Goal: Task Accomplishment & Management: Complete application form

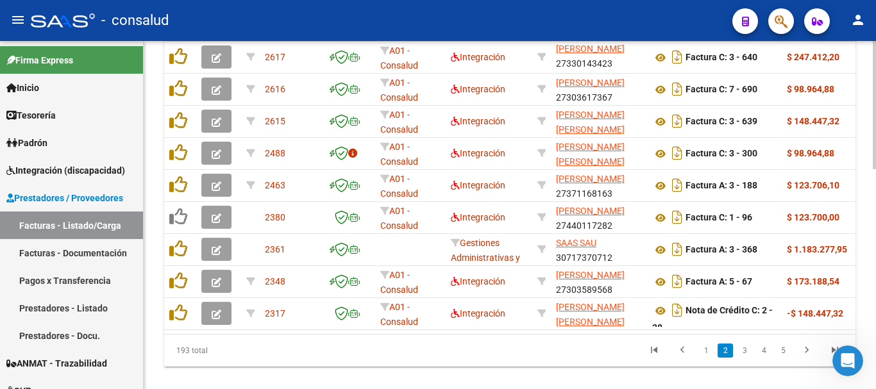
scroll to position [595, 0]
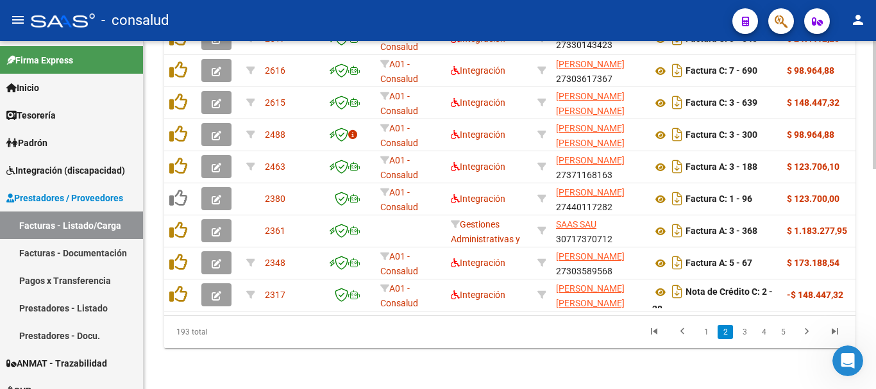
click at [705, 339] on li "1" at bounding box center [706, 332] width 19 height 22
click at [705, 334] on link "1" at bounding box center [706, 332] width 15 height 14
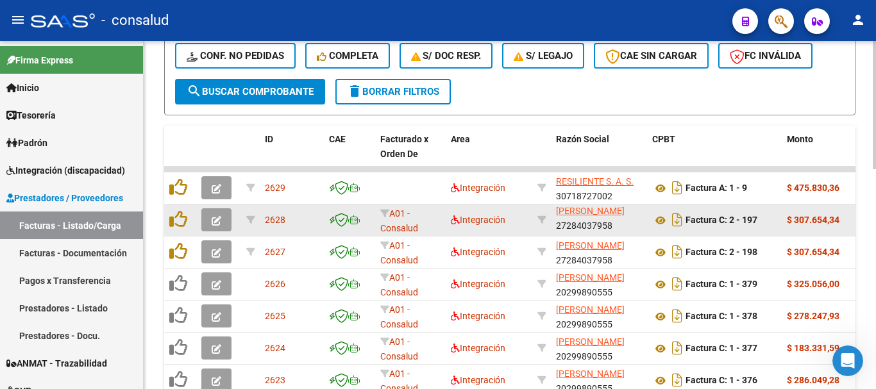
scroll to position [403, 0]
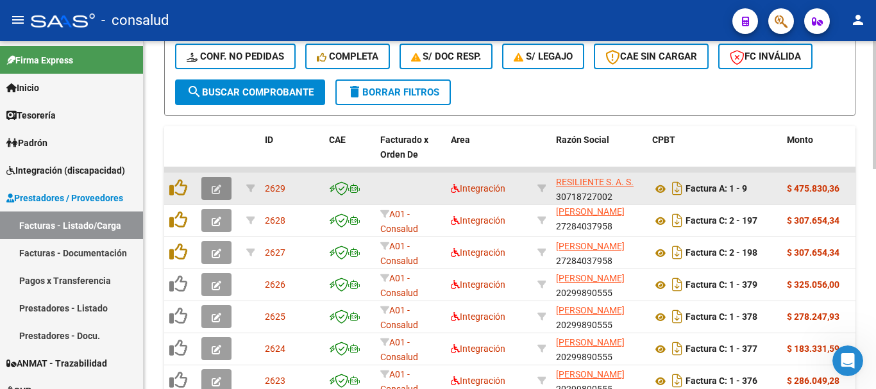
click at [215, 186] on icon "button" at bounding box center [217, 190] width 10 height 10
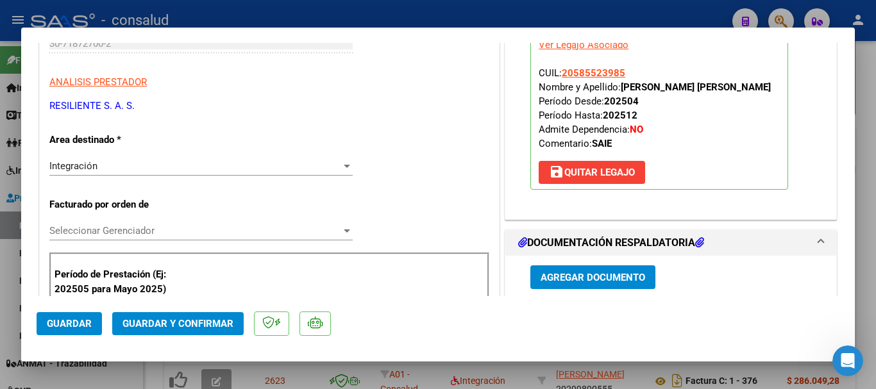
scroll to position [321, 0]
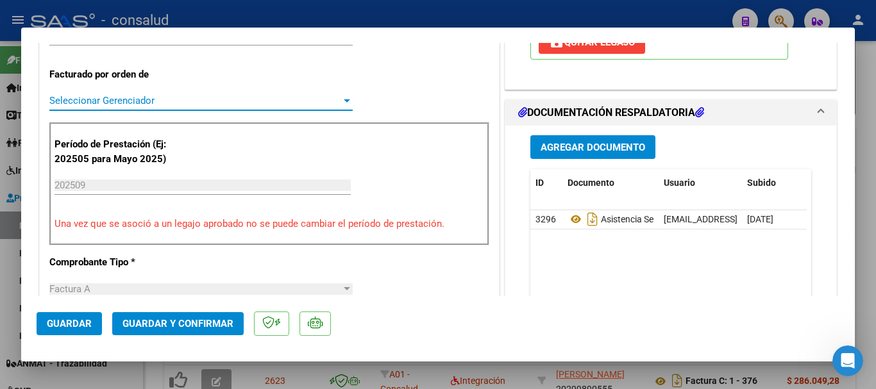
click at [106, 100] on span "Seleccionar Gerenciador" at bounding box center [195, 101] width 292 height 12
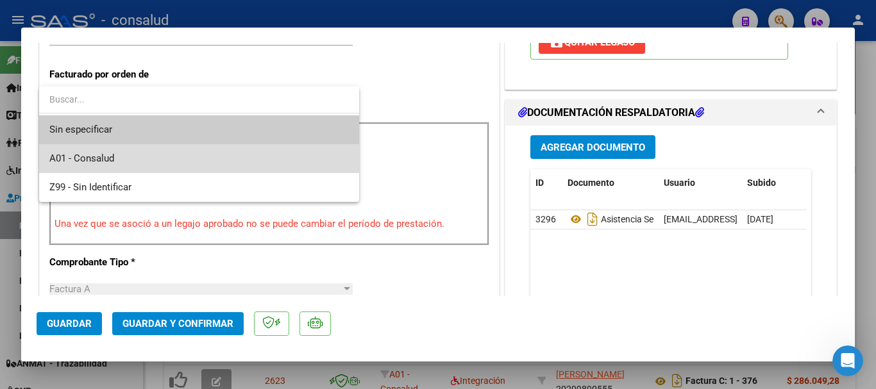
click at [117, 155] on span "A01 - Consalud" at bounding box center [199, 158] width 300 height 29
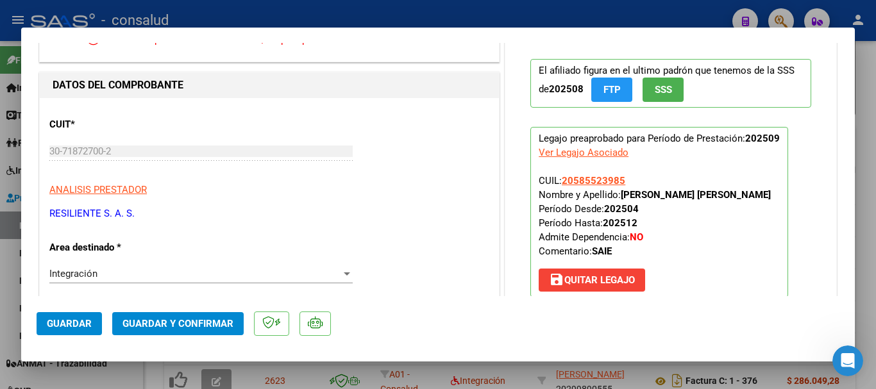
scroll to position [0, 0]
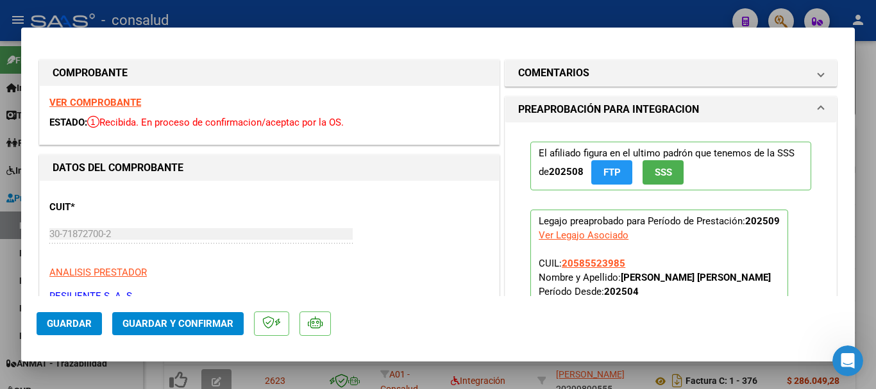
click at [105, 99] on strong "VER COMPROBANTE" at bounding box center [95, 103] width 92 height 12
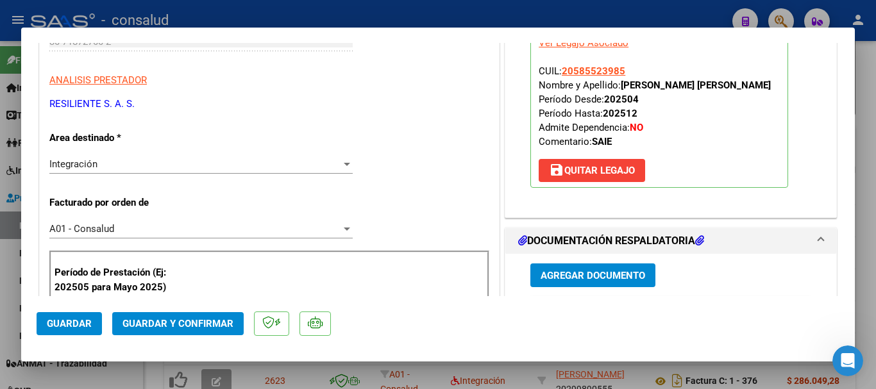
scroll to position [449, 0]
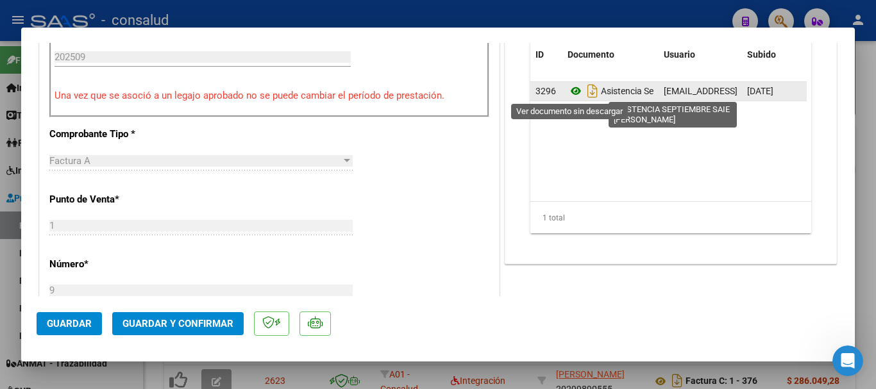
click at [572, 91] on icon at bounding box center [576, 90] width 17 height 15
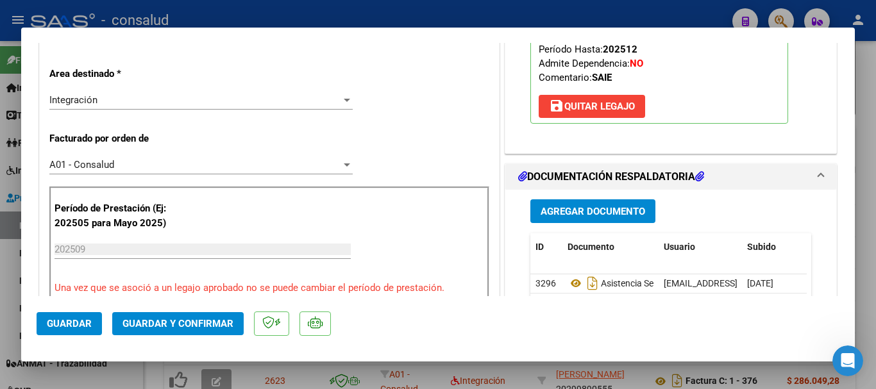
scroll to position [0, 0]
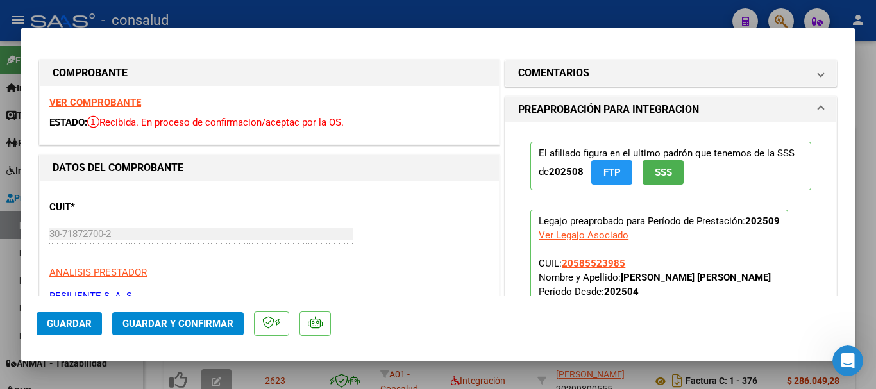
click at [88, 107] on strong "VER COMPROBANTE" at bounding box center [95, 103] width 92 height 12
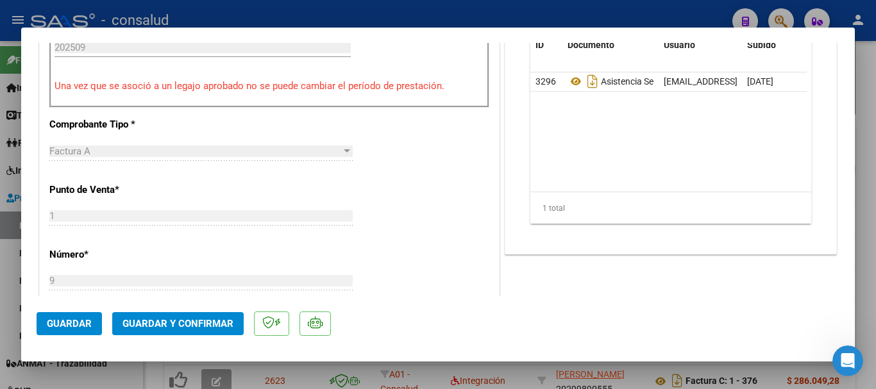
scroll to position [449, 0]
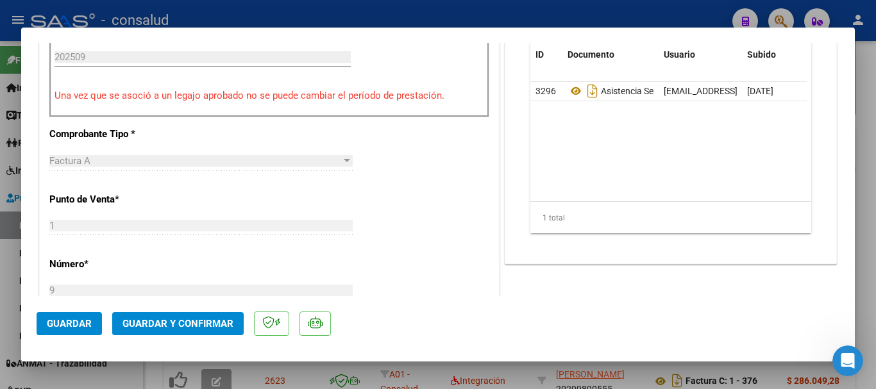
click at [218, 328] on span "Guardar y Confirmar" at bounding box center [178, 324] width 111 height 12
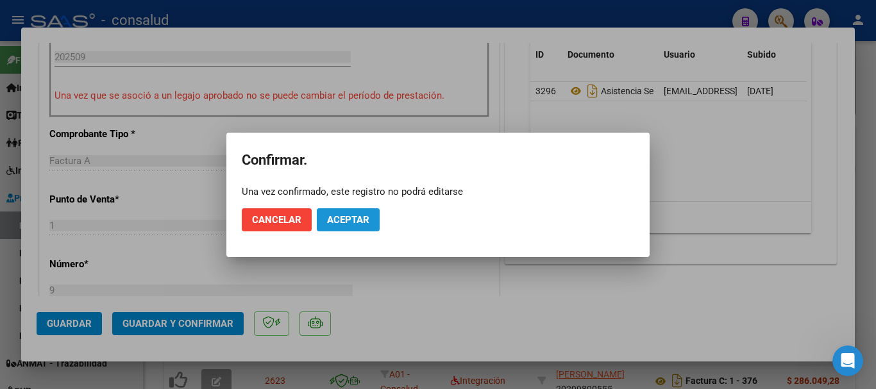
click at [345, 229] on button "Aceptar" at bounding box center [348, 220] width 63 height 23
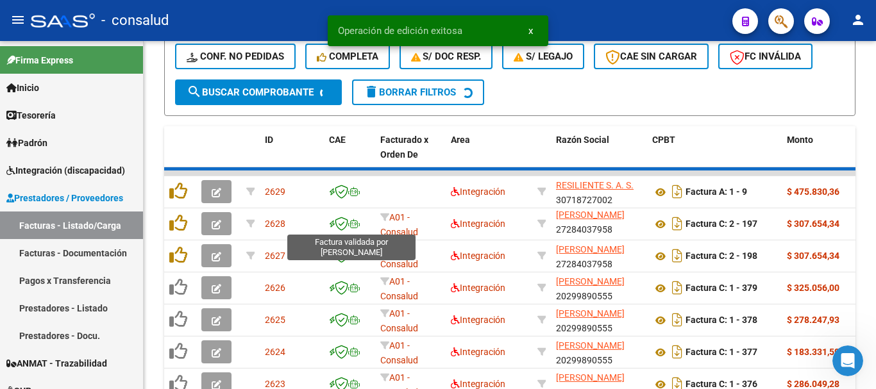
scroll to position [403, 0]
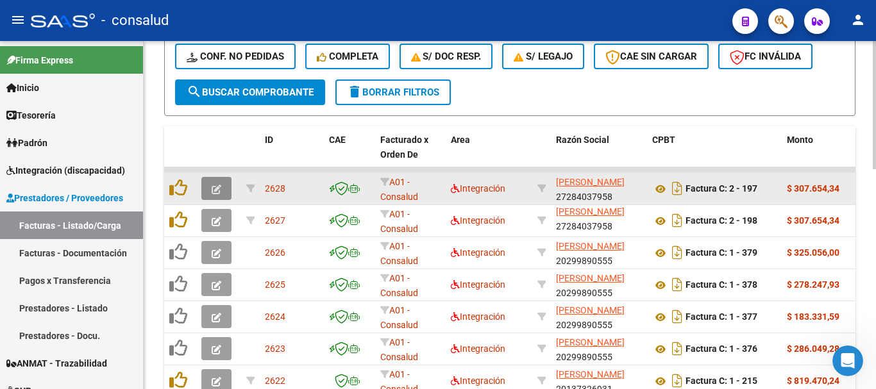
click at [223, 188] on button "button" at bounding box center [216, 188] width 30 height 23
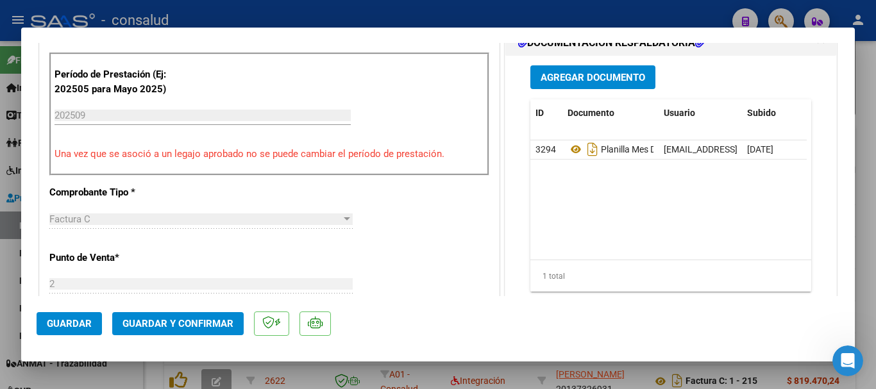
scroll to position [385, 0]
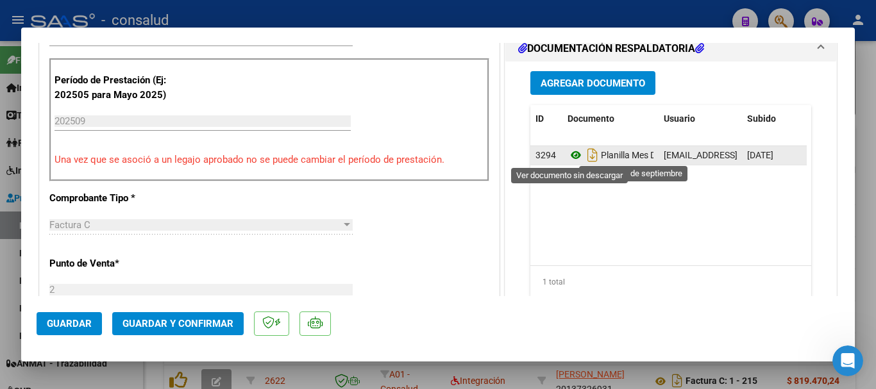
click at [568, 155] on icon at bounding box center [576, 155] width 17 height 15
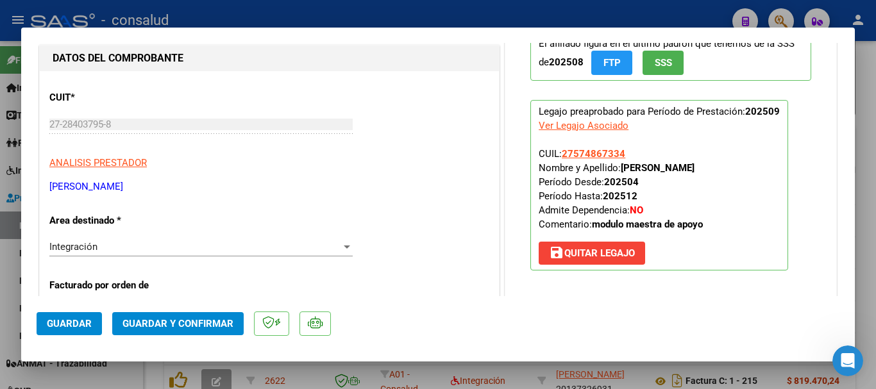
scroll to position [0, 0]
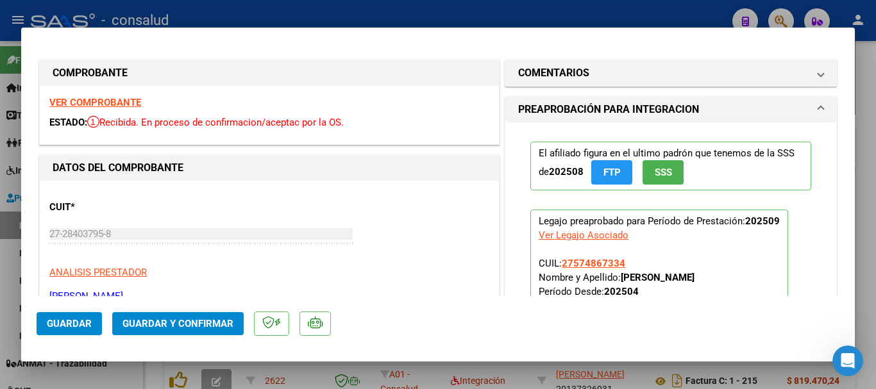
click at [116, 107] on strong "VER COMPROBANTE" at bounding box center [95, 103] width 92 height 12
click at [177, 327] on span "Guardar y Confirmar" at bounding box center [178, 324] width 111 height 12
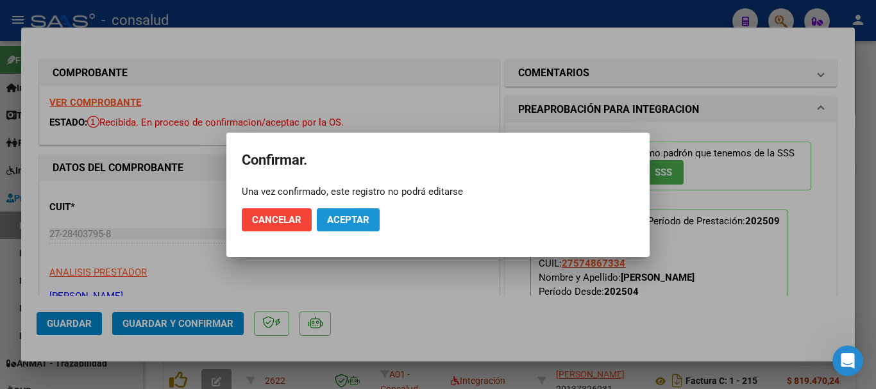
click at [346, 224] on span "Aceptar" at bounding box center [348, 220] width 42 height 12
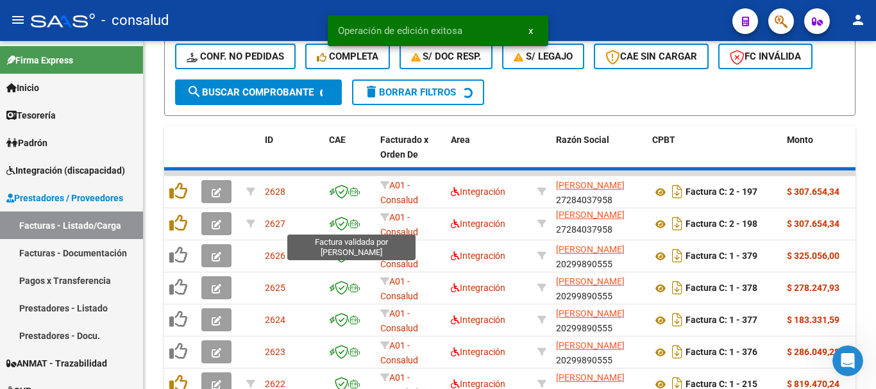
scroll to position [403, 0]
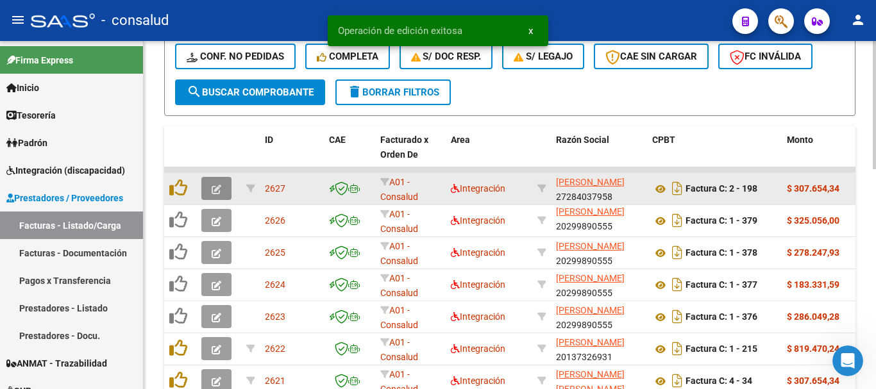
click at [216, 184] on span "button" at bounding box center [217, 189] width 10 height 12
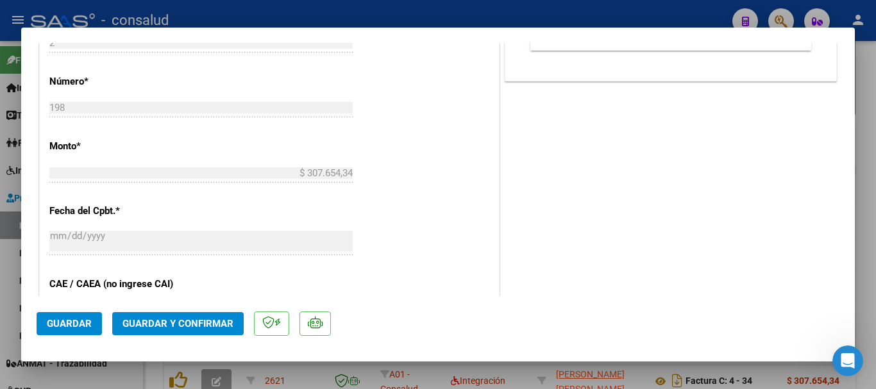
scroll to position [642, 0]
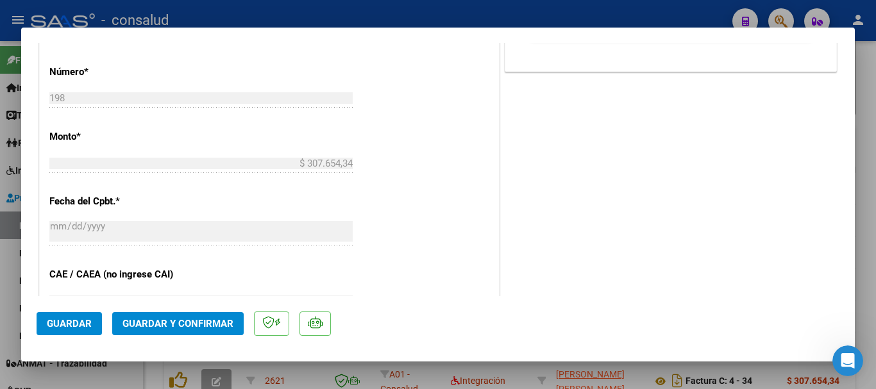
click at [166, 336] on mat-dialog-actions "Guardar Guardar y Confirmar" at bounding box center [438, 321] width 803 height 51
click at [167, 327] on span "Guardar y Confirmar" at bounding box center [178, 324] width 111 height 12
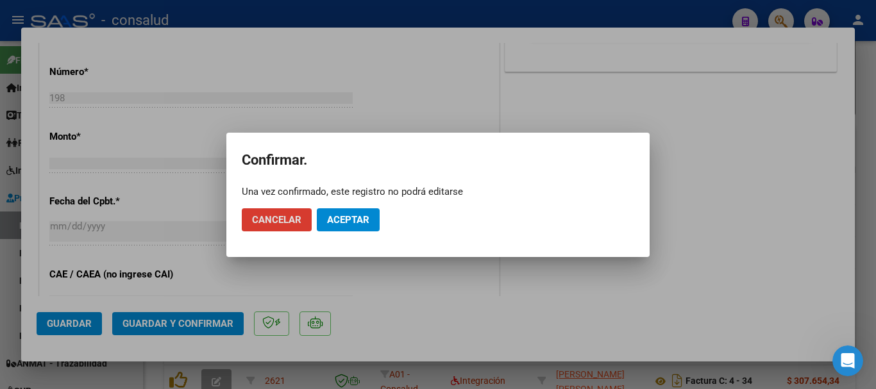
click at [370, 227] on button "Aceptar" at bounding box center [348, 220] width 63 height 23
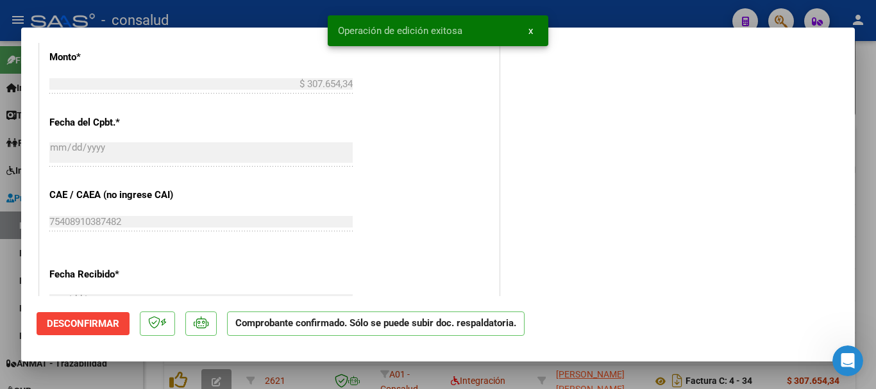
type input "$ 0,00"
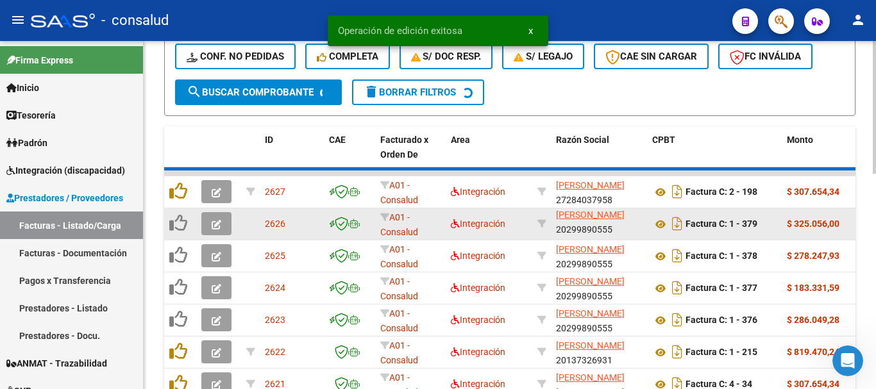
scroll to position [403, 0]
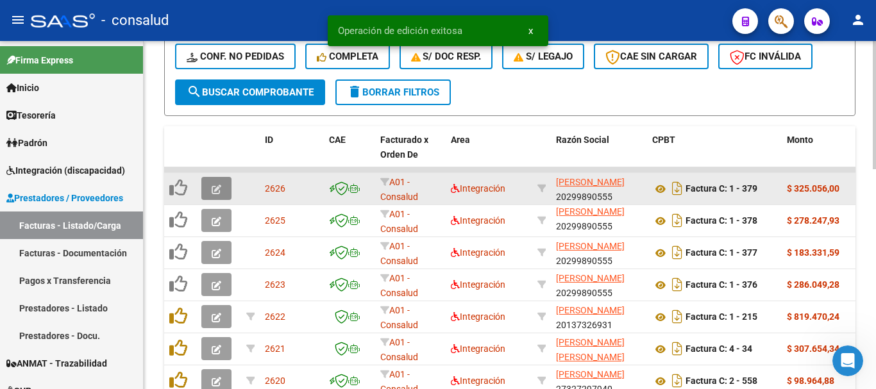
click at [210, 187] on button "button" at bounding box center [216, 188] width 30 height 23
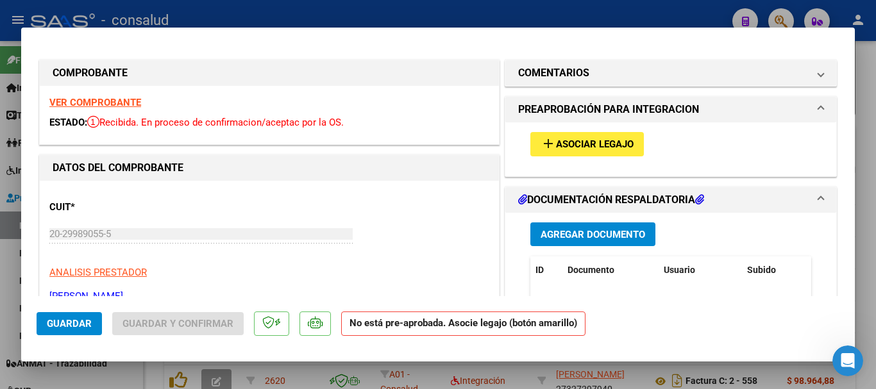
click at [87, 101] on strong "VER COMPROBANTE" at bounding box center [95, 103] width 92 height 12
click at [565, 148] on span "Asociar Legajo" at bounding box center [595, 145] width 78 height 12
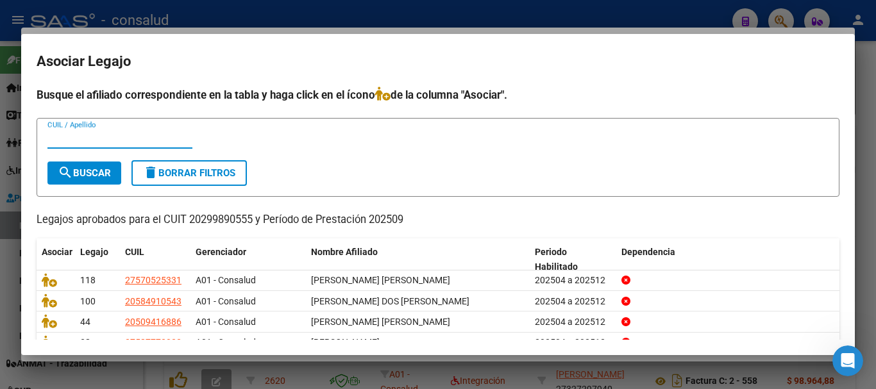
scroll to position [63, 0]
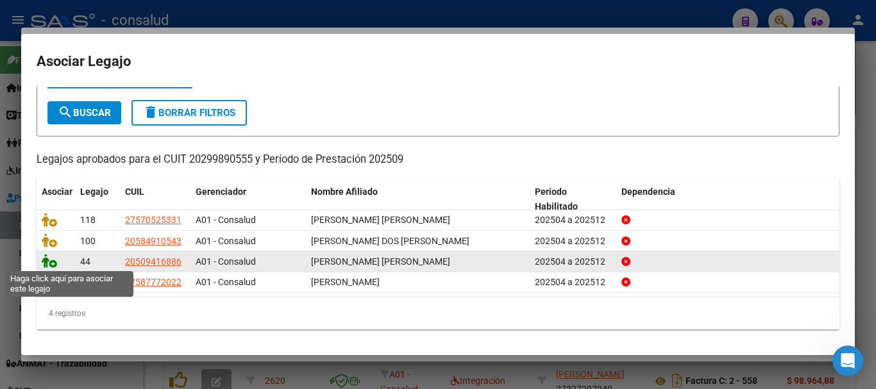
click at [48, 260] on icon at bounding box center [49, 261] width 15 height 14
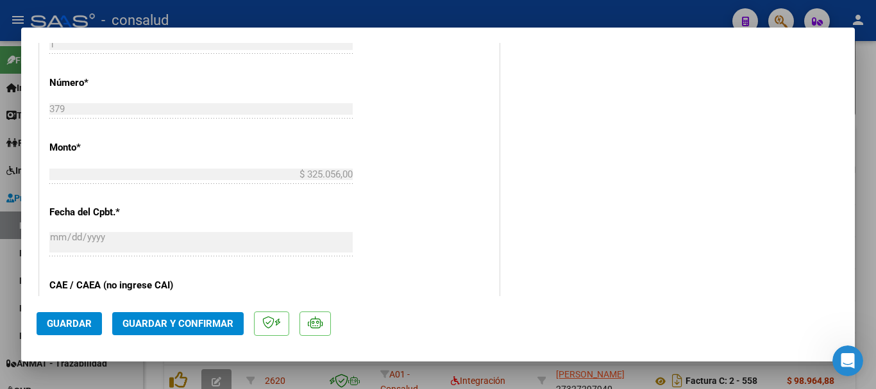
scroll to position [642, 0]
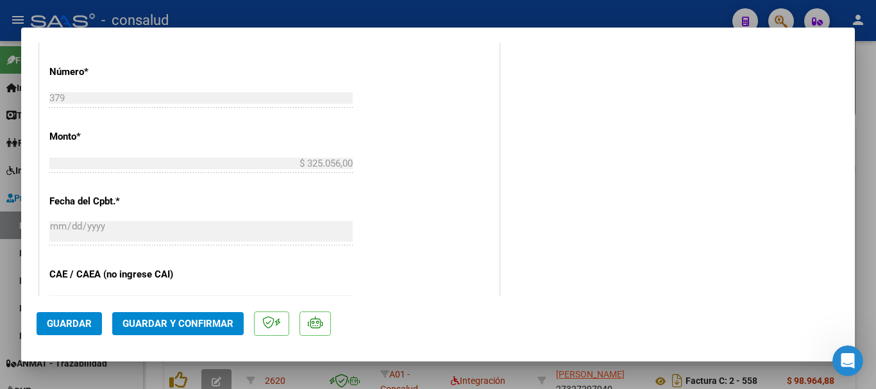
click at [187, 330] on button "Guardar y Confirmar" at bounding box center [178, 323] width 132 height 23
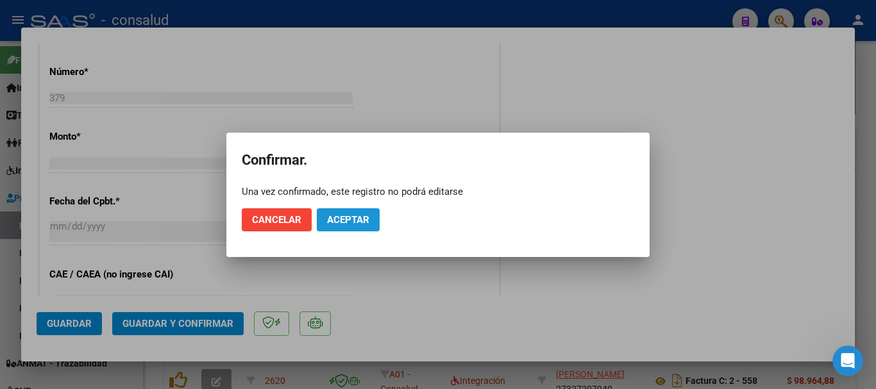
click at [346, 228] on button "Aceptar" at bounding box center [348, 220] width 63 height 23
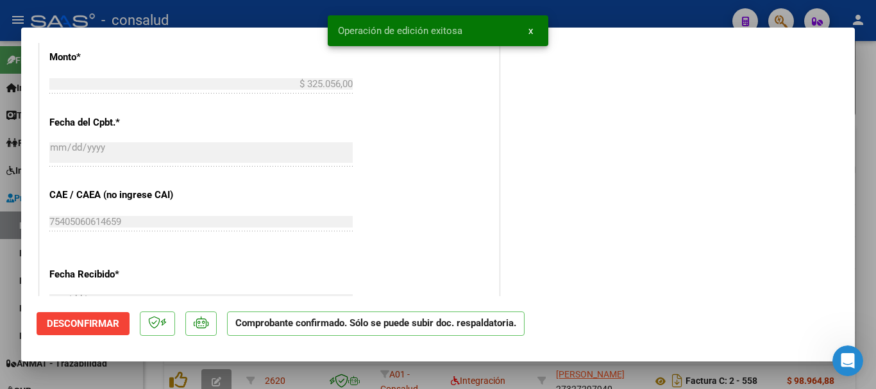
type input "$ 0,00"
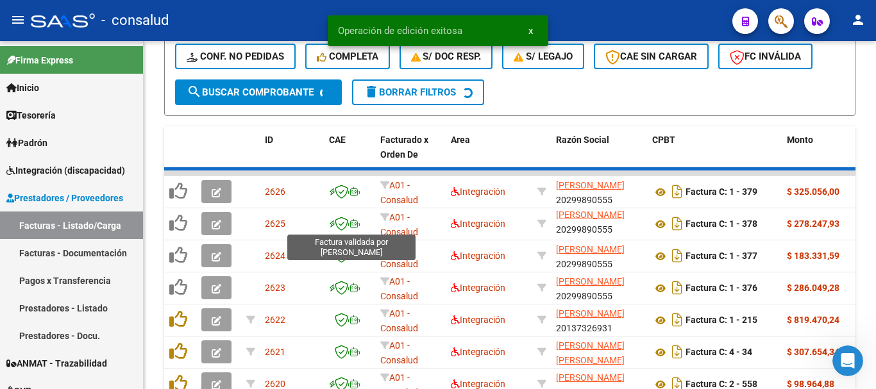
scroll to position [403, 0]
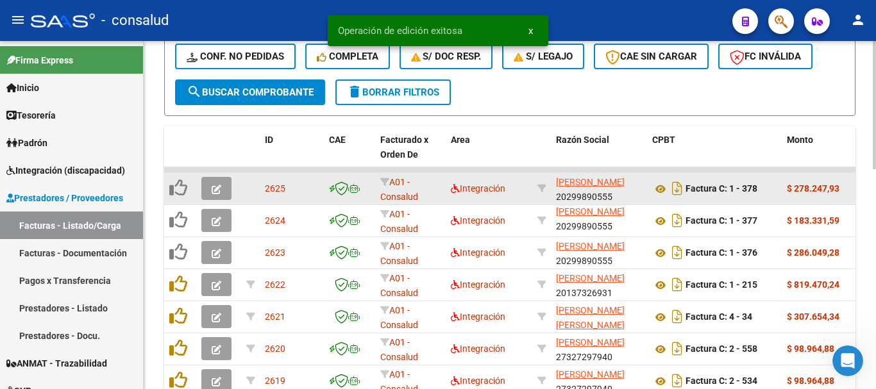
click at [223, 185] on button "button" at bounding box center [216, 188] width 30 height 23
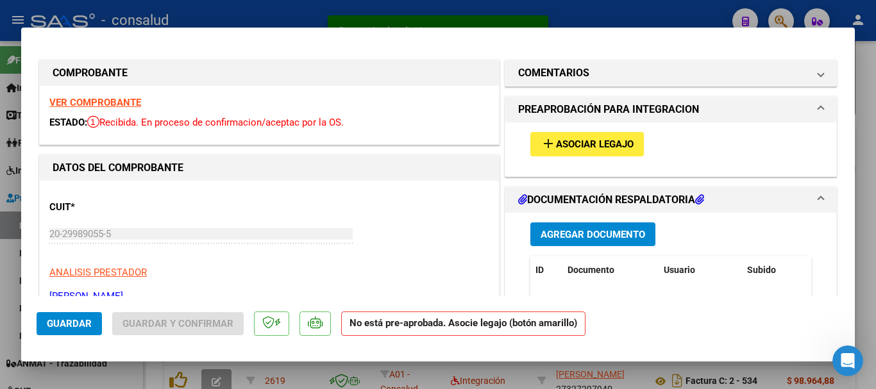
click at [112, 102] on strong "VER COMPROBANTE" at bounding box center [95, 103] width 92 height 12
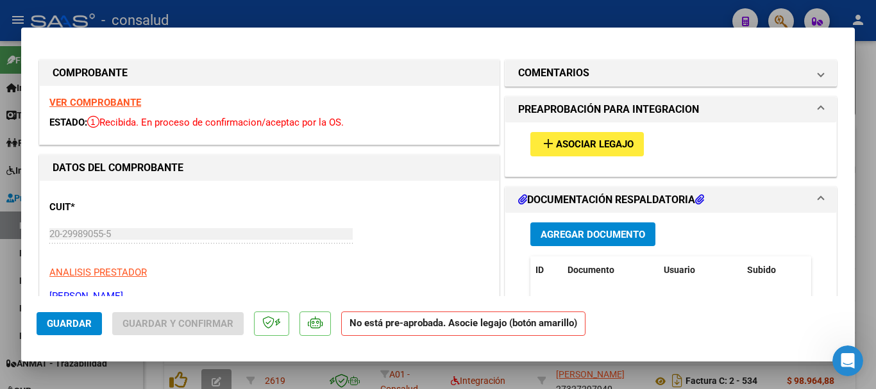
click at [615, 142] on span "Asociar Legajo" at bounding box center [595, 145] width 78 height 12
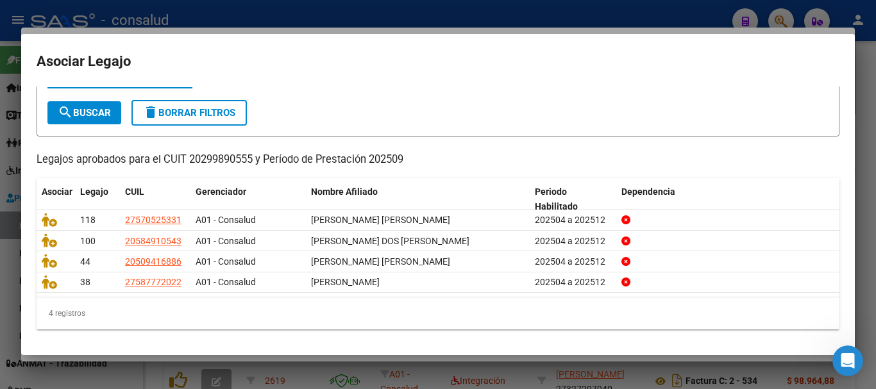
scroll to position [63, 0]
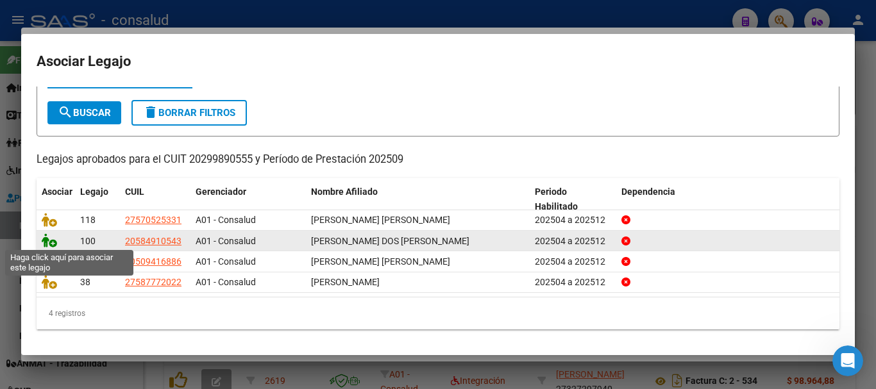
click at [46, 241] on icon at bounding box center [49, 241] width 15 height 14
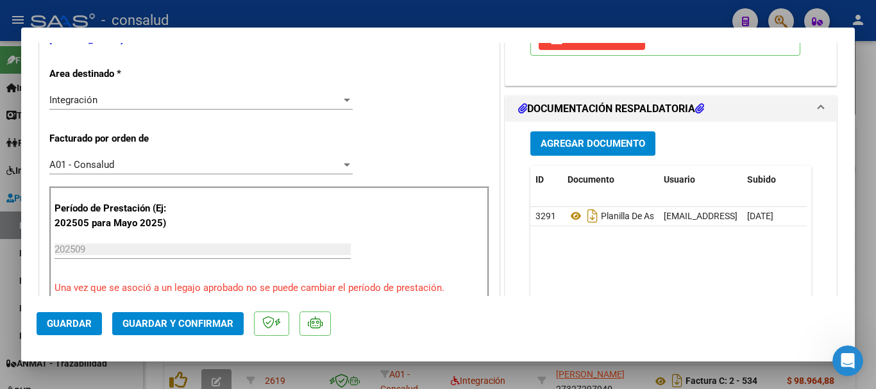
scroll to position [321, 0]
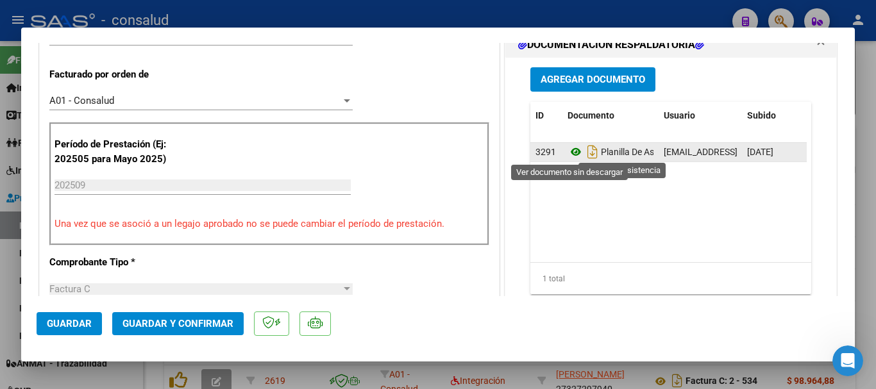
click at [568, 149] on icon at bounding box center [576, 151] width 17 height 15
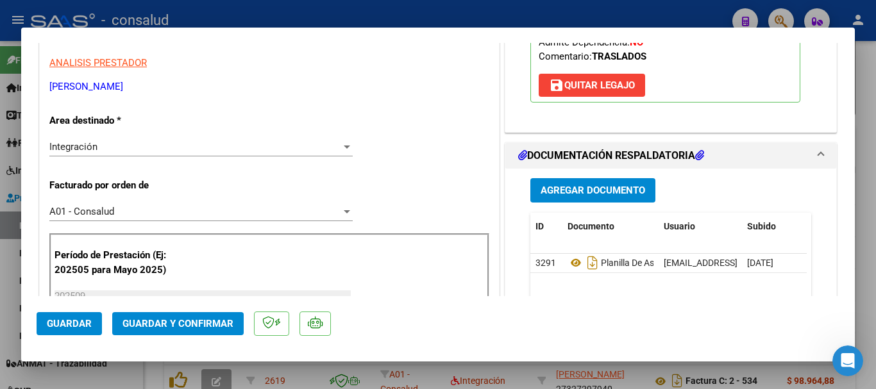
scroll to position [128, 0]
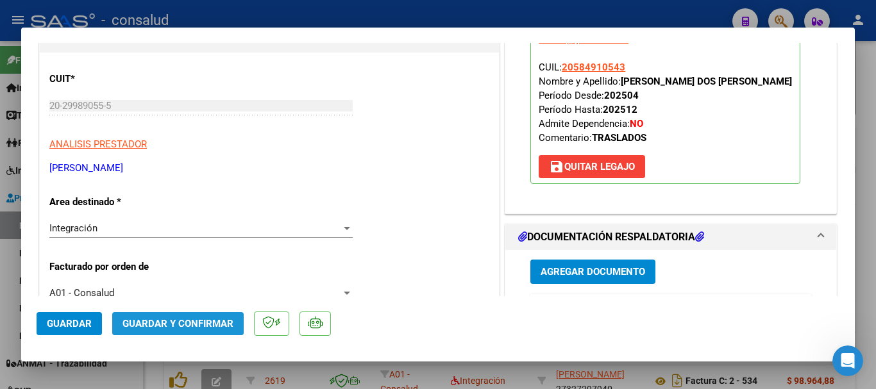
click at [201, 321] on span "Guardar y Confirmar" at bounding box center [178, 324] width 111 height 12
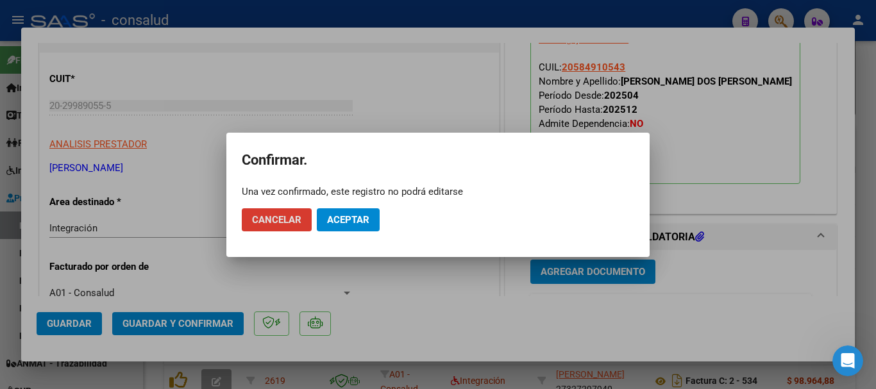
click at [336, 216] on span "Aceptar" at bounding box center [348, 220] width 42 height 12
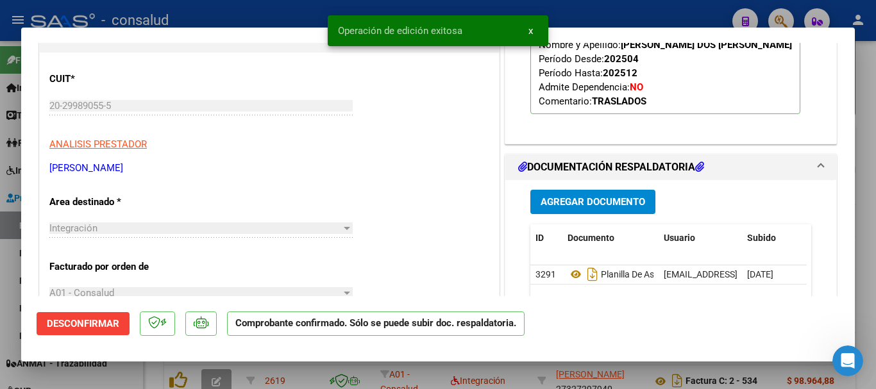
type input "$ 0,00"
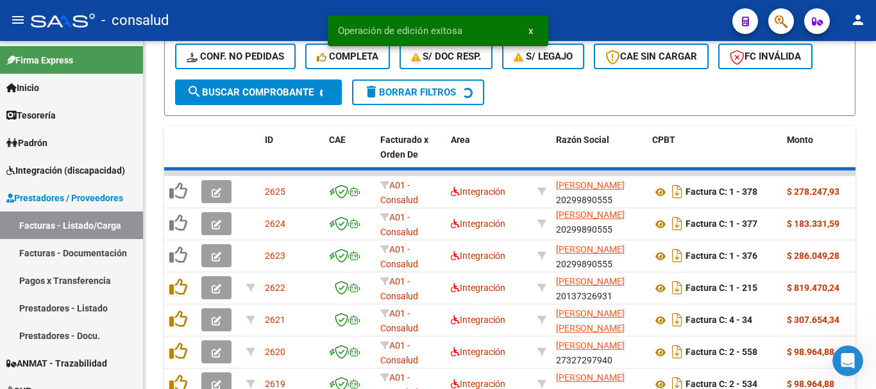
scroll to position [403, 0]
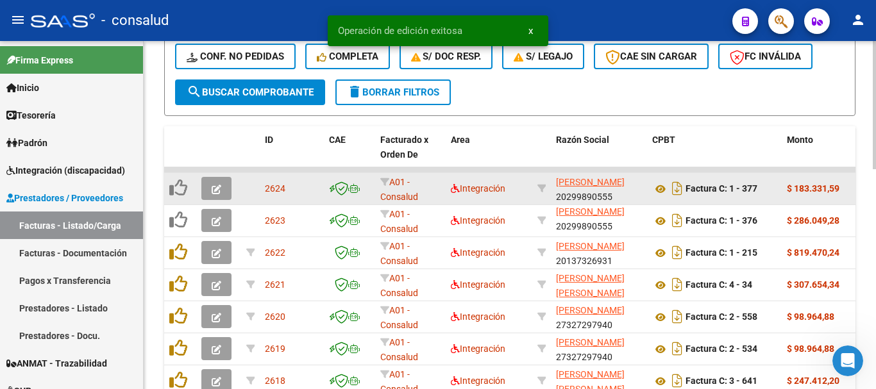
click at [215, 192] on icon "button" at bounding box center [217, 190] width 10 height 10
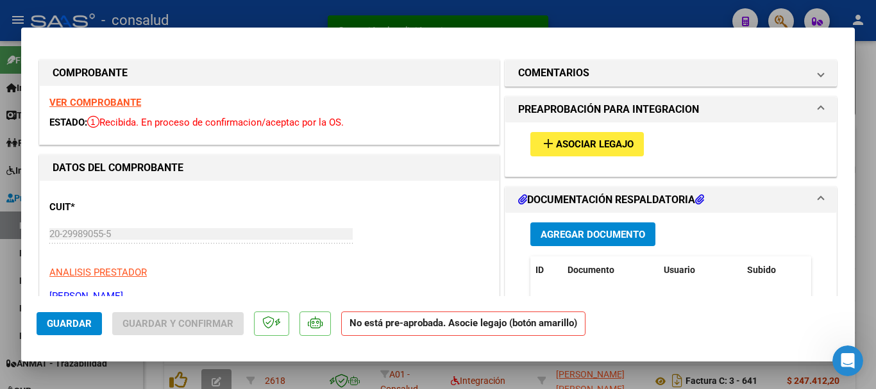
click at [101, 107] on strong "VER COMPROBANTE" at bounding box center [95, 103] width 92 height 12
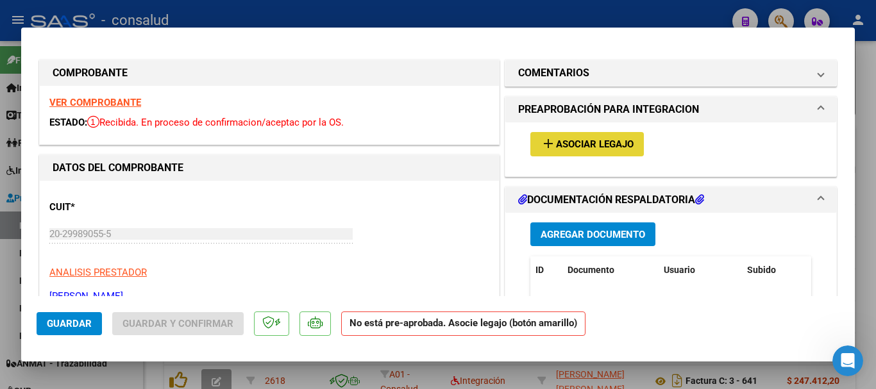
click at [589, 146] on span "Asociar Legajo" at bounding box center [595, 145] width 78 height 12
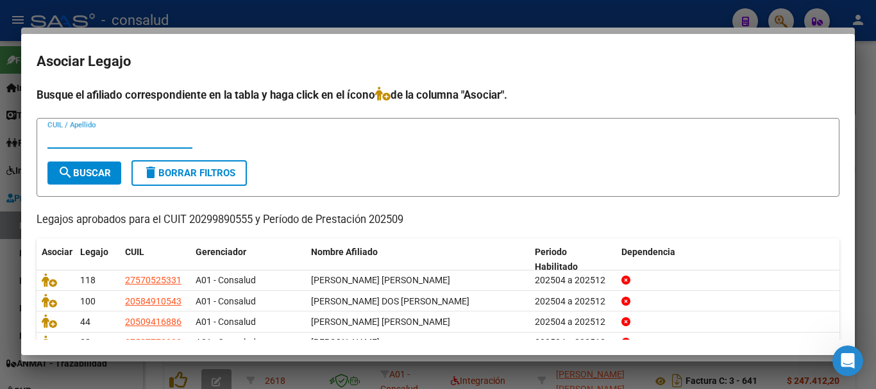
scroll to position [63, 0]
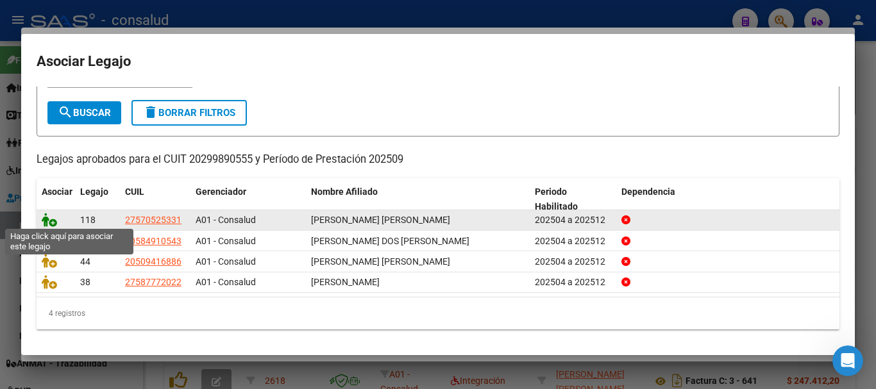
click at [47, 218] on icon at bounding box center [49, 220] width 15 height 14
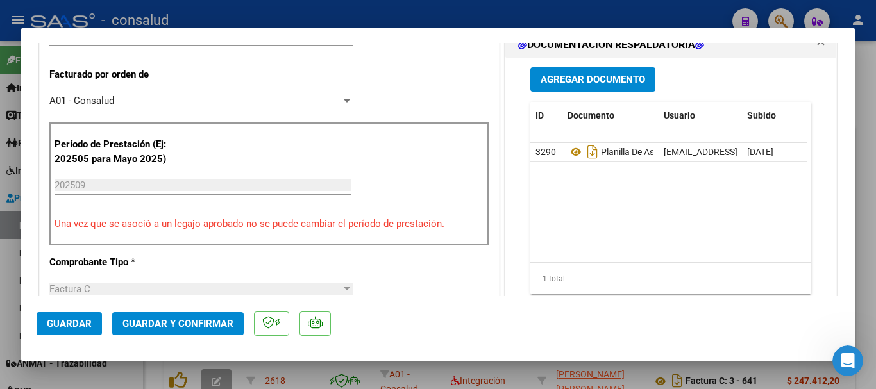
scroll to position [513, 0]
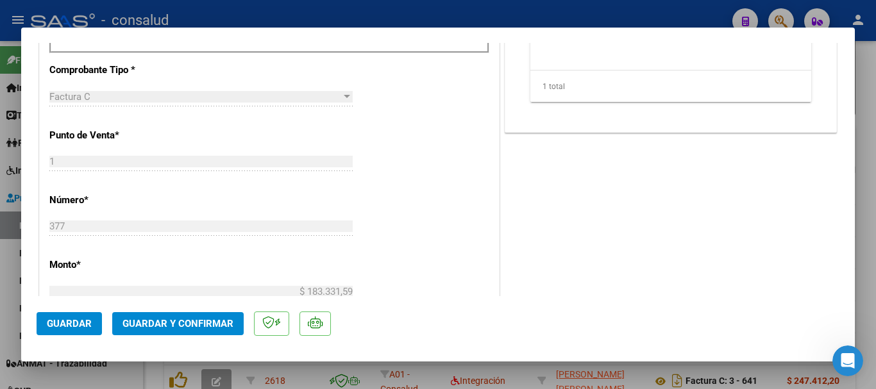
click at [190, 328] on span "Guardar y Confirmar" at bounding box center [178, 324] width 111 height 12
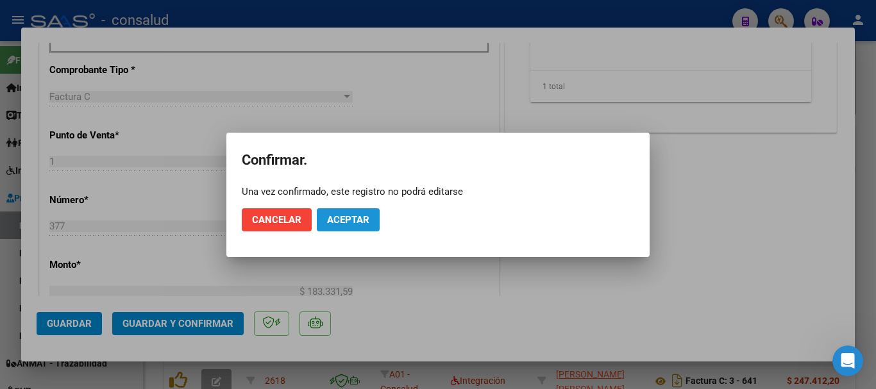
click at [335, 226] on button "Aceptar" at bounding box center [348, 220] width 63 height 23
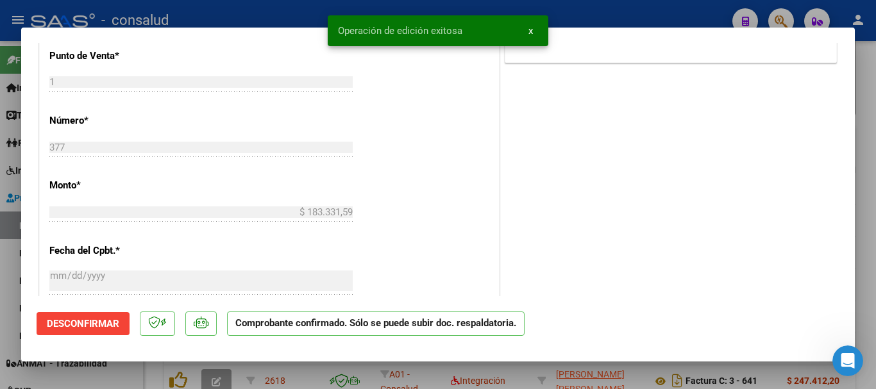
type input "$ 0,00"
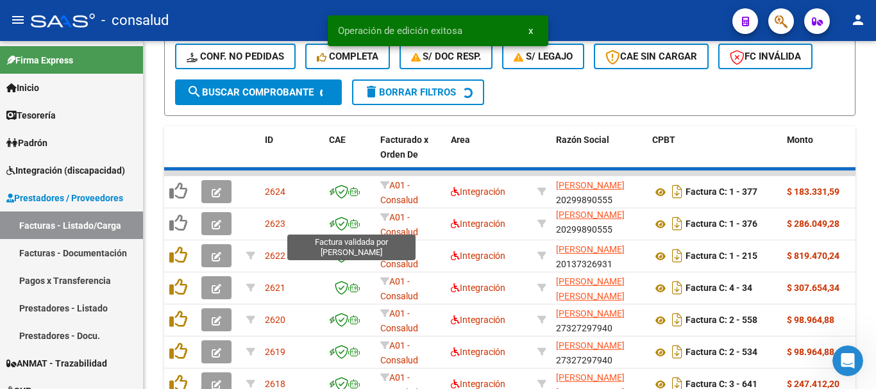
scroll to position [403, 0]
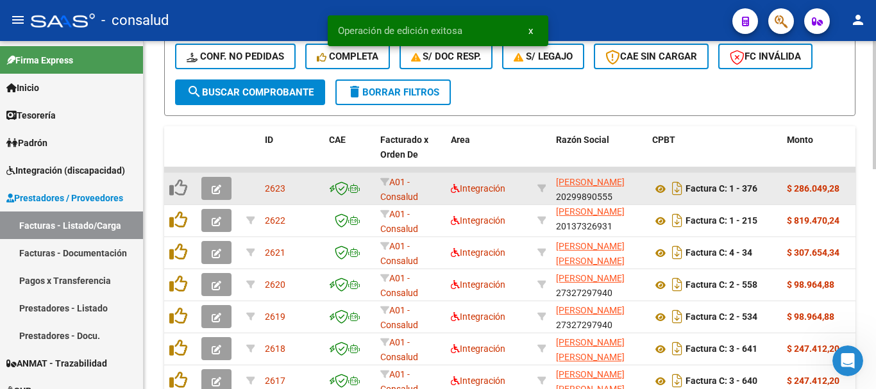
click at [199, 189] on datatable-body-cell at bounding box center [218, 188] width 45 height 31
click at [212, 189] on icon "button" at bounding box center [217, 190] width 10 height 10
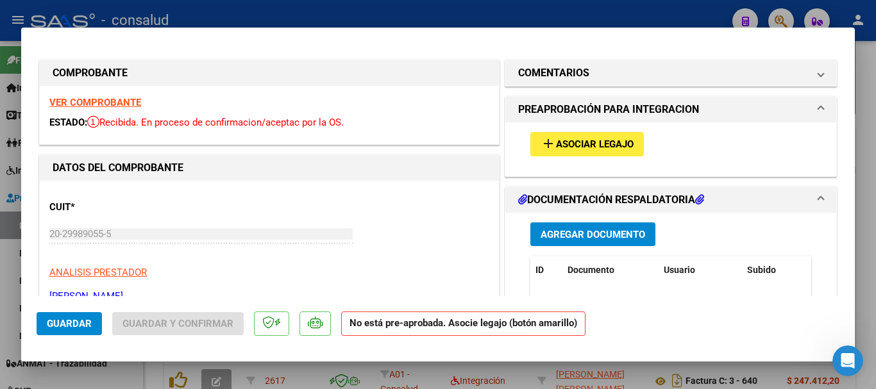
click at [129, 101] on strong "VER COMPROBANTE" at bounding box center [95, 103] width 92 height 12
click at [557, 144] on span "Asociar Legajo" at bounding box center [595, 145] width 78 height 12
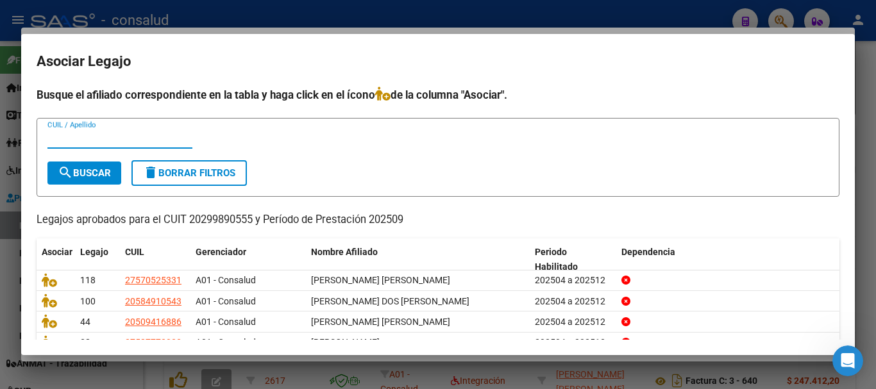
scroll to position [63, 0]
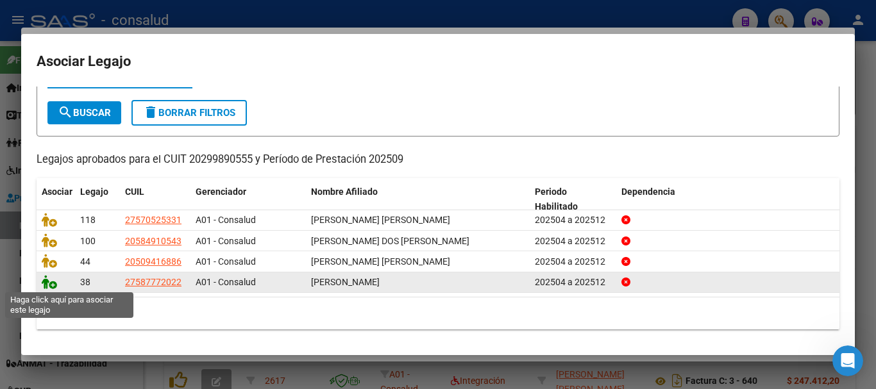
click at [50, 280] on icon at bounding box center [49, 282] width 15 height 14
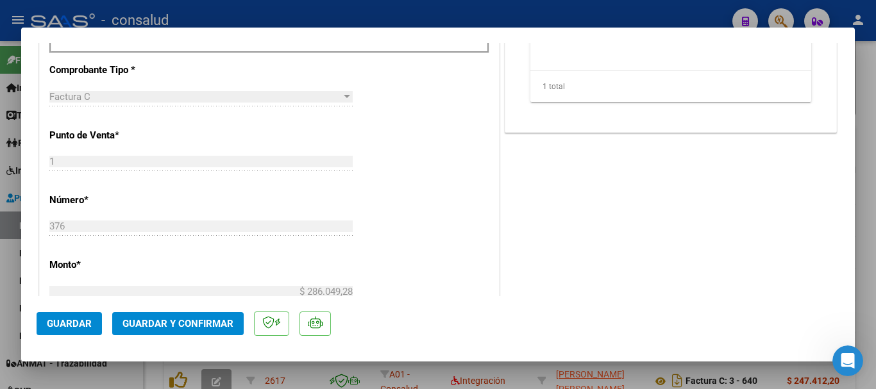
scroll to position [577, 0]
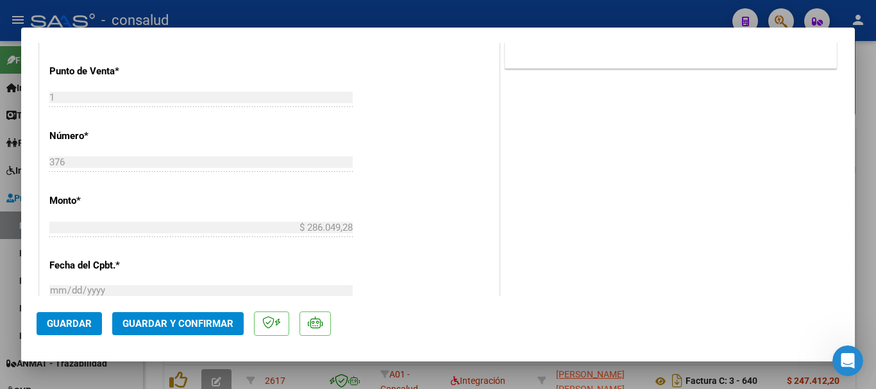
click at [225, 321] on span "Guardar y Confirmar" at bounding box center [178, 324] width 111 height 12
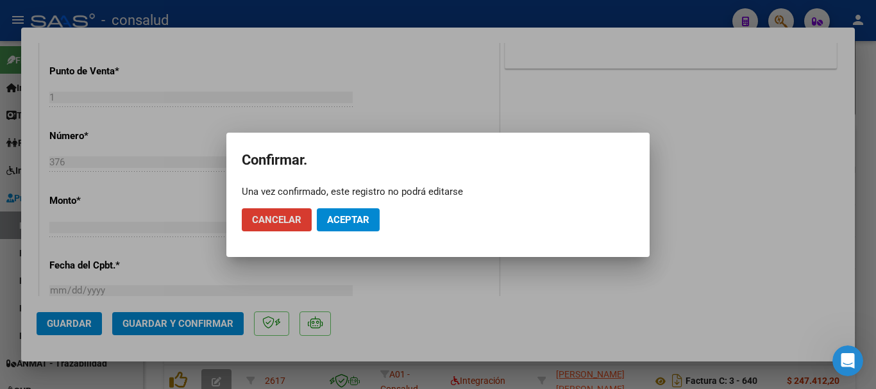
click at [361, 221] on span "Aceptar" at bounding box center [348, 220] width 42 height 12
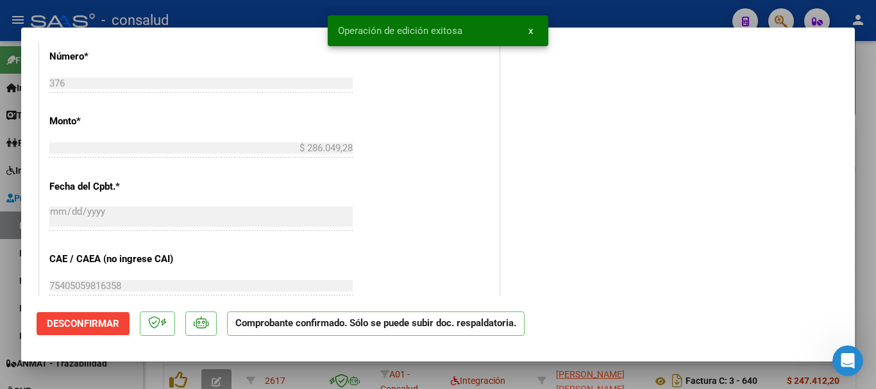
type input "$ 0,00"
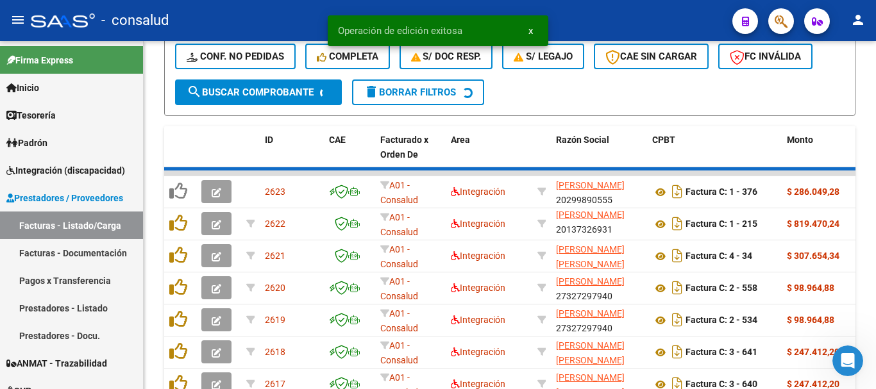
scroll to position [403, 0]
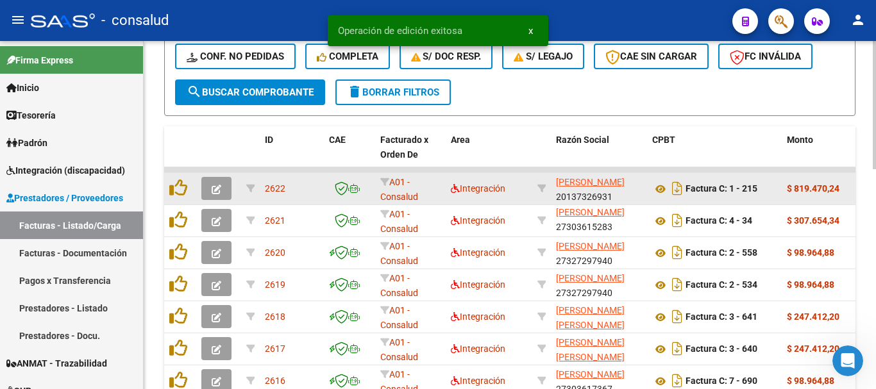
click at [205, 187] on button "button" at bounding box center [216, 188] width 30 height 23
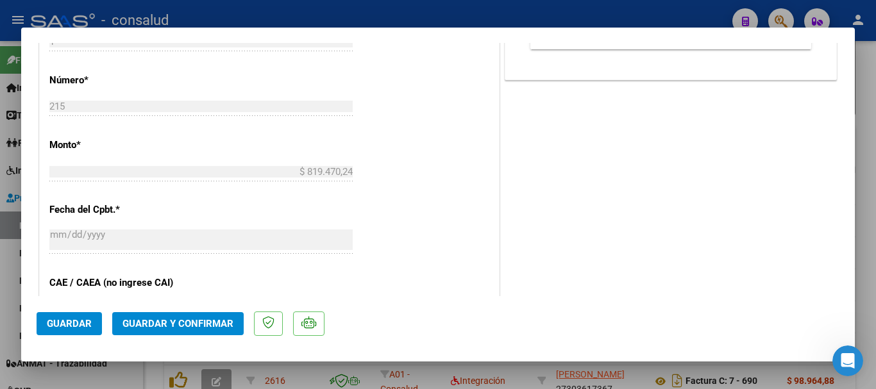
scroll to position [642, 0]
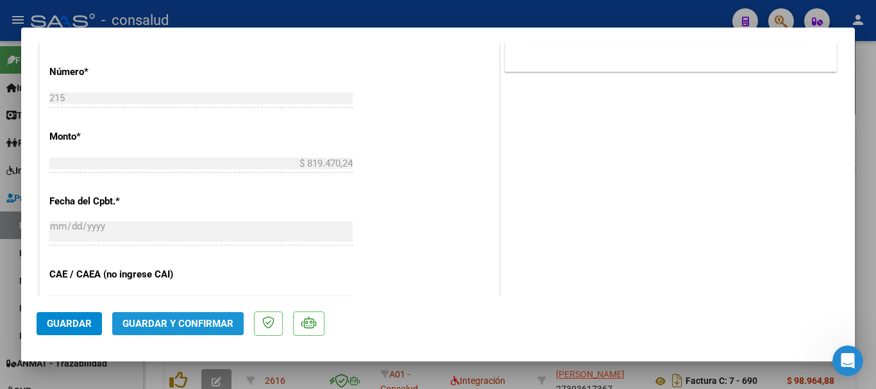
click at [210, 330] on button "Guardar y Confirmar" at bounding box center [178, 323] width 132 height 23
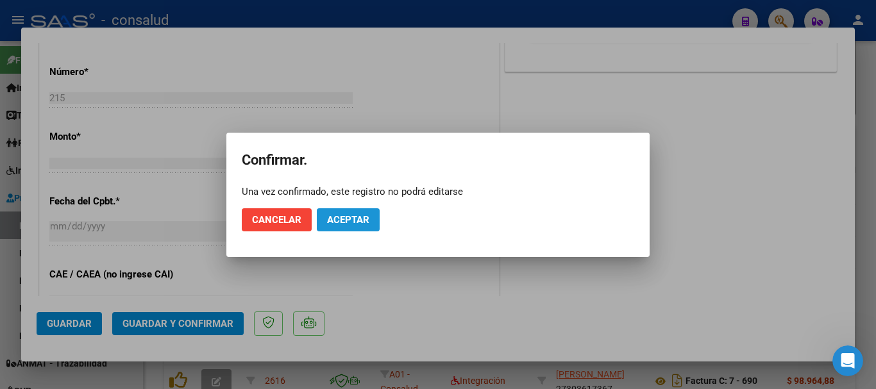
click at [324, 226] on button "Aceptar" at bounding box center [348, 220] width 63 height 23
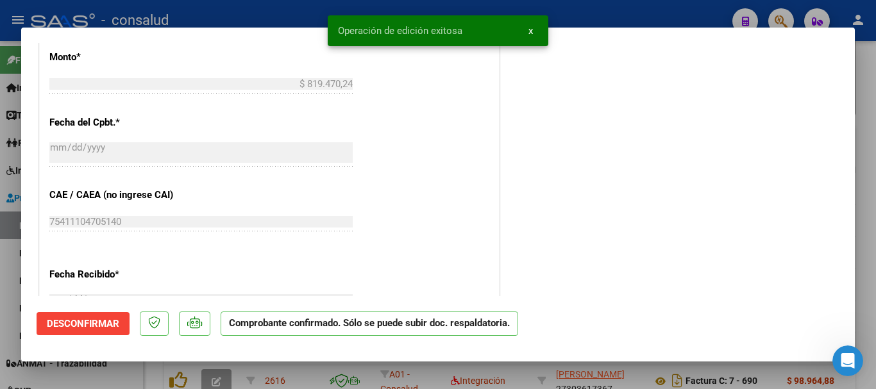
type input "$ 0,00"
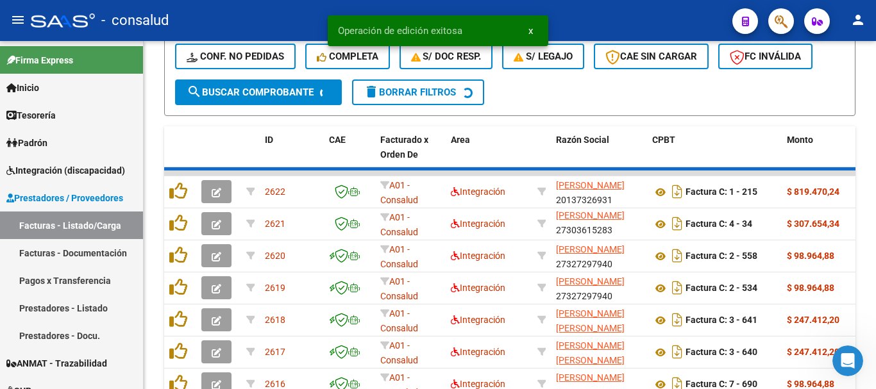
scroll to position [3, 0]
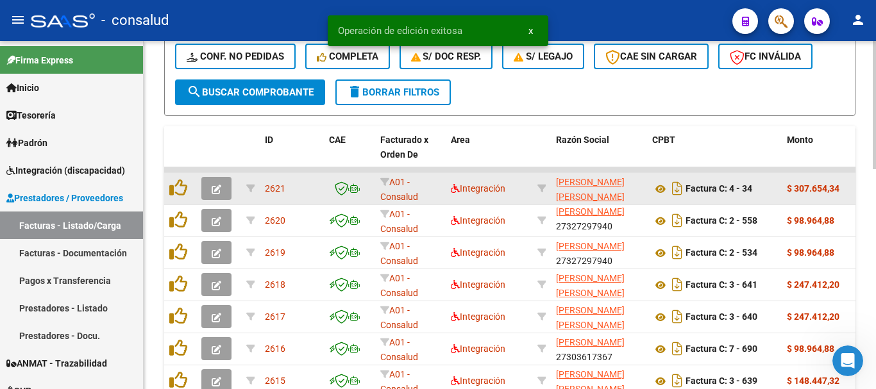
click at [220, 189] on icon "button" at bounding box center [217, 190] width 10 height 10
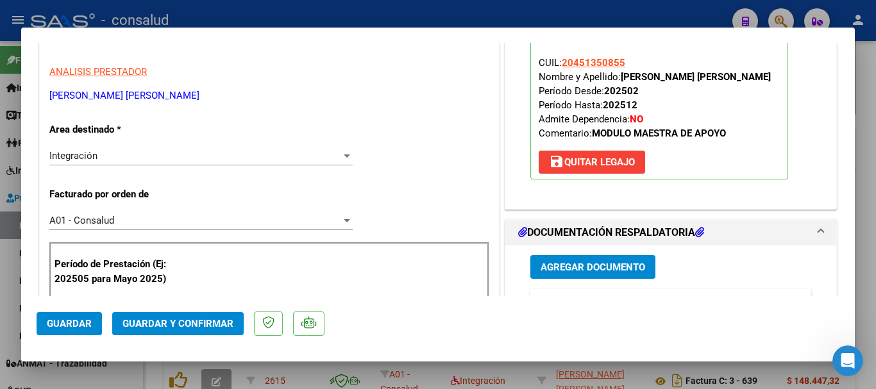
scroll to position [128, 0]
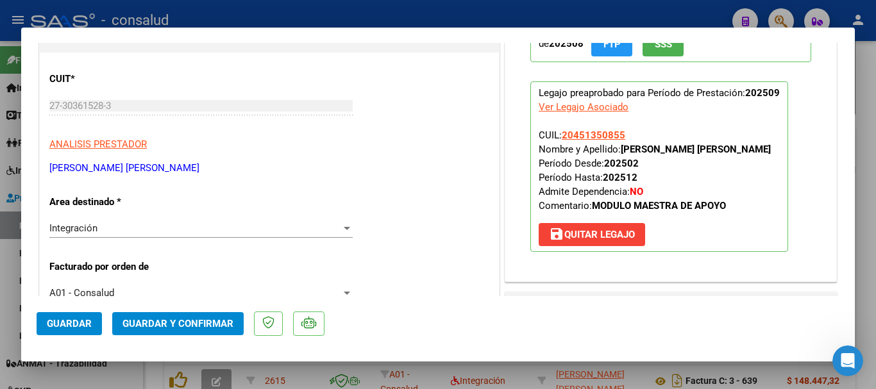
click at [203, 322] on span "Guardar y Confirmar" at bounding box center [178, 324] width 111 height 12
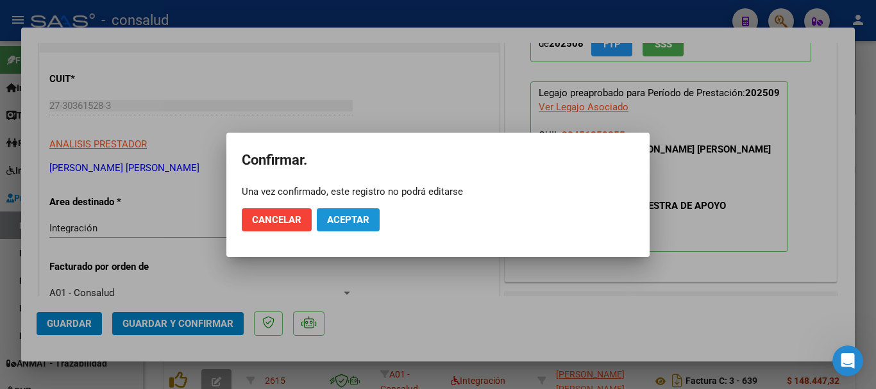
click at [337, 223] on span "Aceptar" at bounding box center [348, 220] width 42 height 12
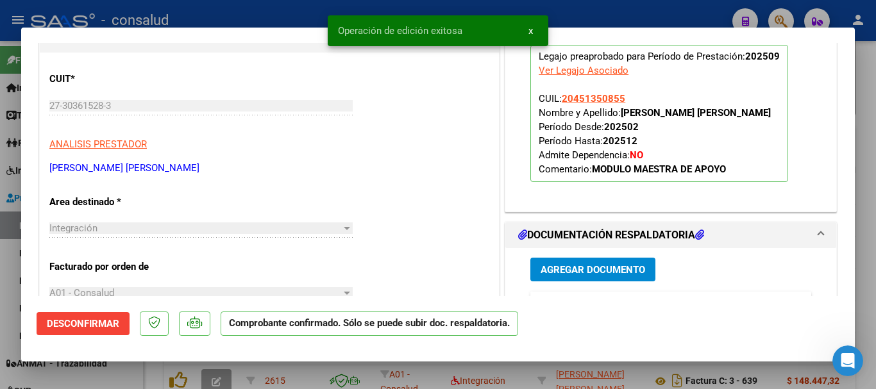
type input "$ 0,00"
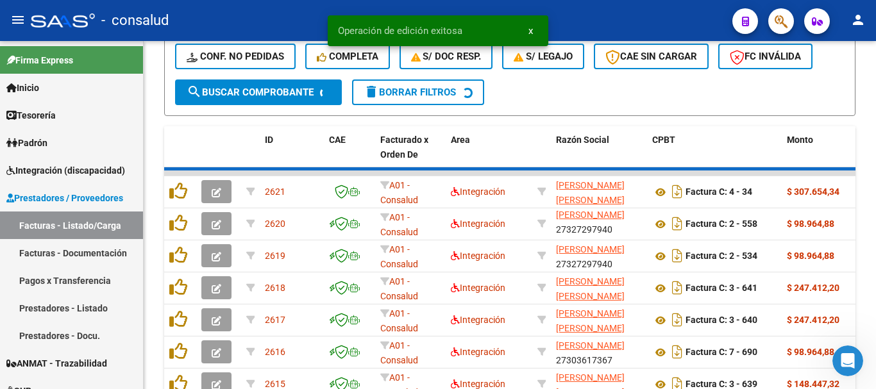
scroll to position [403, 0]
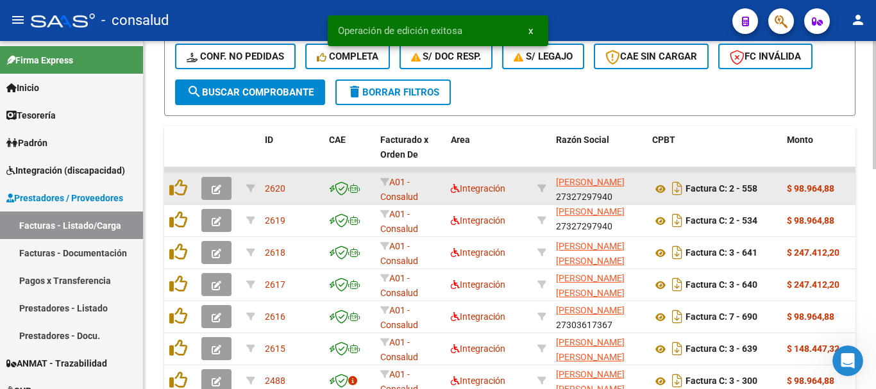
click at [221, 191] on icon "button" at bounding box center [217, 190] width 10 height 10
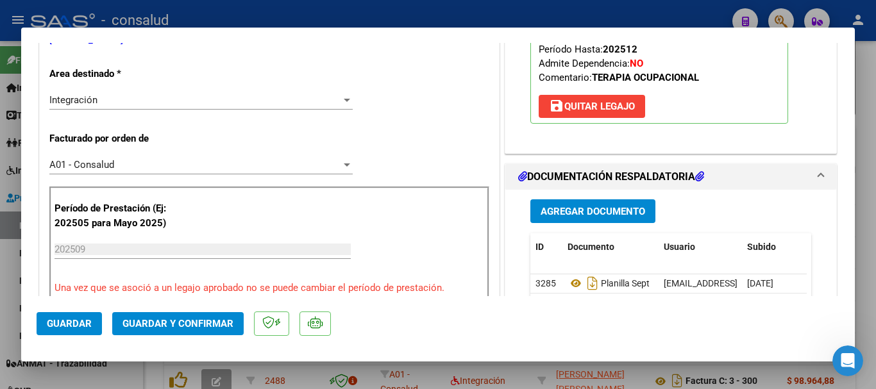
scroll to position [0, 0]
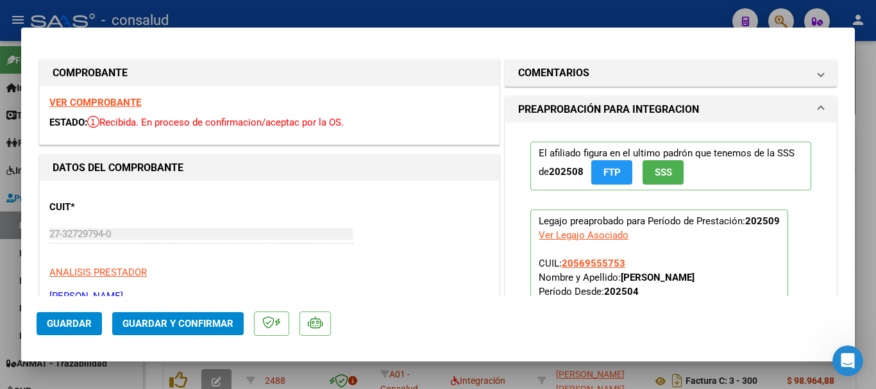
click at [83, 100] on strong "VER COMPROBANTE" at bounding box center [95, 103] width 92 height 12
click at [162, 325] on span "Guardar y Confirmar" at bounding box center [178, 324] width 111 height 12
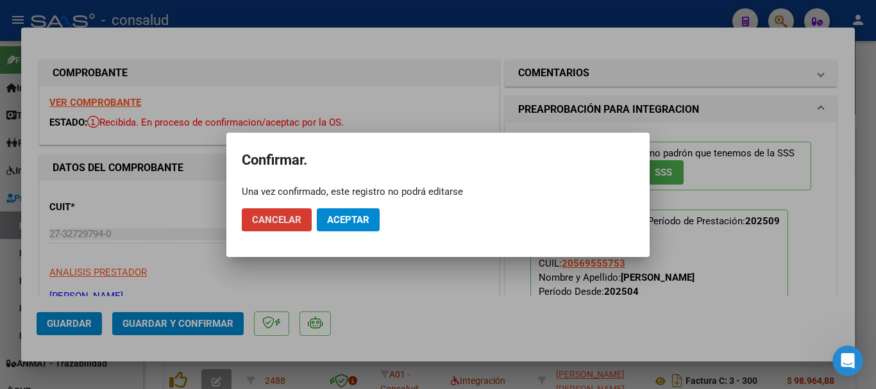
click at [345, 221] on span "Aceptar" at bounding box center [348, 220] width 42 height 12
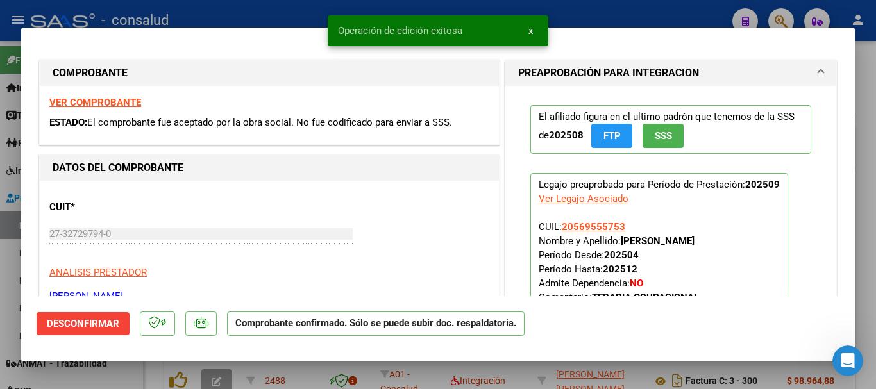
type input "$ 0,00"
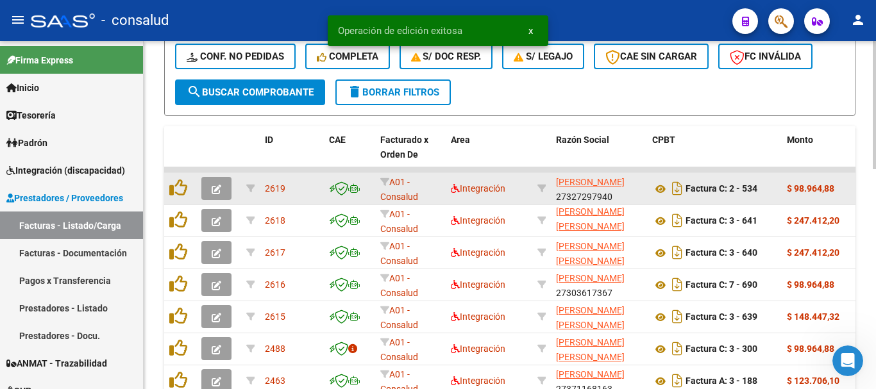
scroll to position [17, 0]
click at [209, 190] on button "button" at bounding box center [216, 188] width 30 height 23
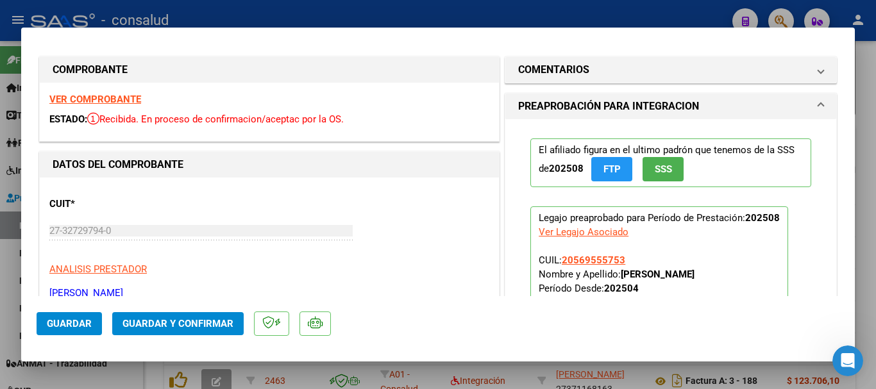
scroll to position [0, 0]
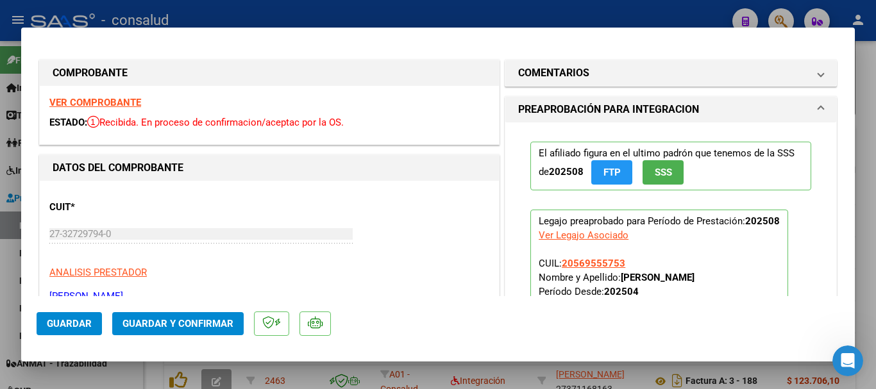
click at [139, 105] on strong "VER COMPROBANTE" at bounding box center [95, 103] width 92 height 12
click at [173, 321] on span "Guardar y Confirmar" at bounding box center [178, 324] width 111 height 12
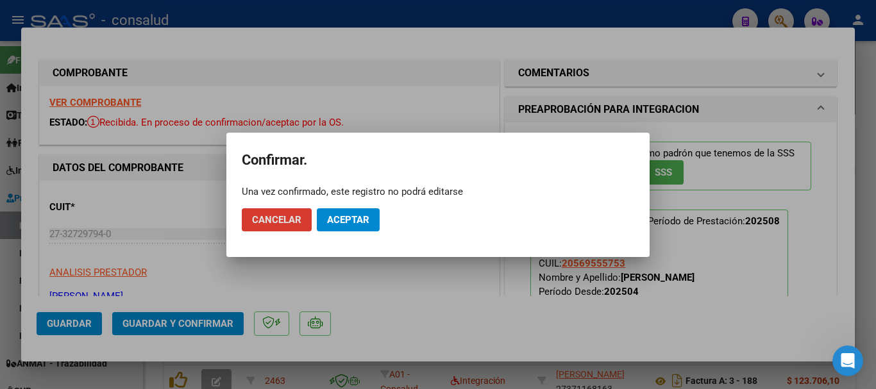
click at [372, 221] on button "Aceptar" at bounding box center [348, 220] width 63 height 23
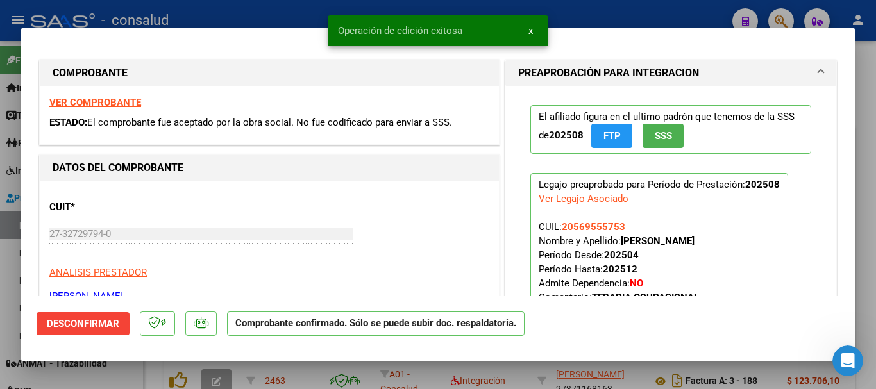
type input "$ 0,00"
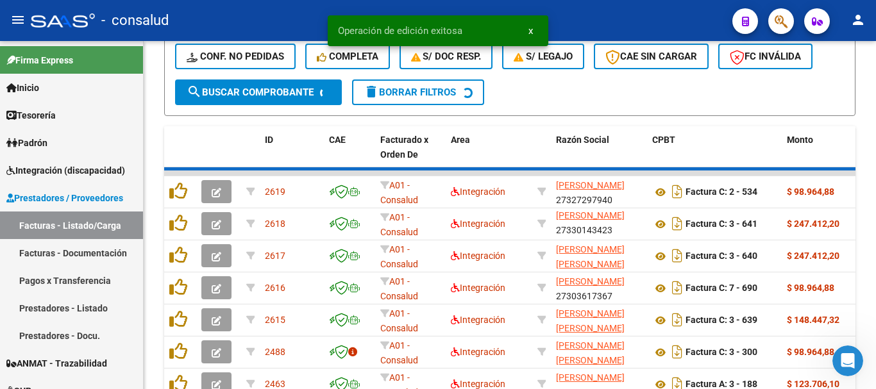
scroll to position [403, 0]
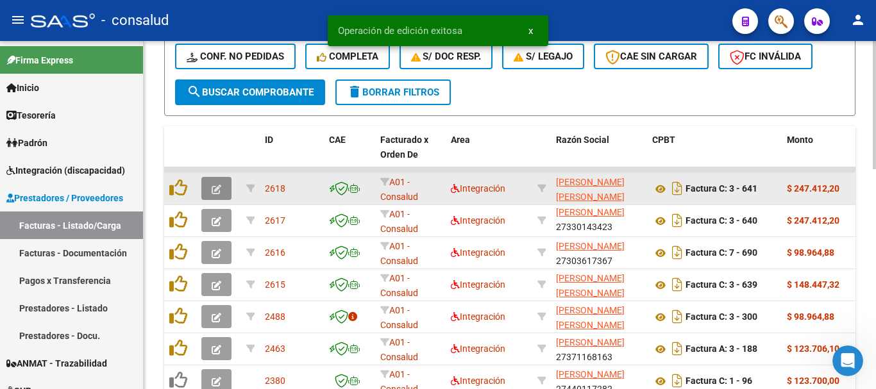
click at [225, 188] on button "button" at bounding box center [216, 188] width 30 height 23
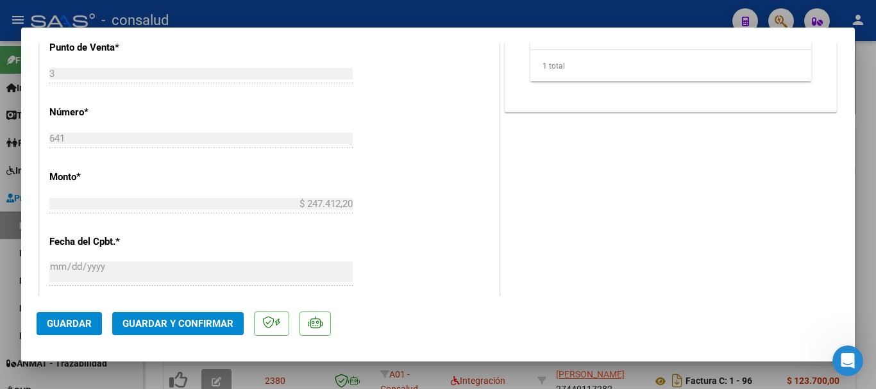
scroll to position [642, 0]
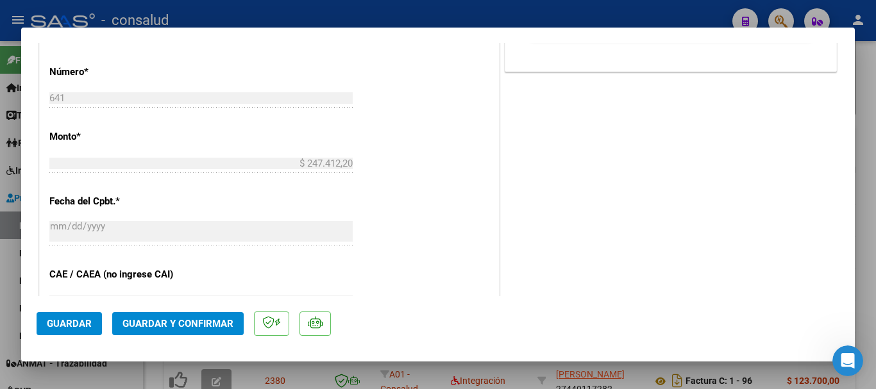
click at [176, 327] on span "Guardar y Confirmar" at bounding box center [178, 324] width 111 height 12
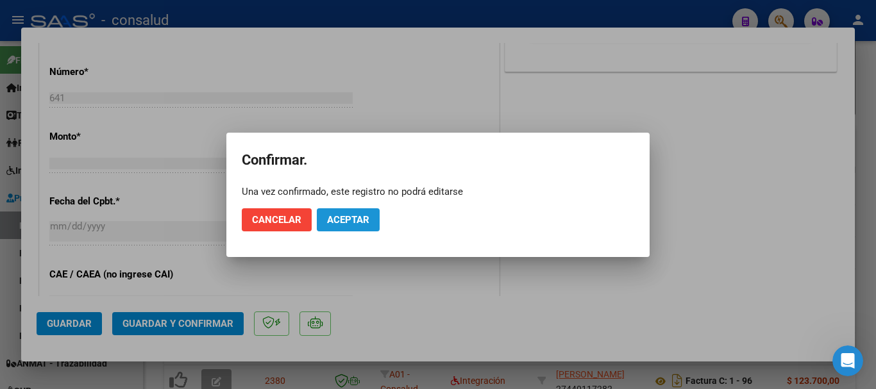
click at [345, 223] on span "Aceptar" at bounding box center [348, 220] width 42 height 12
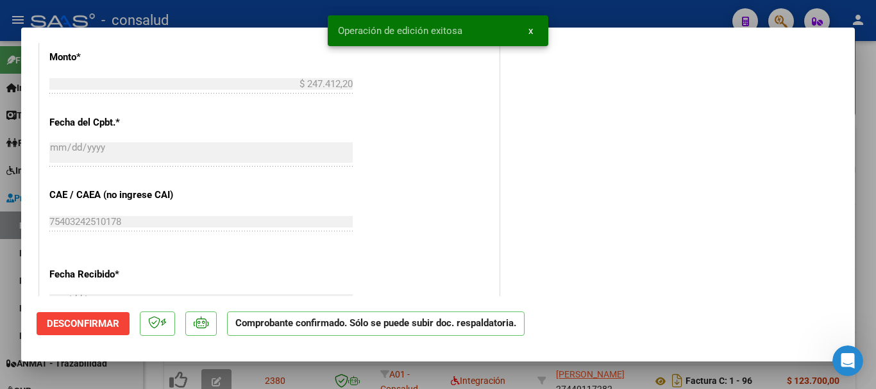
type input "$ 0,00"
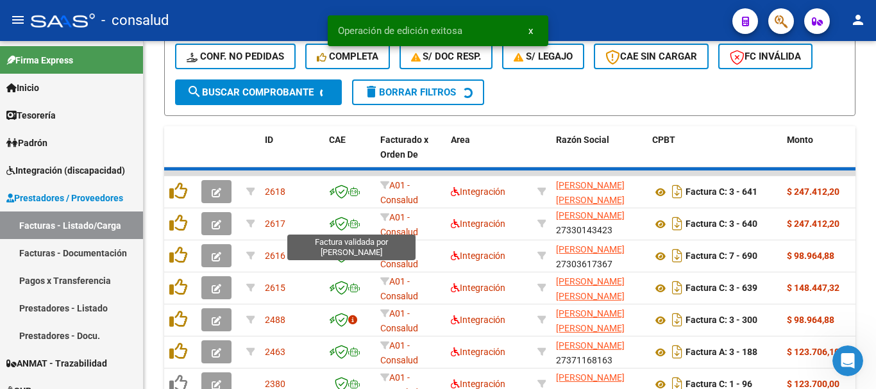
scroll to position [403, 0]
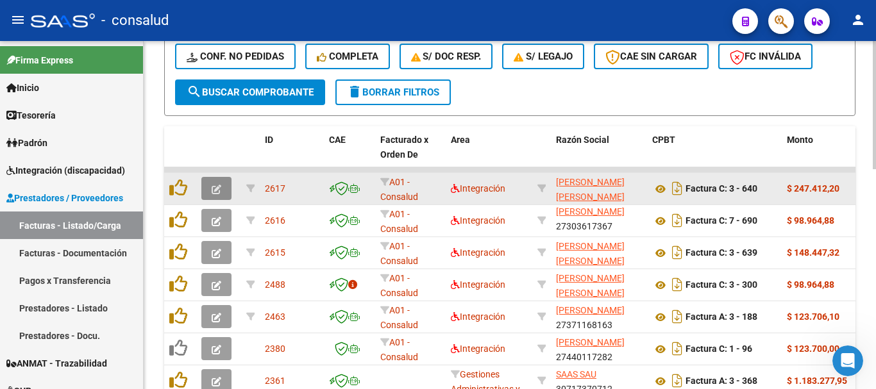
click at [214, 181] on button "button" at bounding box center [216, 188] width 30 height 23
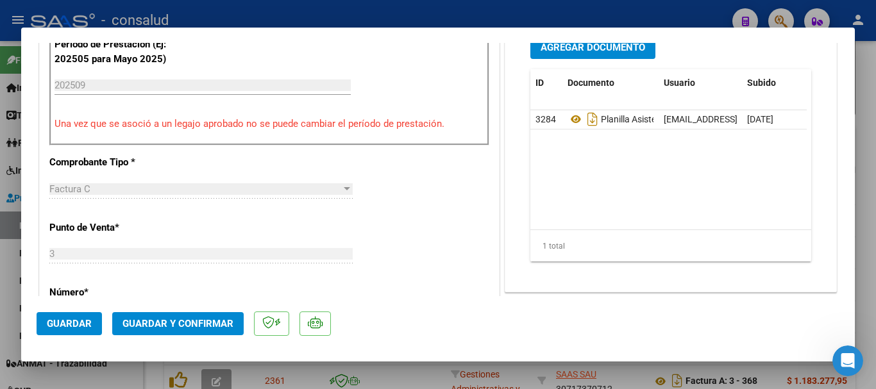
scroll to position [449, 0]
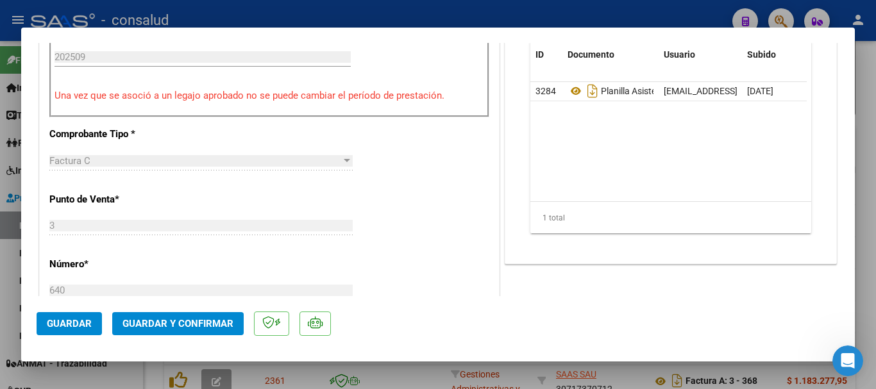
click at [214, 320] on span "Guardar y Confirmar" at bounding box center [178, 324] width 111 height 12
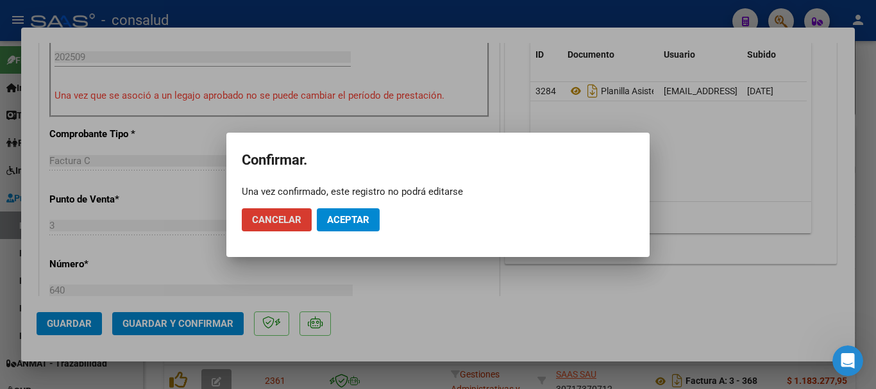
click at [339, 226] on button "Aceptar" at bounding box center [348, 220] width 63 height 23
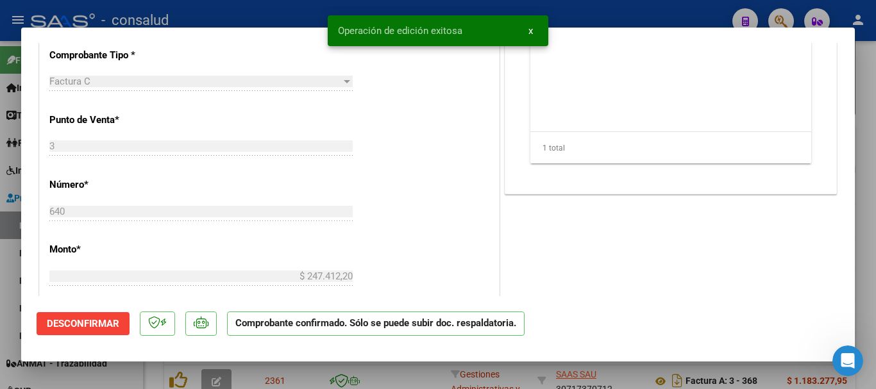
type input "$ 0,00"
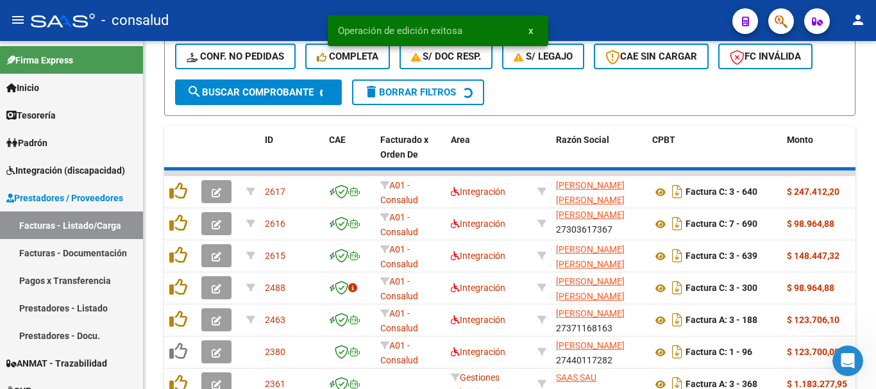
scroll to position [403, 0]
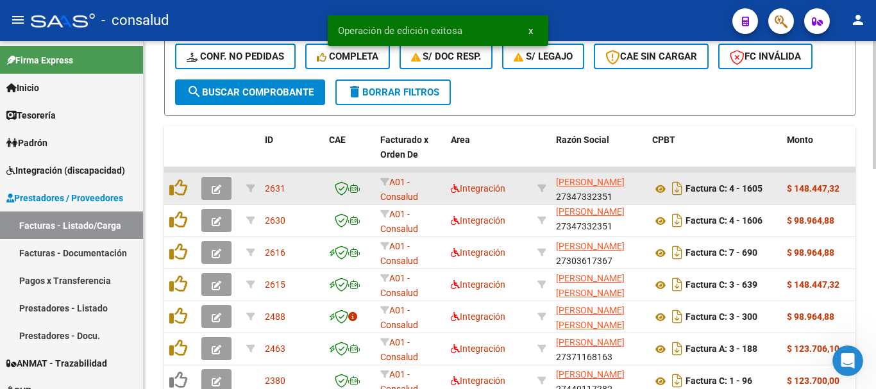
click at [213, 175] on datatable-body-cell at bounding box center [218, 188] width 45 height 31
click at [213, 185] on icon "button" at bounding box center [217, 190] width 10 height 10
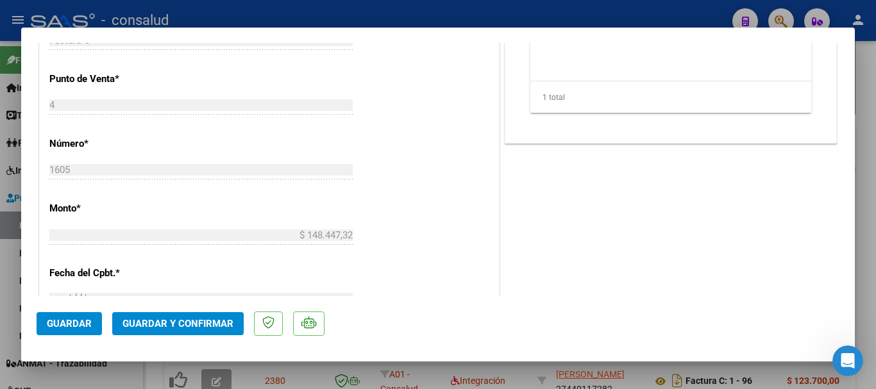
scroll to position [577, 0]
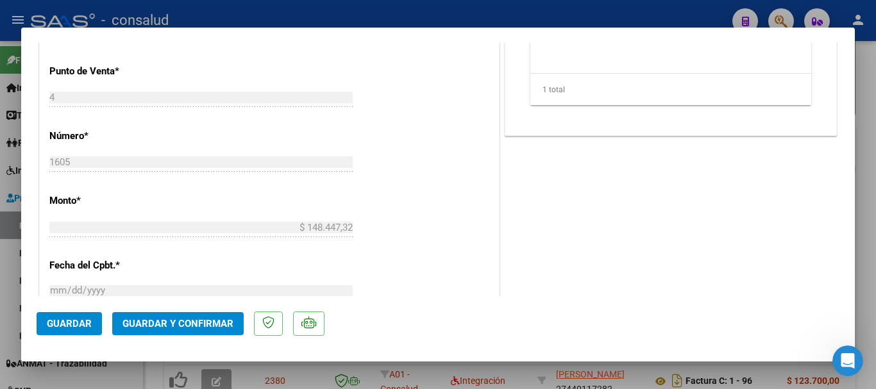
click at [149, 320] on span "Guardar y Confirmar" at bounding box center [178, 324] width 111 height 12
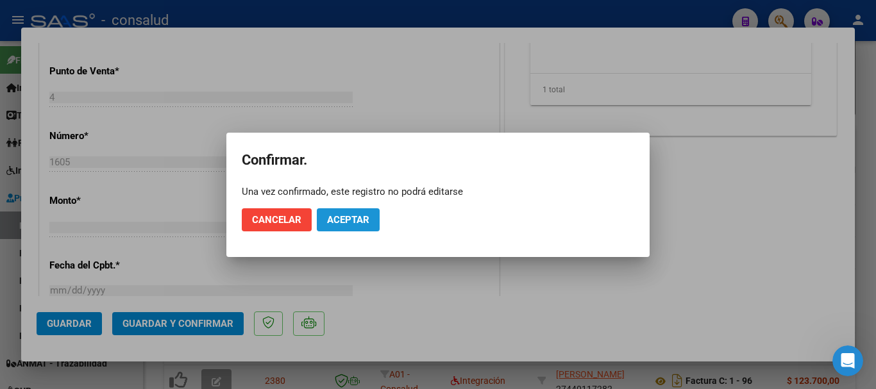
click at [344, 218] on span "Aceptar" at bounding box center [348, 220] width 42 height 12
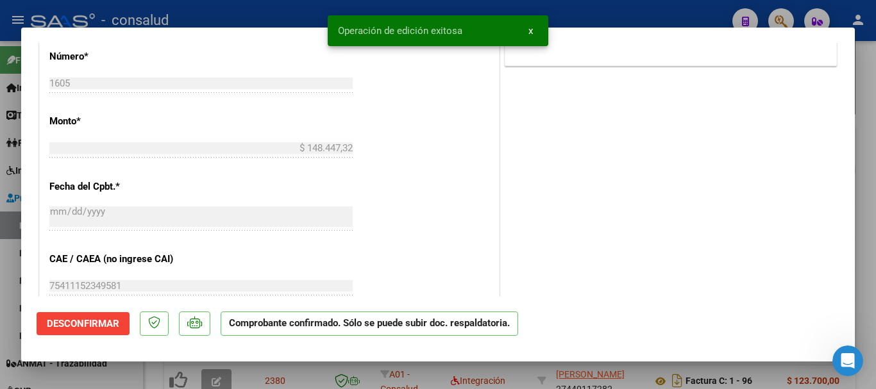
type input "$ 0,00"
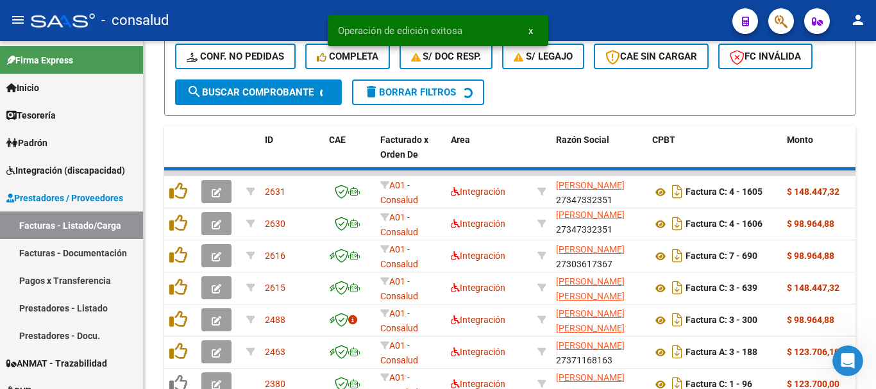
scroll to position [403, 0]
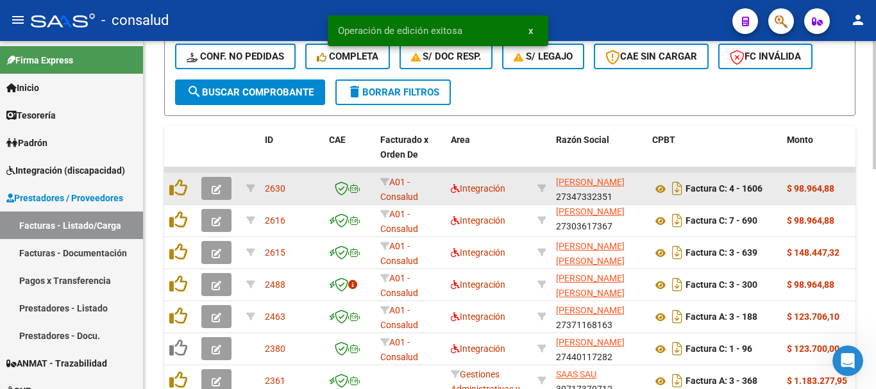
click at [214, 192] on icon "button" at bounding box center [217, 190] width 10 height 10
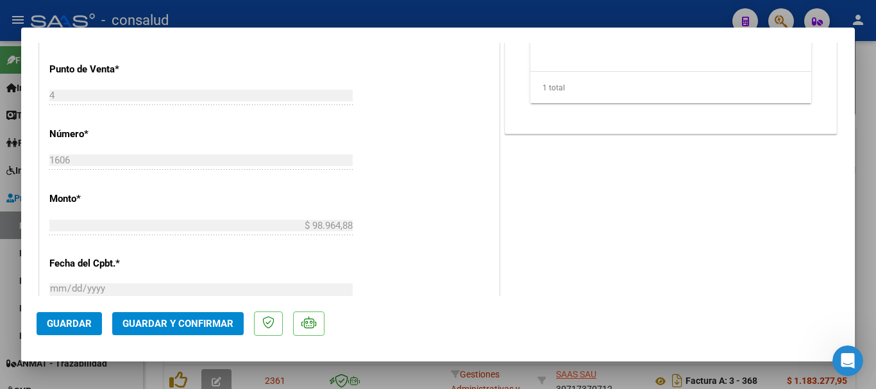
scroll to position [642, 0]
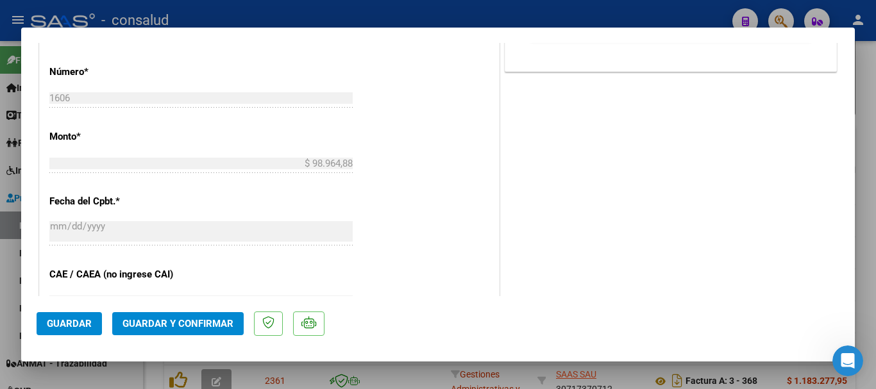
click at [199, 318] on span "Guardar y Confirmar" at bounding box center [178, 324] width 111 height 12
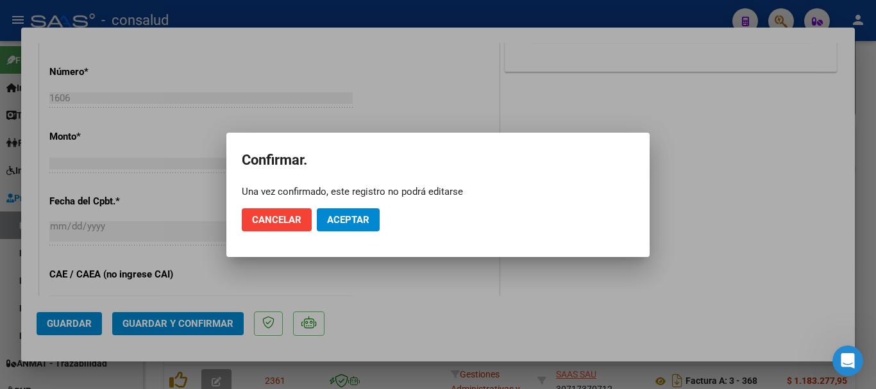
click at [318, 232] on mat-dialog-actions "Cancelar Aceptar" at bounding box center [438, 220] width 393 height 44
click at [324, 228] on button "Aceptar" at bounding box center [348, 220] width 63 height 23
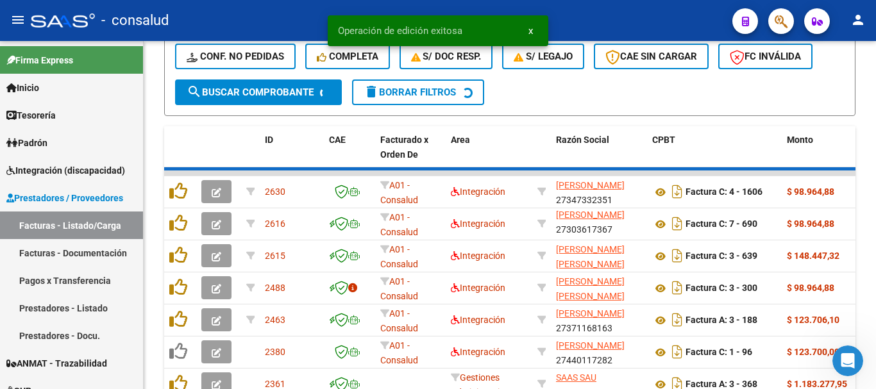
scroll to position [403, 0]
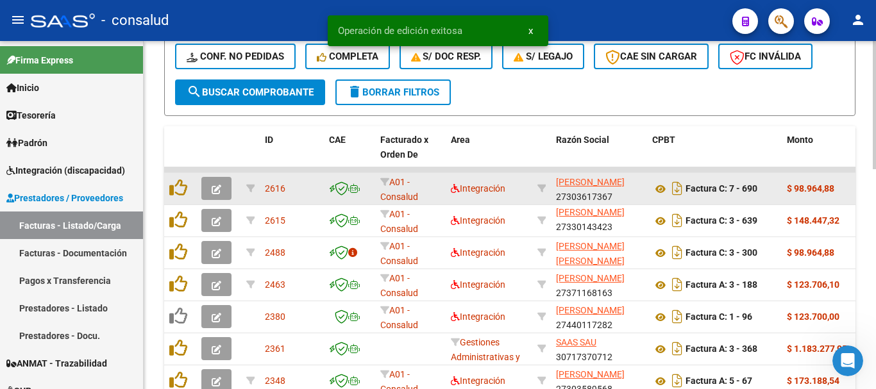
click at [216, 192] on icon "button" at bounding box center [217, 190] width 10 height 10
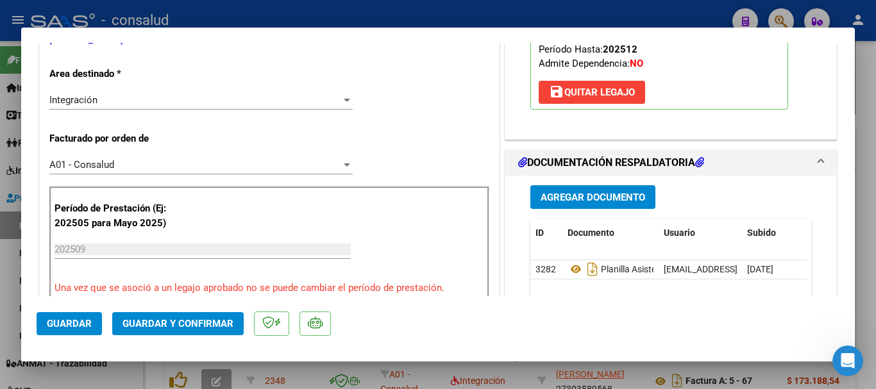
scroll to position [513, 0]
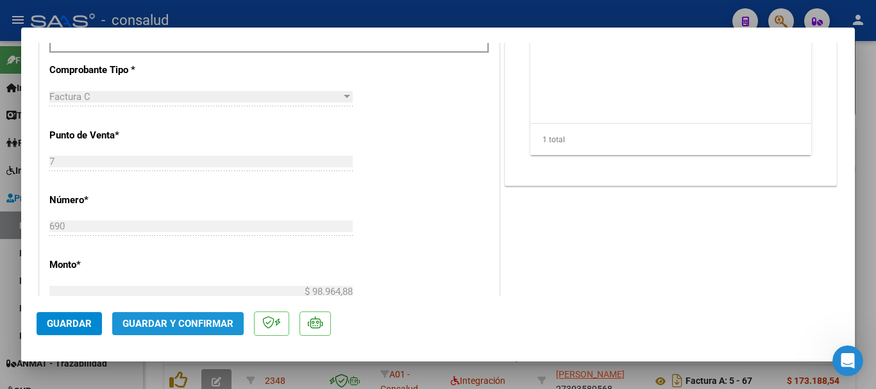
click at [187, 325] on span "Guardar y Confirmar" at bounding box center [178, 324] width 111 height 12
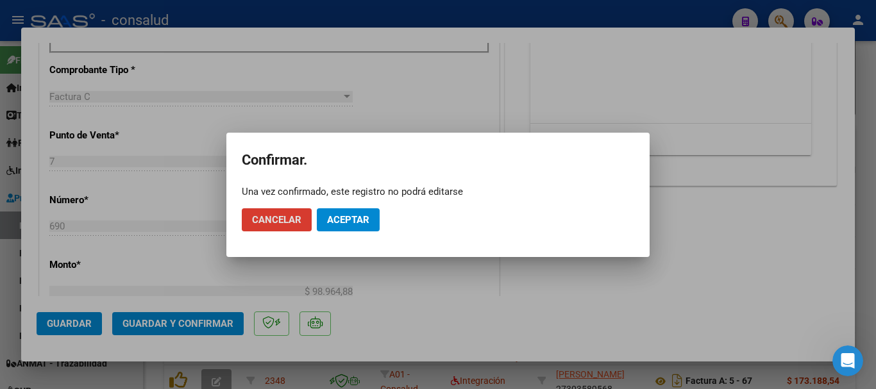
click at [372, 213] on button "Aceptar" at bounding box center [348, 220] width 63 height 23
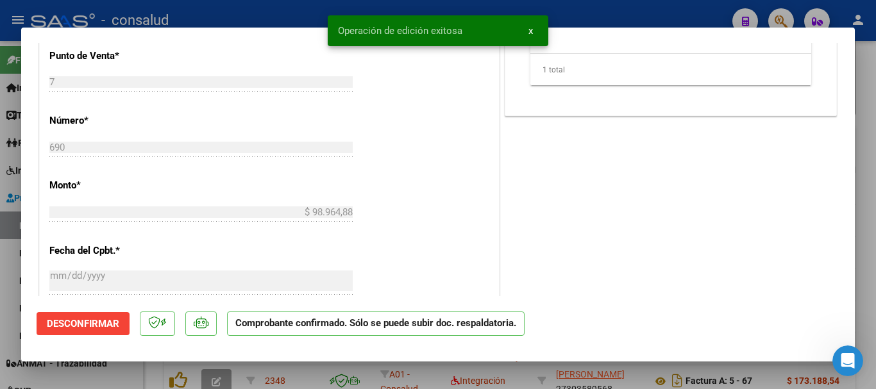
type input "$ 0,00"
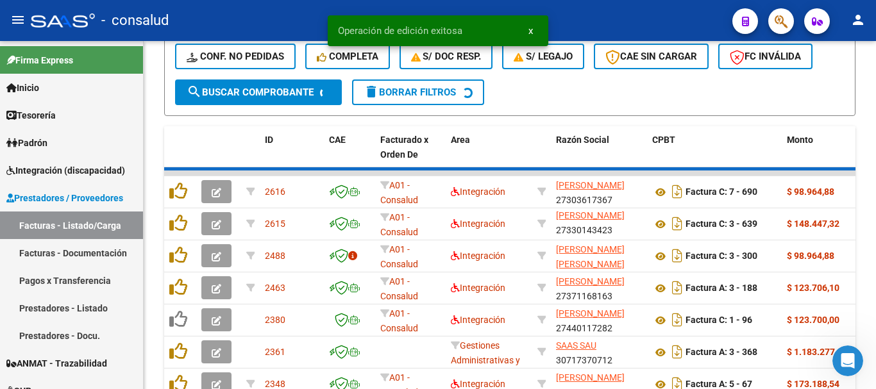
scroll to position [403, 0]
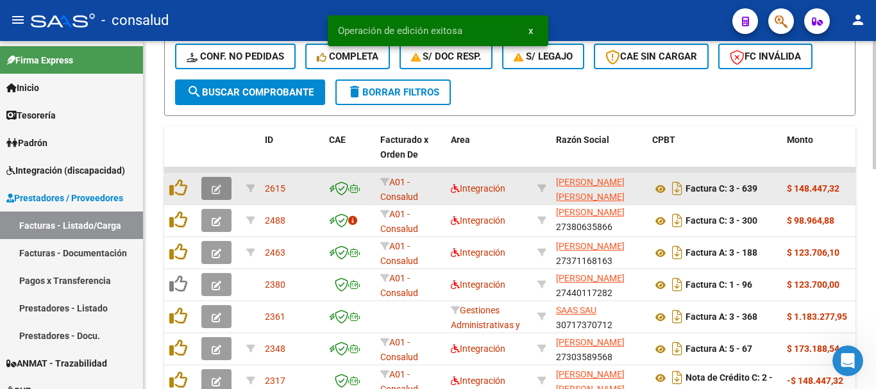
click at [203, 189] on button "button" at bounding box center [216, 188] width 30 height 23
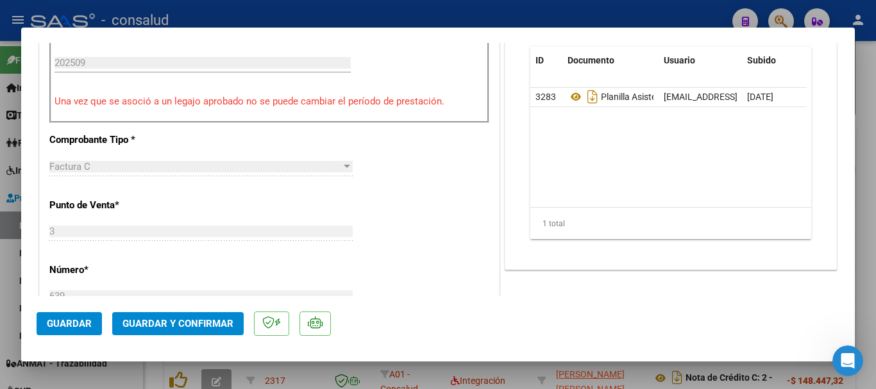
scroll to position [513, 0]
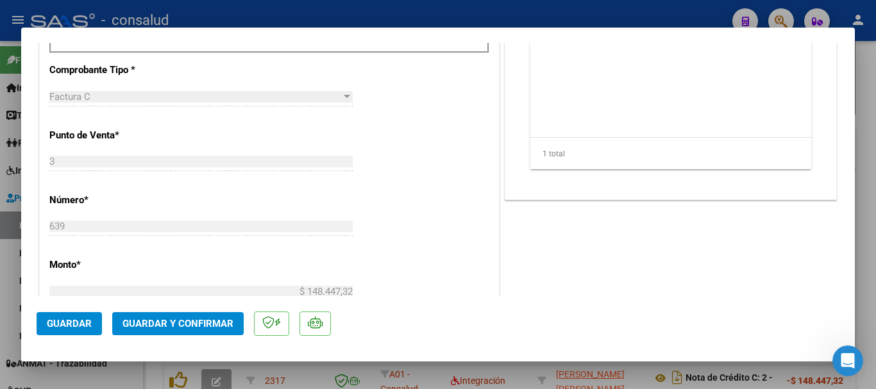
click at [168, 323] on span "Guardar y Confirmar" at bounding box center [178, 324] width 111 height 12
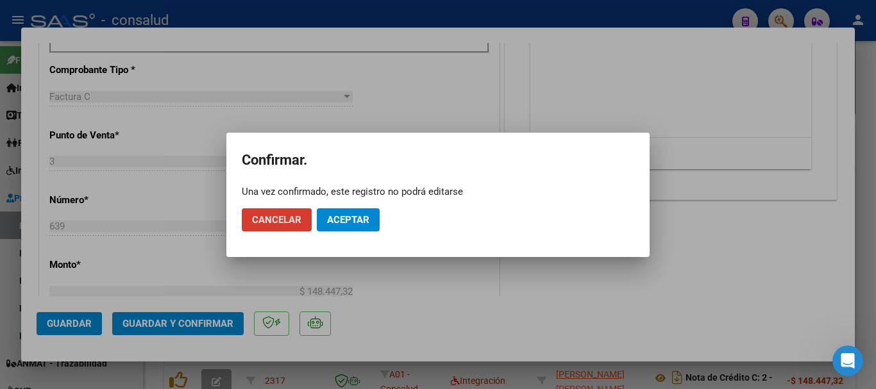
click at [341, 222] on span "Aceptar" at bounding box center [348, 220] width 42 height 12
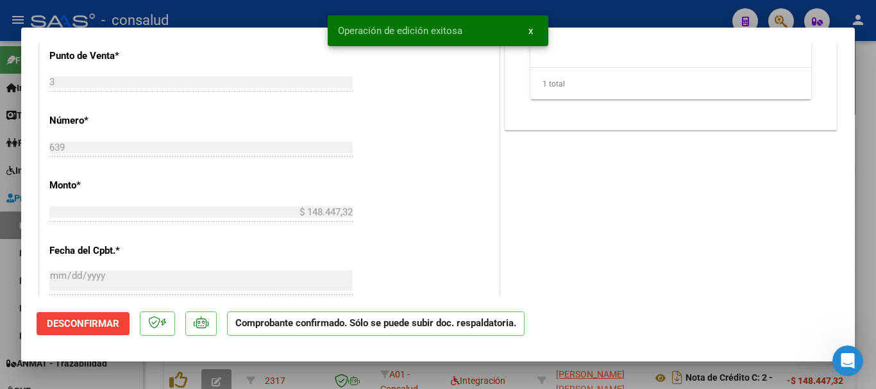
type input "$ 0,00"
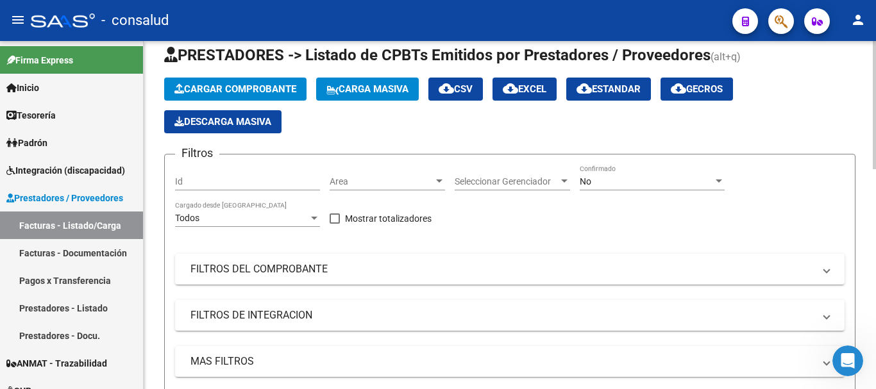
scroll to position [0, 0]
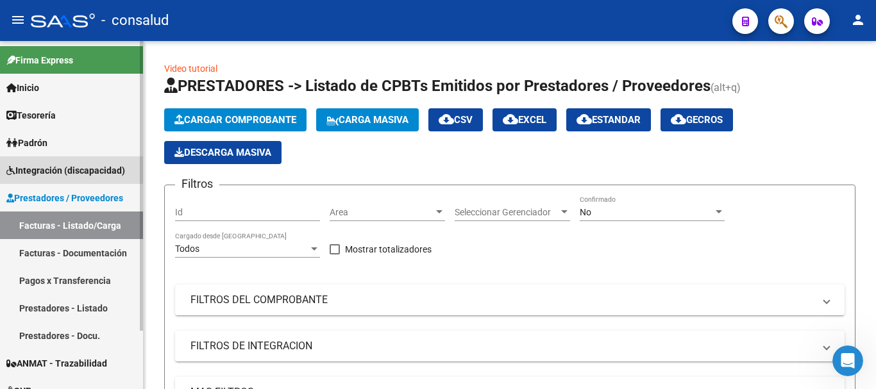
click at [74, 166] on span "Integración (discapacidad)" at bounding box center [65, 171] width 119 height 14
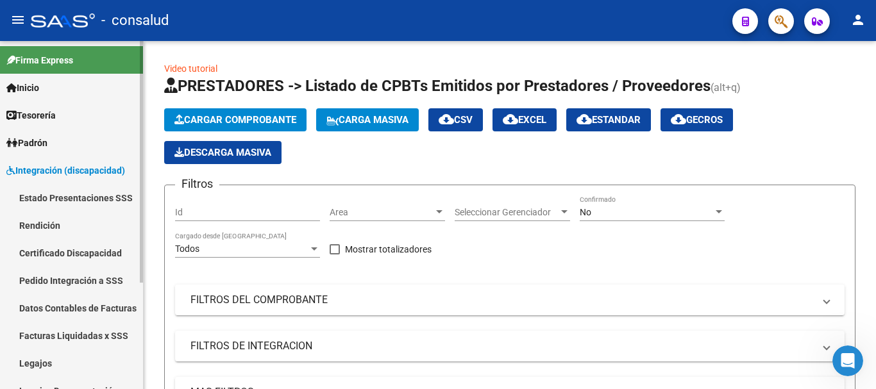
click at [72, 198] on link "Estado Presentaciones SSS" at bounding box center [71, 198] width 143 height 28
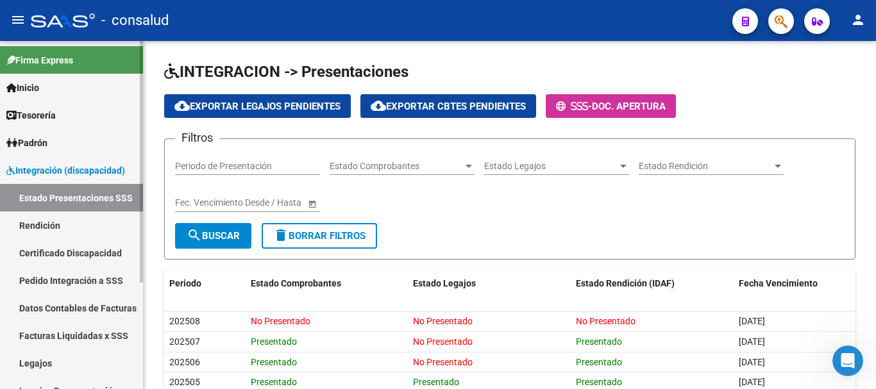
click at [59, 225] on link "Rendición" at bounding box center [71, 226] width 143 height 28
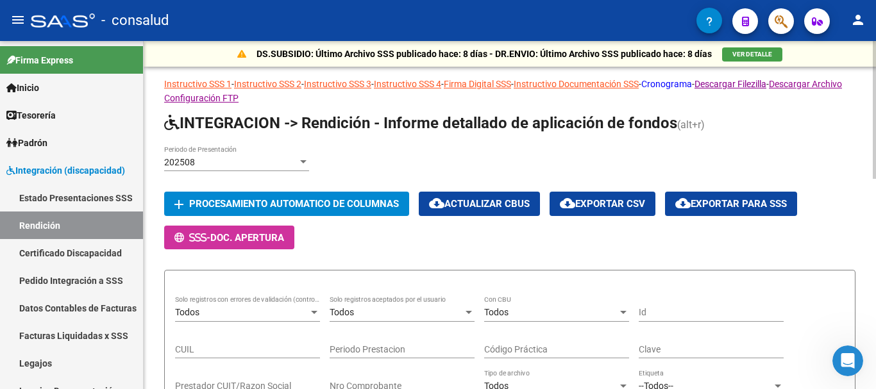
click at [684, 83] on link "Cronograma" at bounding box center [667, 84] width 51 height 10
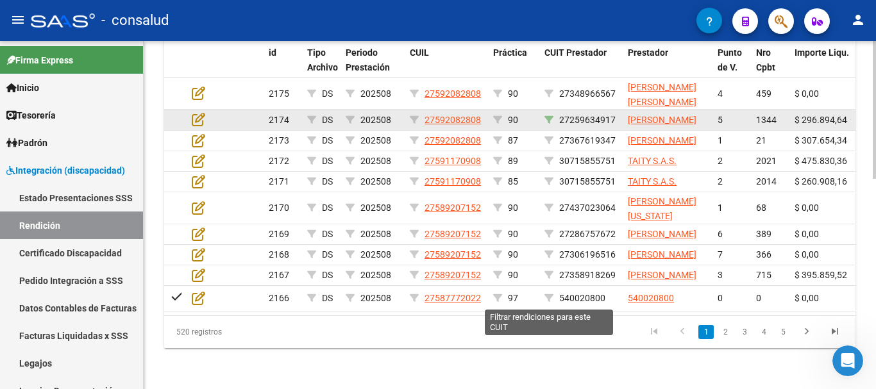
scroll to position [513, 0]
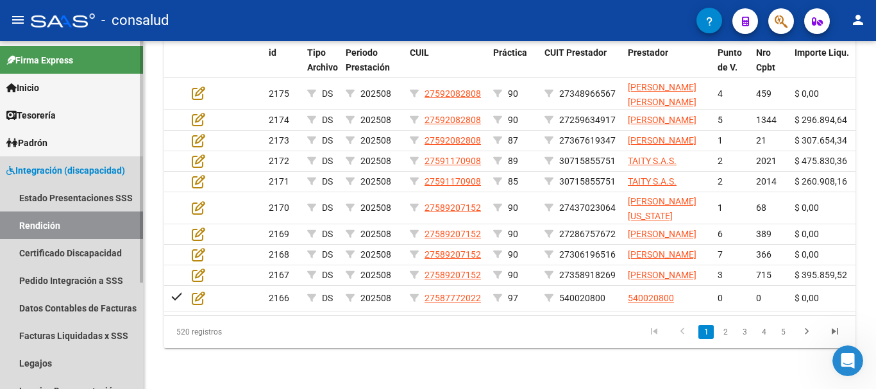
click at [80, 176] on span "Integración (discapacidad)" at bounding box center [65, 171] width 119 height 14
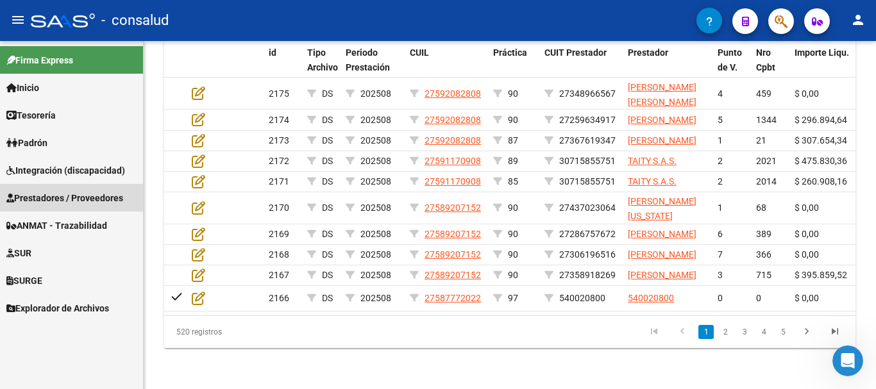
click at [83, 198] on span "Prestadores / Proveedores" at bounding box center [64, 198] width 117 height 14
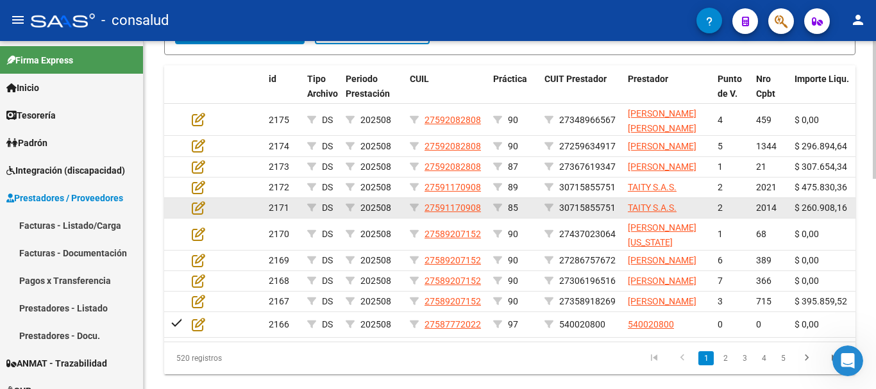
scroll to position [321, 0]
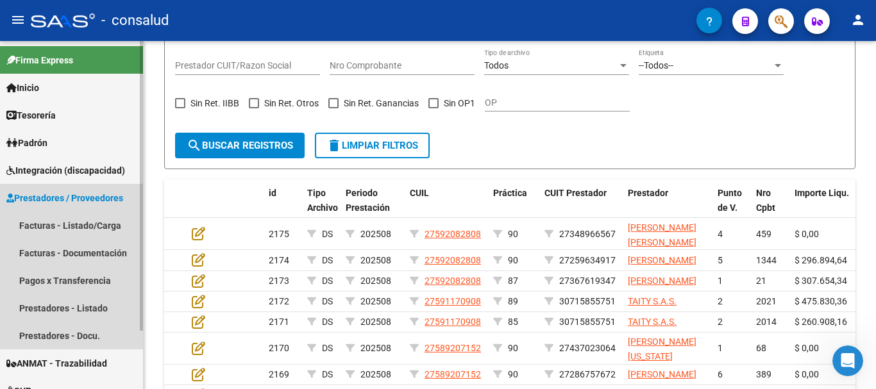
click at [68, 197] on span "Prestadores / Proveedores" at bounding box center [64, 198] width 117 height 14
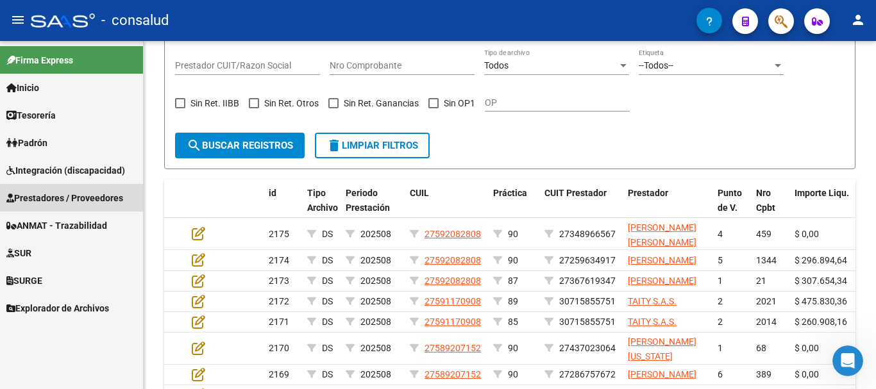
click at [68, 197] on span "Prestadores / Proveedores" at bounding box center [64, 198] width 117 height 14
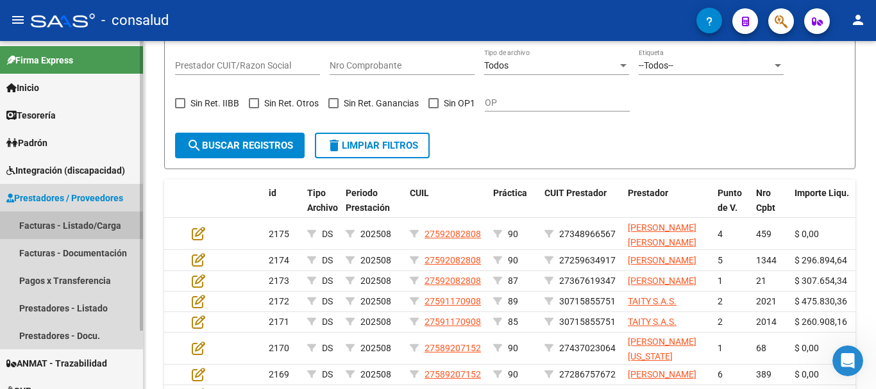
click at [64, 223] on link "Facturas - Listado/Carga" at bounding box center [71, 226] width 143 height 28
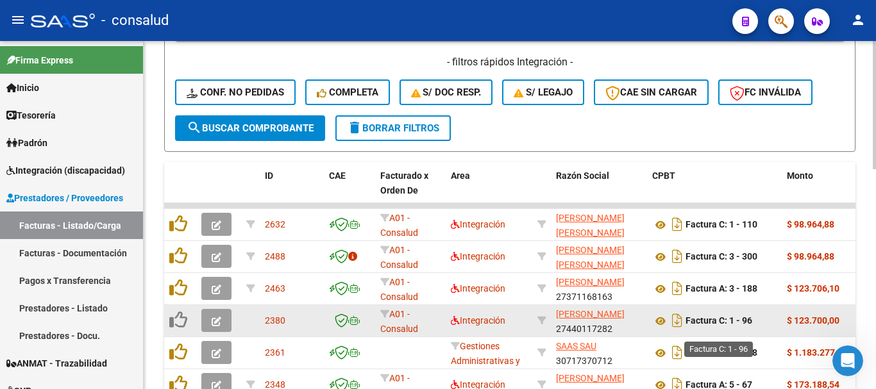
scroll to position [385, 0]
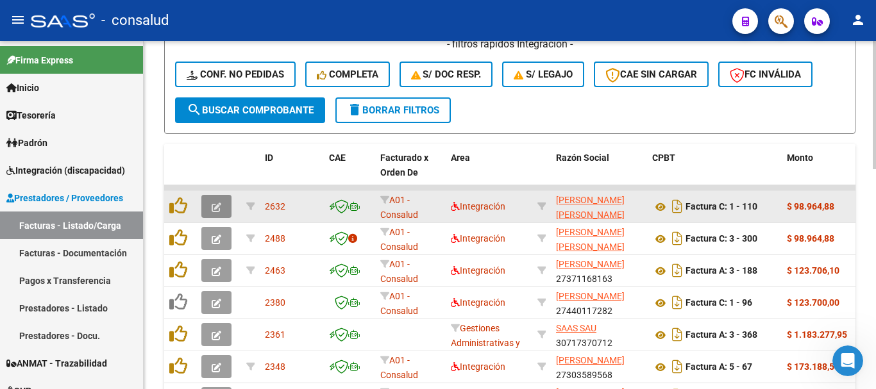
click at [226, 209] on button "button" at bounding box center [216, 206] width 30 height 23
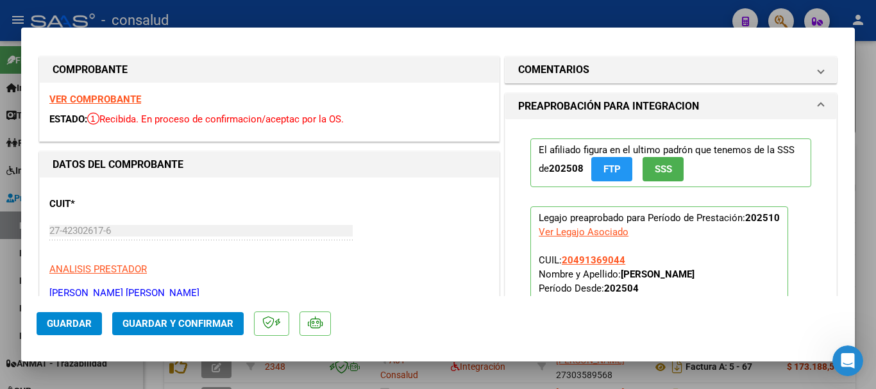
scroll to position [0, 0]
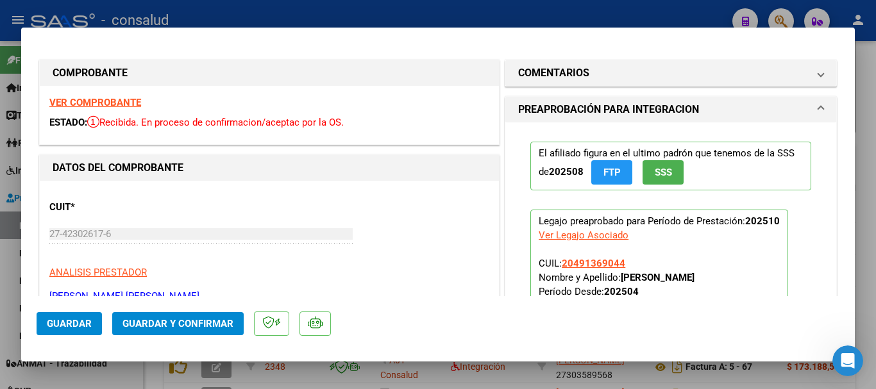
click at [87, 101] on strong "VER COMPROBANTE" at bounding box center [95, 103] width 92 height 12
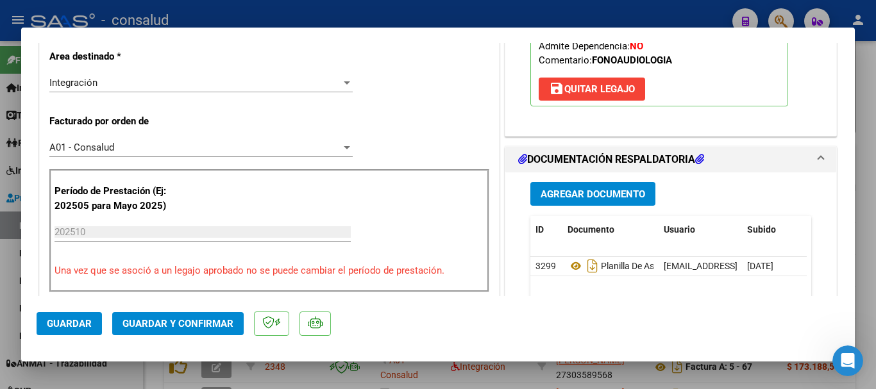
scroll to position [321, 0]
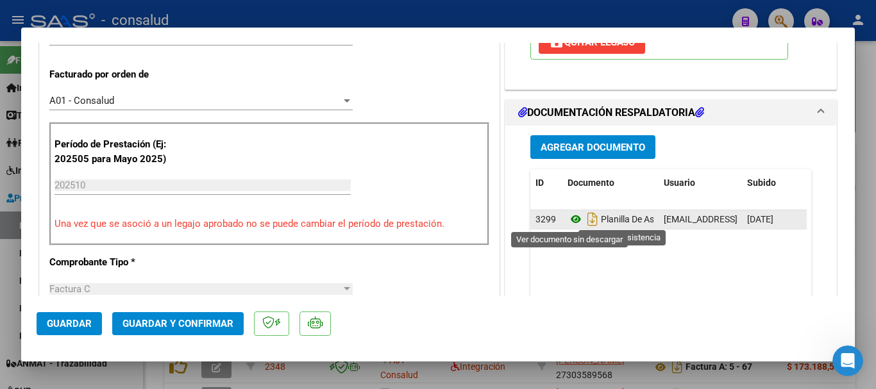
click at [569, 222] on icon at bounding box center [576, 219] width 17 height 15
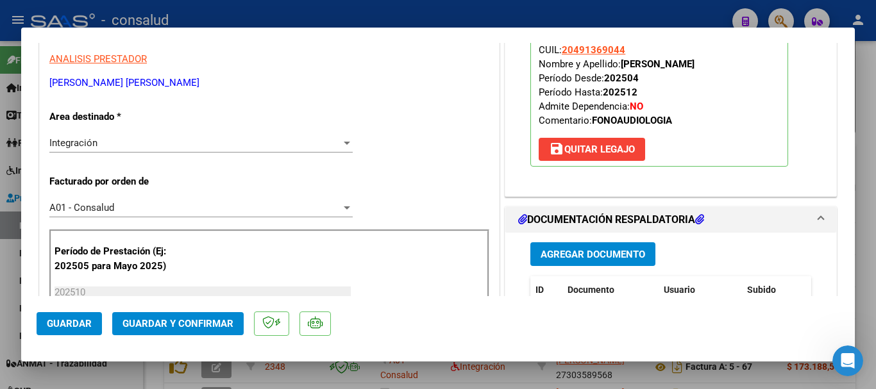
scroll to position [257, 0]
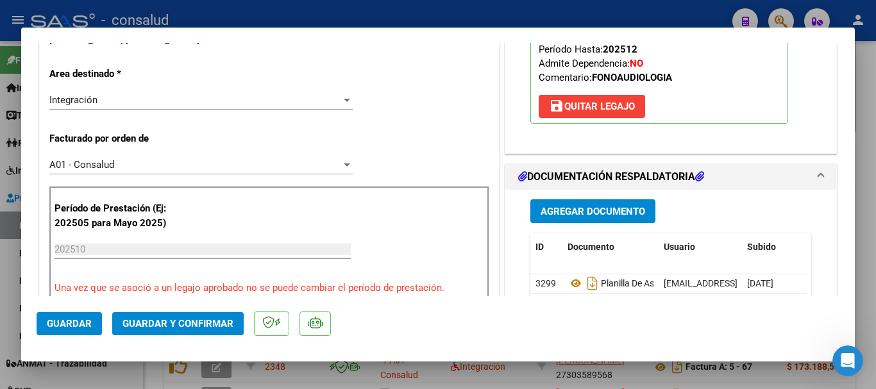
click at [579, 110] on span "save Quitar Legajo" at bounding box center [592, 107] width 86 height 12
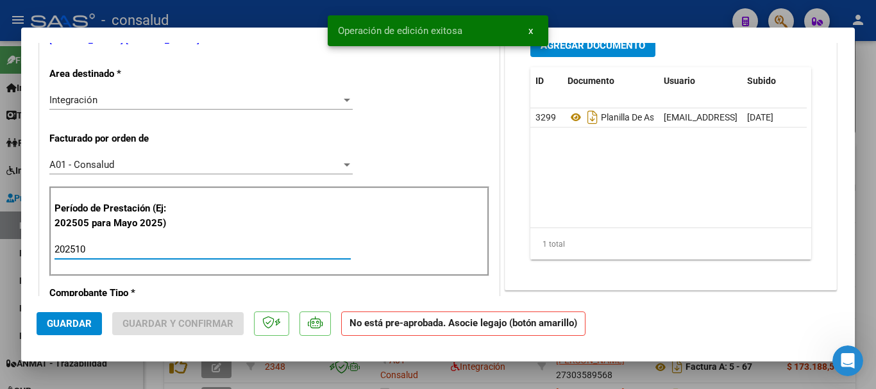
click at [149, 253] on input "202510" at bounding box center [203, 250] width 296 height 12
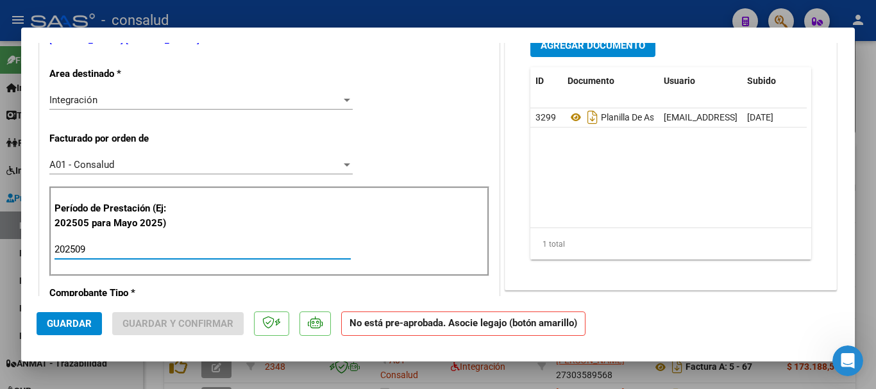
type input "202509"
click at [69, 328] on span "Guardar" at bounding box center [69, 324] width 45 height 12
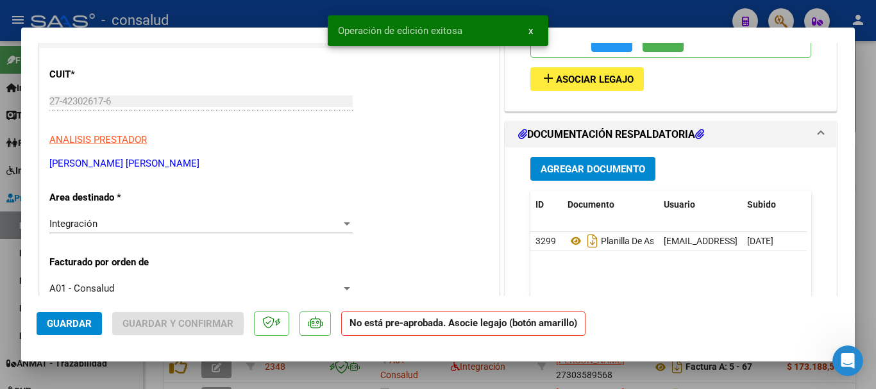
scroll to position [128, 0]
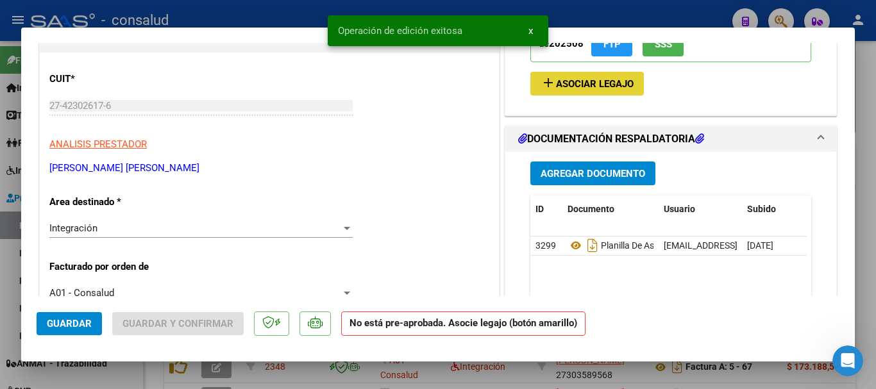
click at [577, 87] on span "Asociar Legajo" at bounding box center [595, 84] width 78 height 12
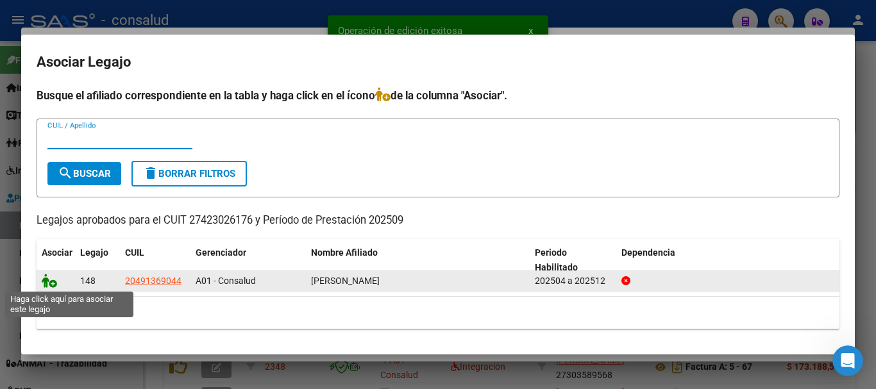
click at [47, 281] on icon at bounding box center [49, 281] width 15 height 14
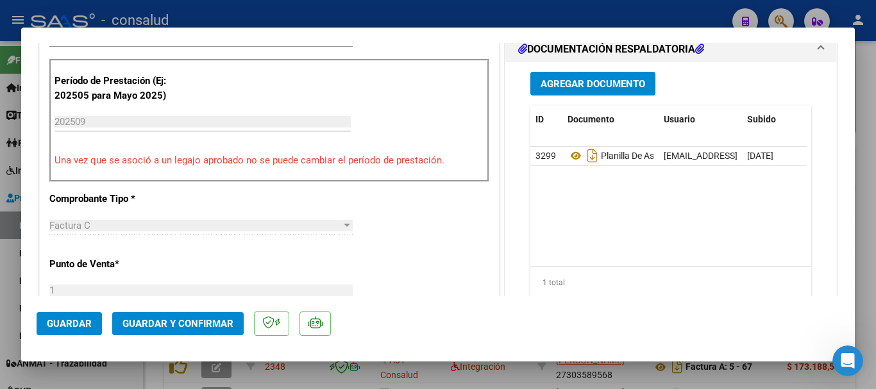
scroll to position [385, 0]
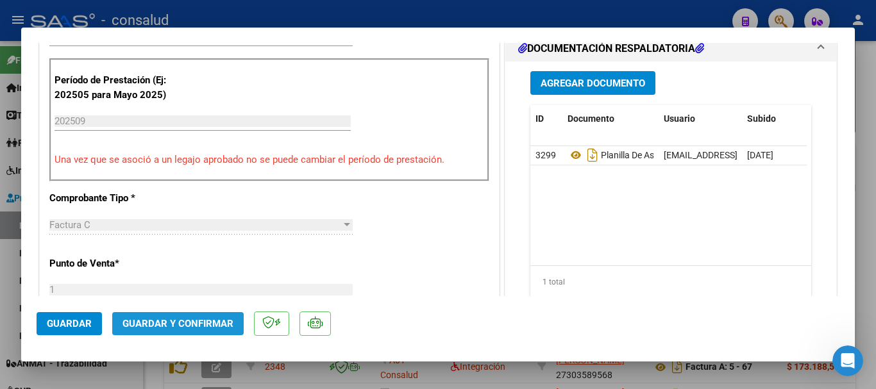
click at [195, 327] on span "Guardar y Confirmar" at bounding box center [178, 324] width 111 height 12
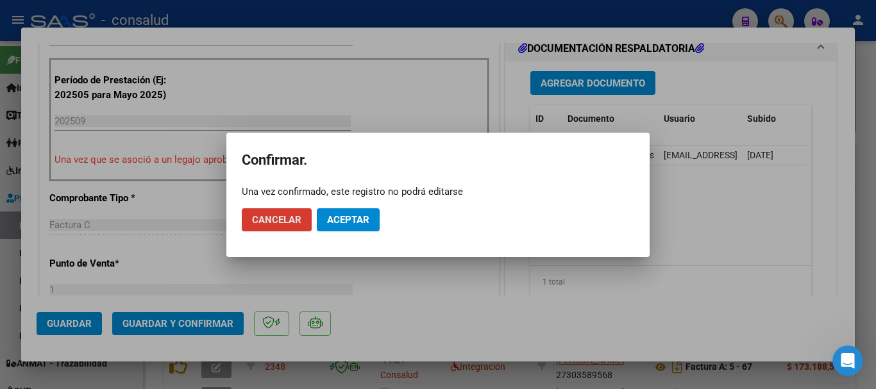
click at [345, 225] on span "Aceptar" at bounding box center [348, 220] width 42 height 12
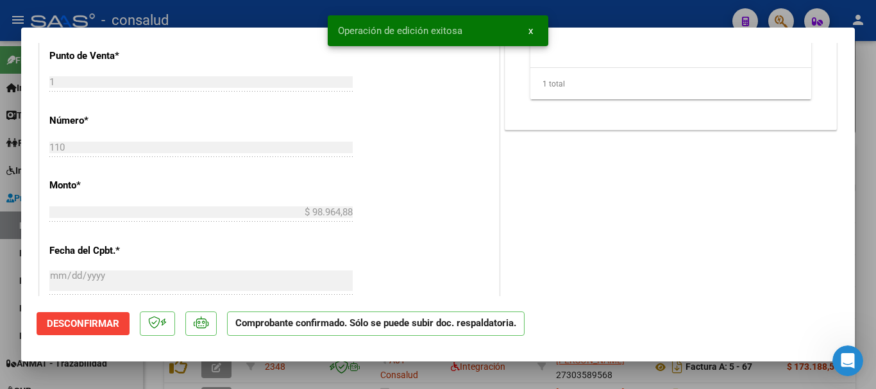
scroll to position [642, 0]
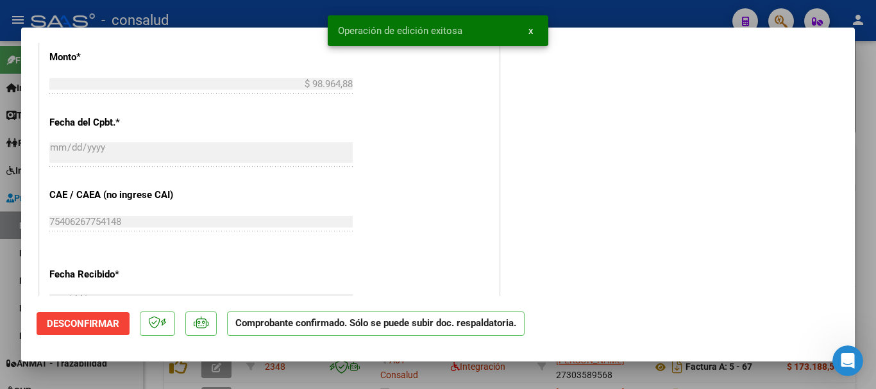
type input "$ 0,00"
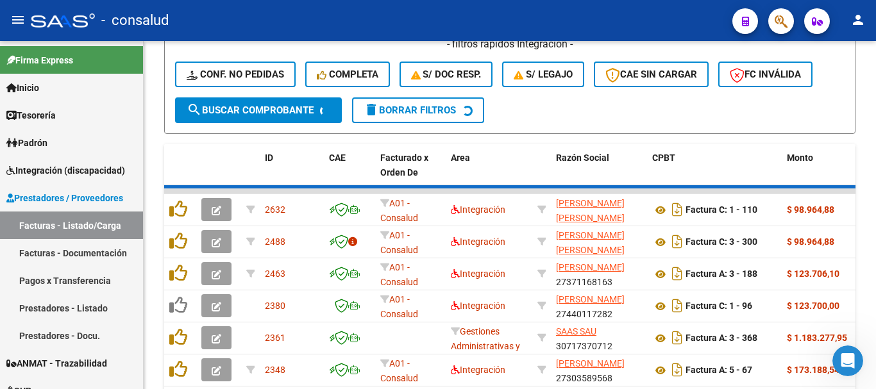
scroll to position [385, 0]
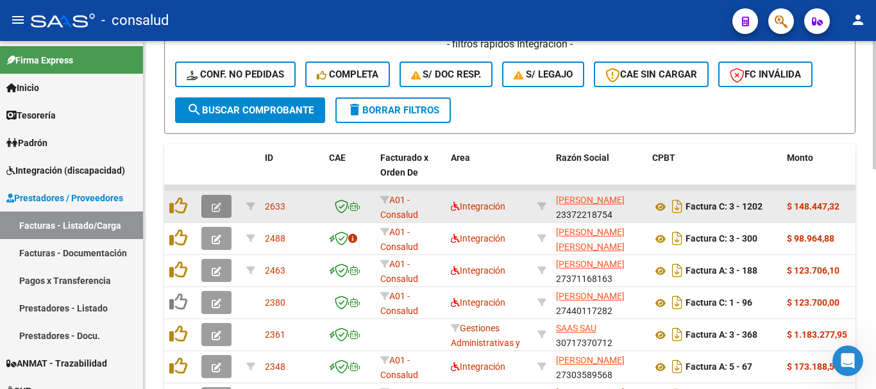
click at [213, 209] on icon "button" at bounding box center [217, 208] width 10 height 10
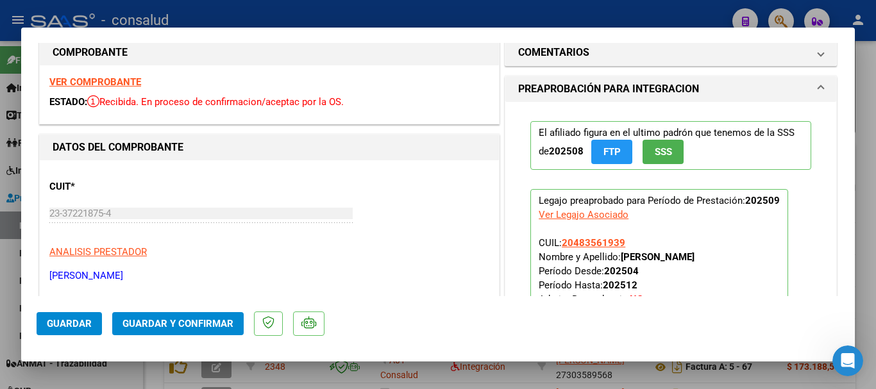
scroll to position [0, 0]
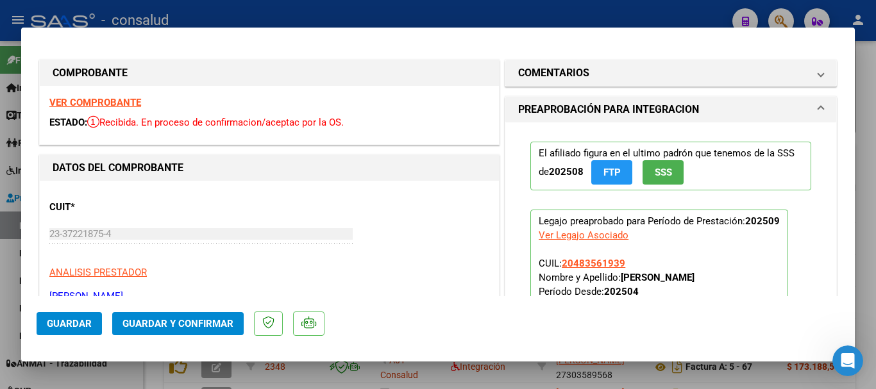
click at [128, 101] on strong "VER COMPROBANTE" at bounding box center [95, 103] width 92 height 12
click at [198, 321] on span "Guardar y Confirmar" at bounding box center [178, 324] width 111 height 12
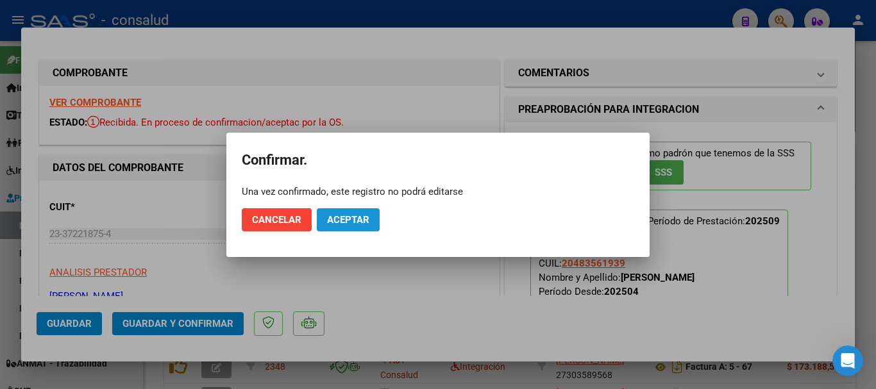
click at [355, 213] on button "Aceptar" at bounding box center [348, 220] width 63 height 23
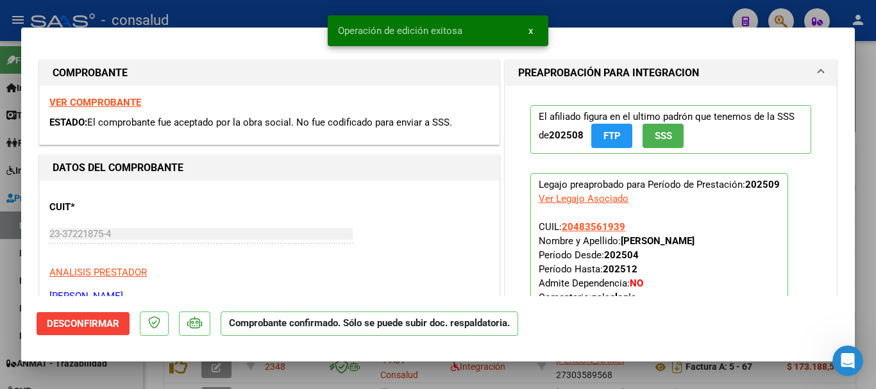
type input "$ 0,00"
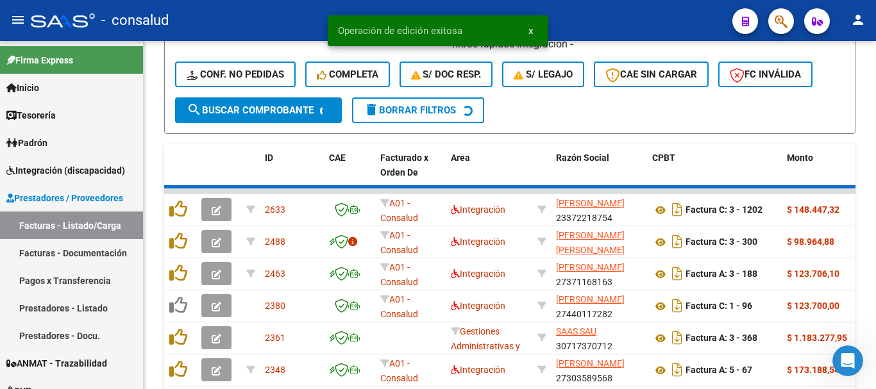
scroll to position [385, 0]
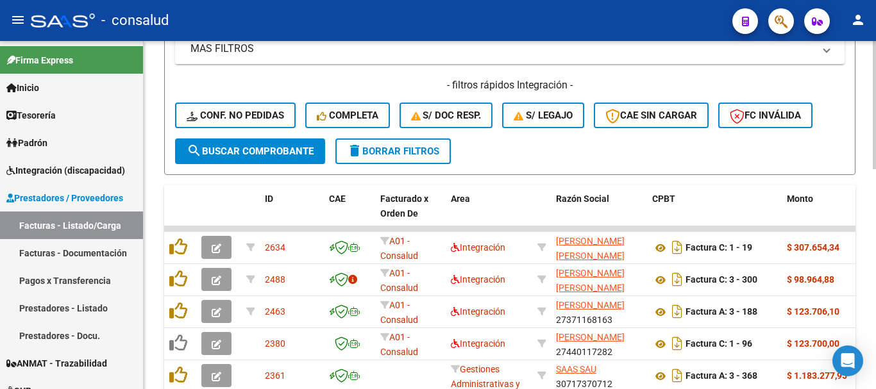
scroll to position [513, 0]
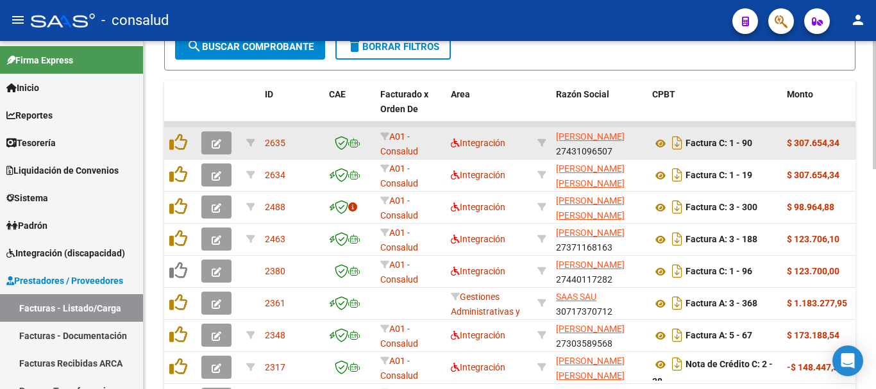
scroll to position [449, 0]
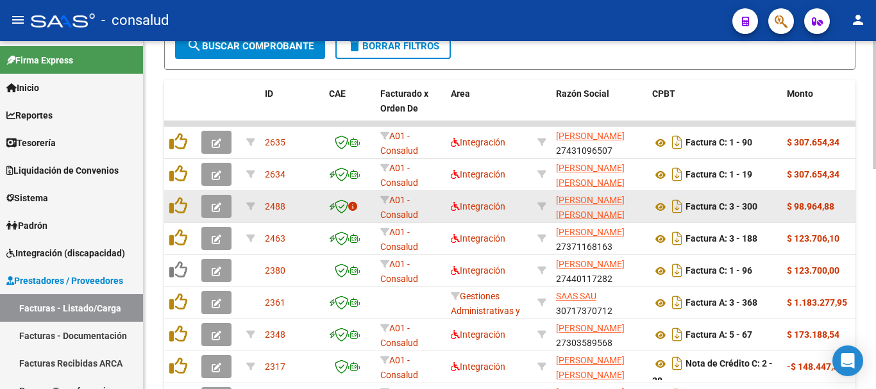
click at [216, 209] on icon "button" at bounding box center [217, 208] width 10 height 10
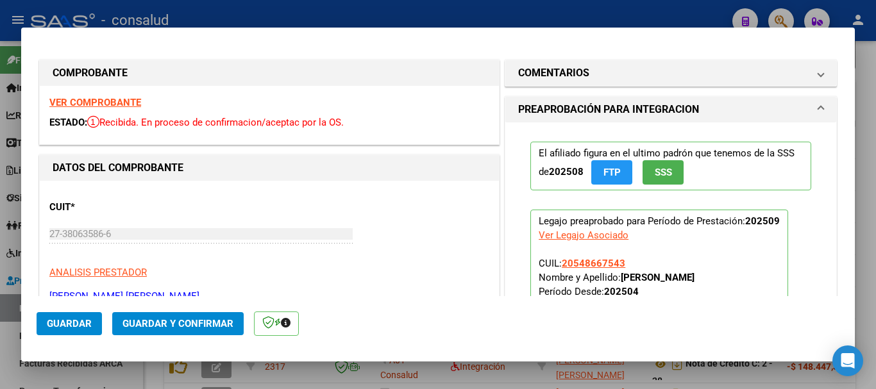
scroll to position [128, 0]
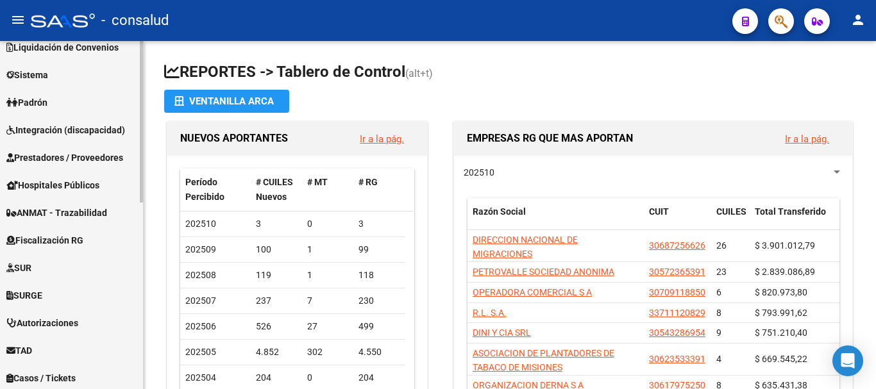
scroll to position [321, 0]
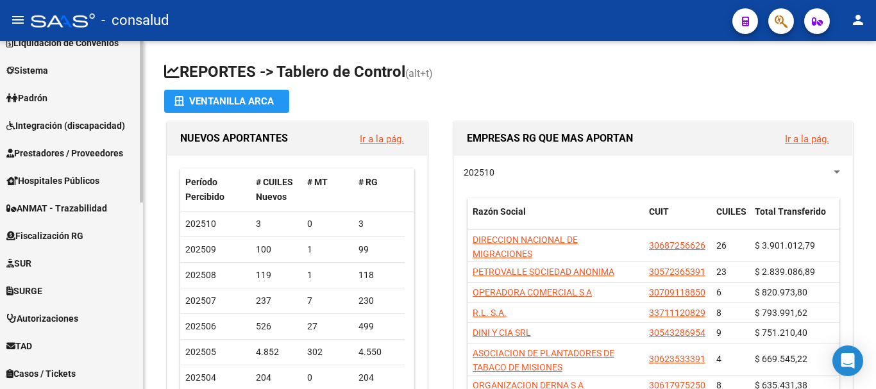
click at [74, 130] on span "Integración (discapacidad)" at bounding box center [65, 126] width 119 height 14
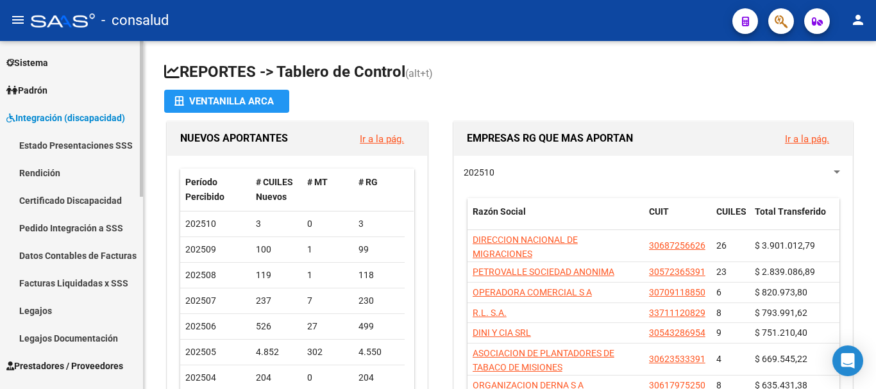
scroll to position [128, 0]
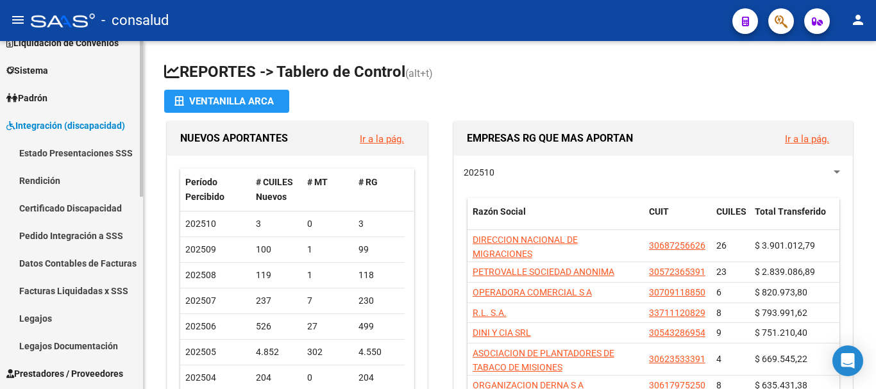
click at [83, 128] on span "Integración (discapacidad)" at bounding box center [65, 126] width 119 height 14
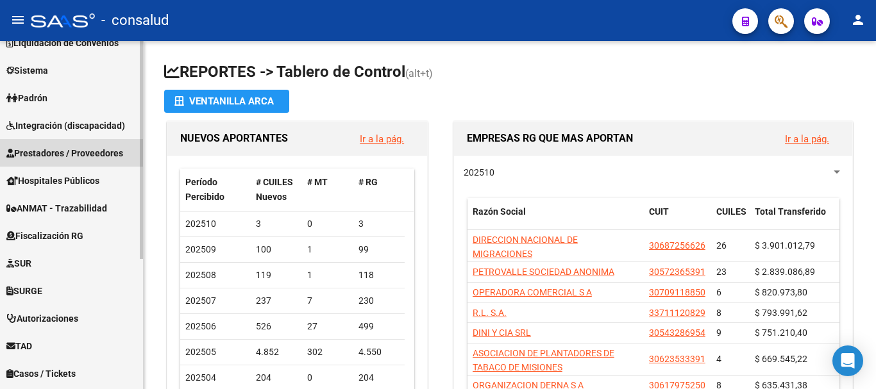
click at [78, 159] on span "Prestadores / Proveedores" at bounding box center [64, 153] width 117 height 14
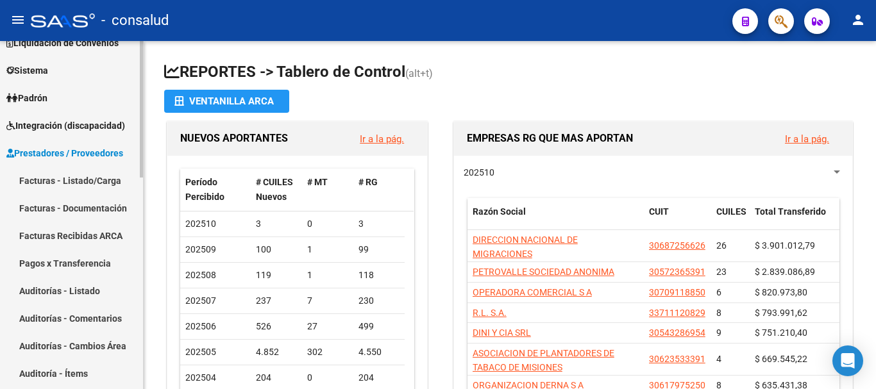
click at [78, 177] on link "Facturas - Listado/Carga" at bounding box center [71, 181] width 143 height 28
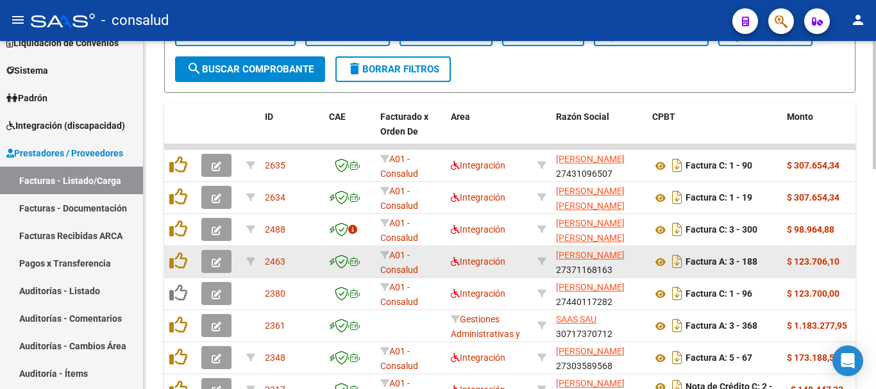
scroll to position [449, 0]
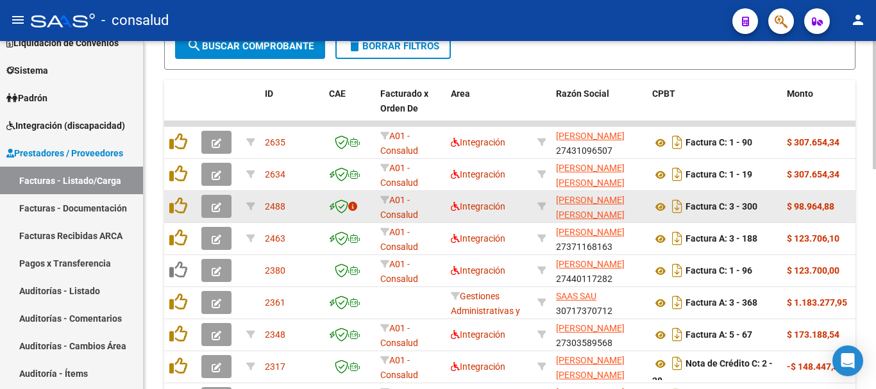
click at [216, 211] on icon "button" at bounding box center [217, 208] width 10 height 10
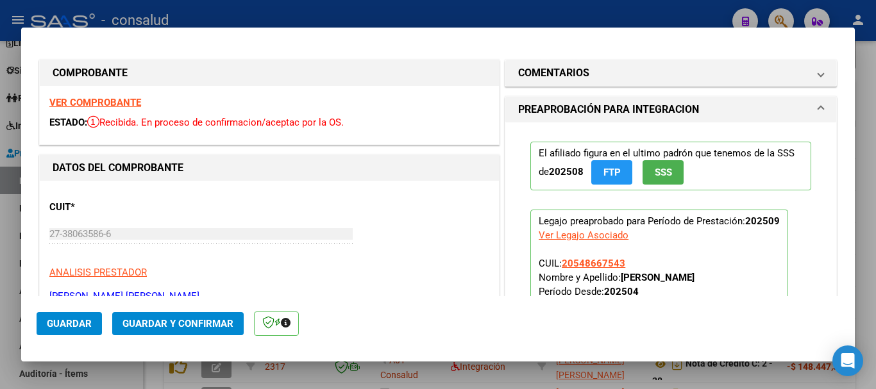
type input "$ 0,00"
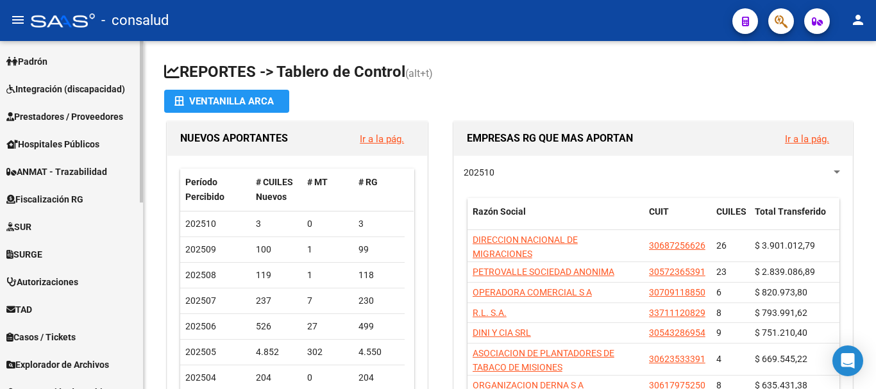
scroll to position [385, 0]
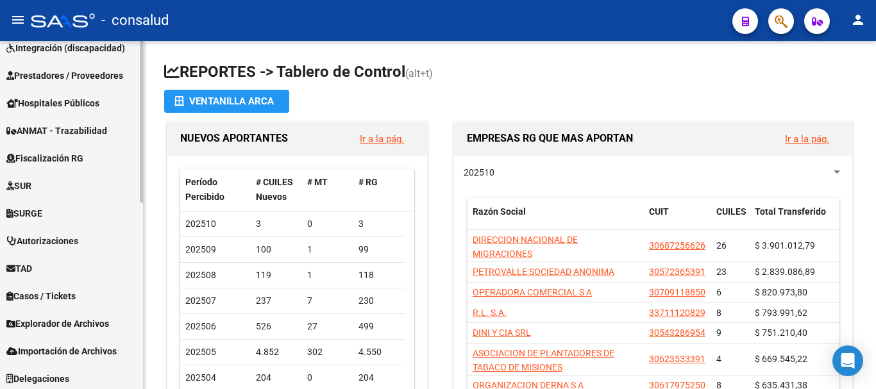
scroll to position [402, 0]
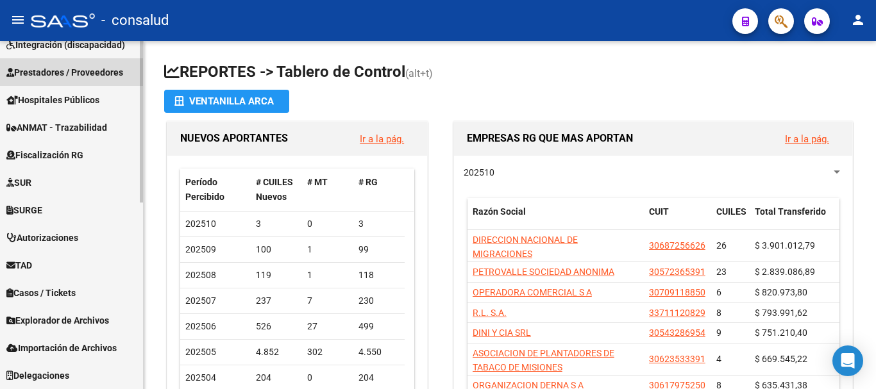
click at [98, 73] on span "Prestadores / Proveedores" at bounding box center [64, 72] width 117 height 14
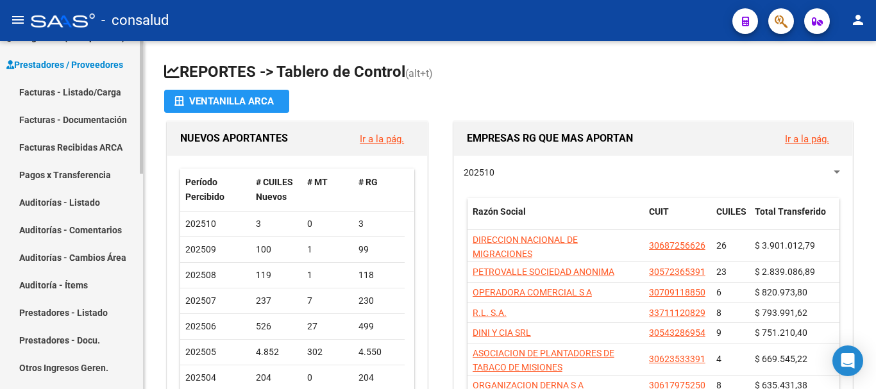
scroll to position [209, 0]
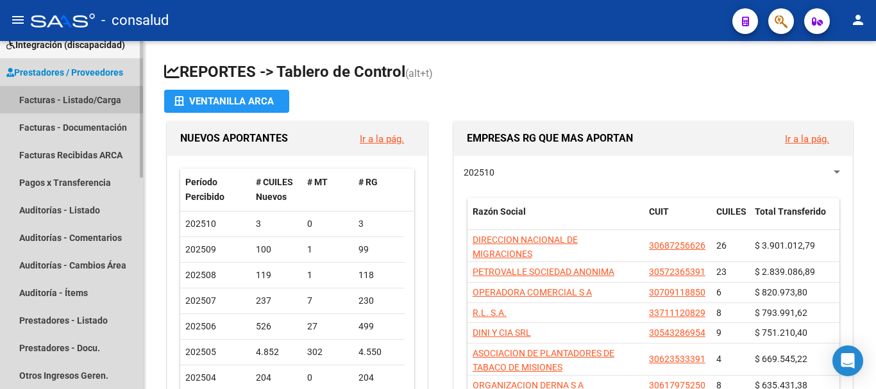
click at [90, 101] on link "Facturas - Listado/Carga" at bounding box center [71, 100] width 143 height 28
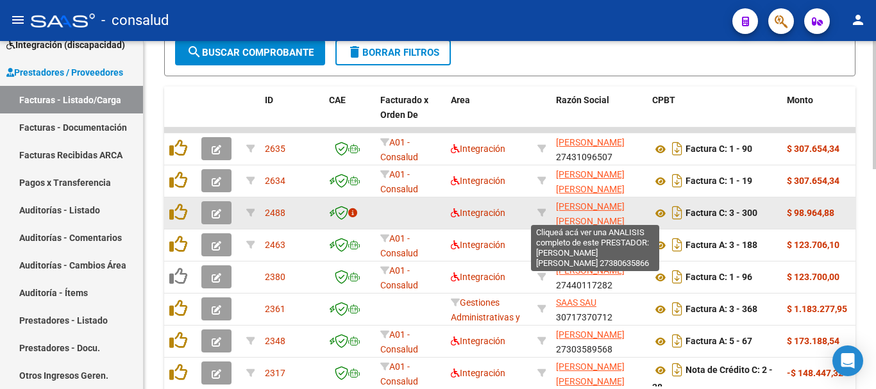
scroll to position [449, 0]
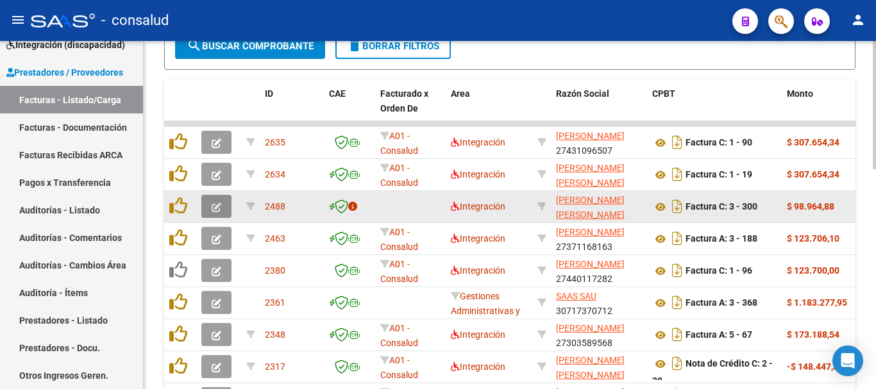
click at [208, 201] on button "button" at bounding box center [216, 206] width 30 height 23
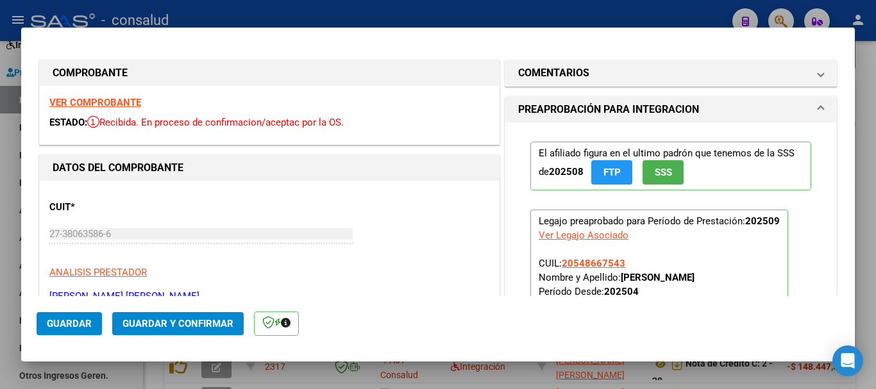
click at [128, 98] on strong "VER COMPROBANTE" at bounding box center [95, 103] width 92 height 12
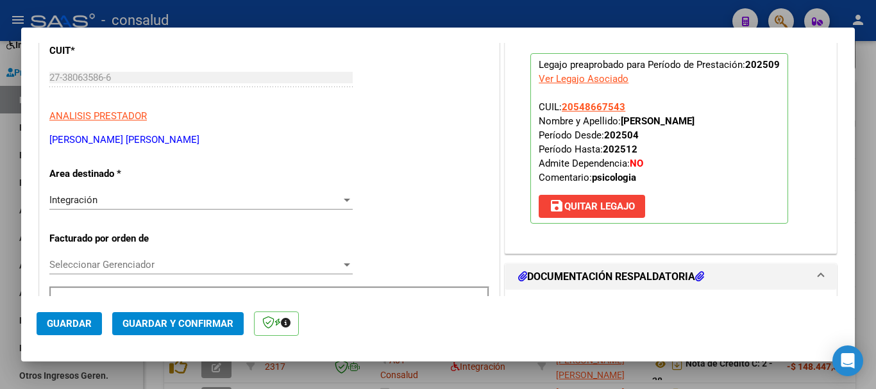
scroll to position [128, 0]
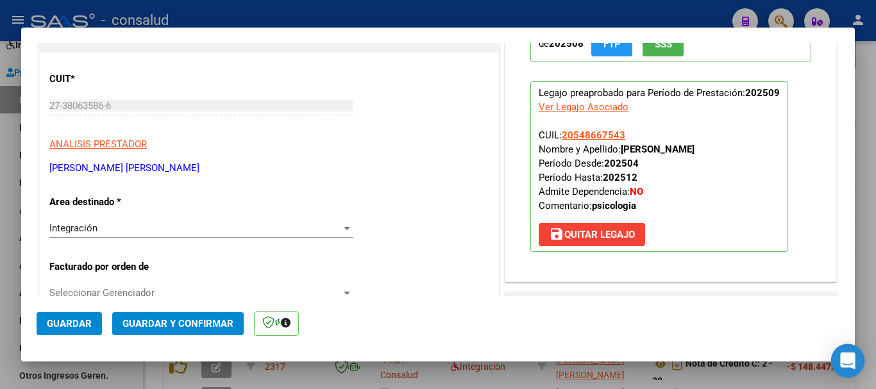
click at [841, 359] on icon "Open Intercom Messenger" at bounding box center [848, 361] width 17 height 17
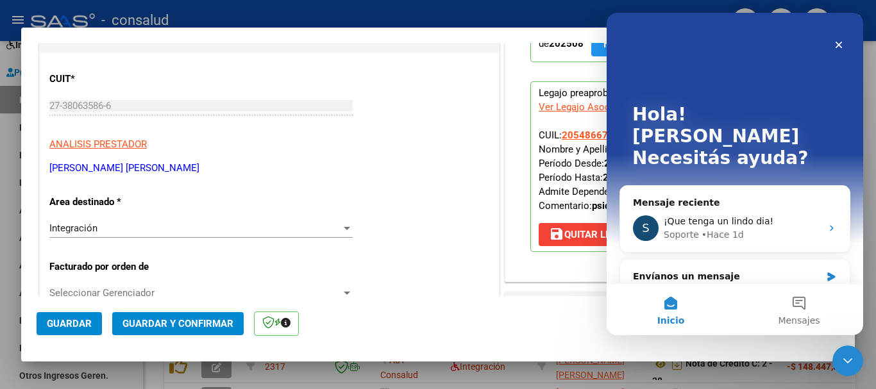
scroll to position [0, 0]
click at [839, 357] on icon "Cerrar Intercom Messenger" at bounding box center [846, 359] width 15 height 15
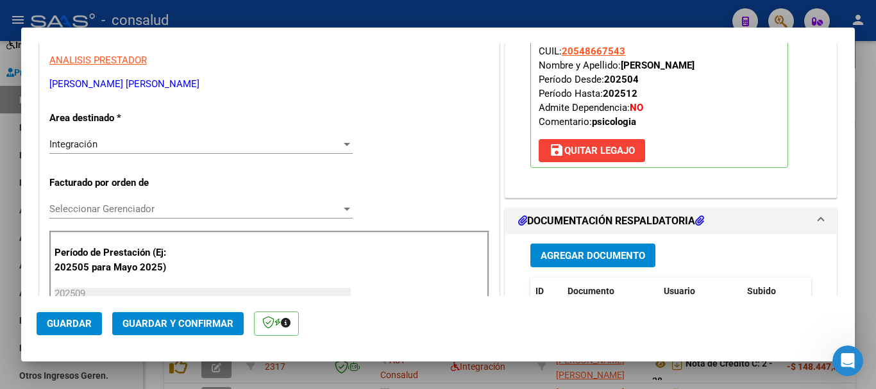
scroll to position [321, 0]
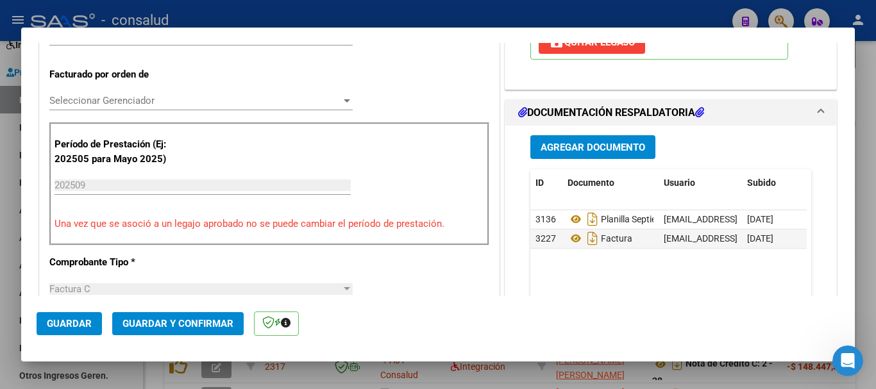
click at [139, 92] on div "Seleccionar Gerenciador Seleccionar Gerenciador" at bounding box center [200, 100] width 303 height 19
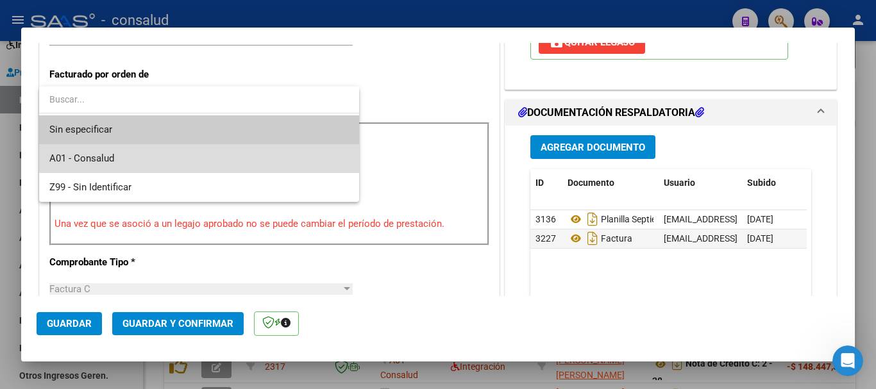
click at [144, 151] on span "A01 - Consalud" at bounding box center [199, 158] width 300 height 29
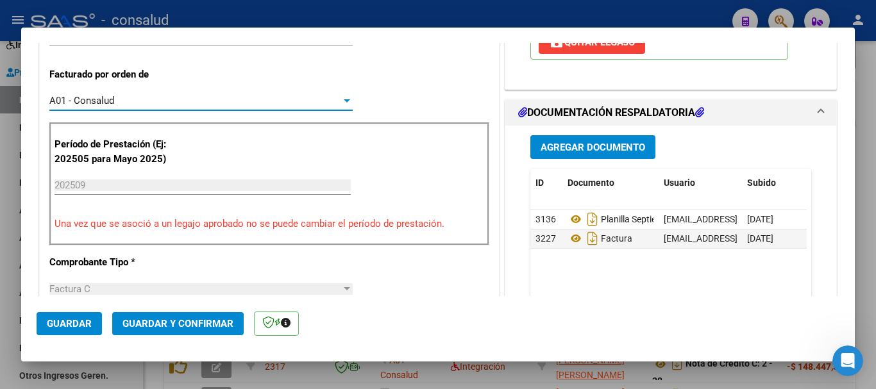
click at [46, 325] on button "Guardar" at bounding box center [69, 323] width 65 height 23
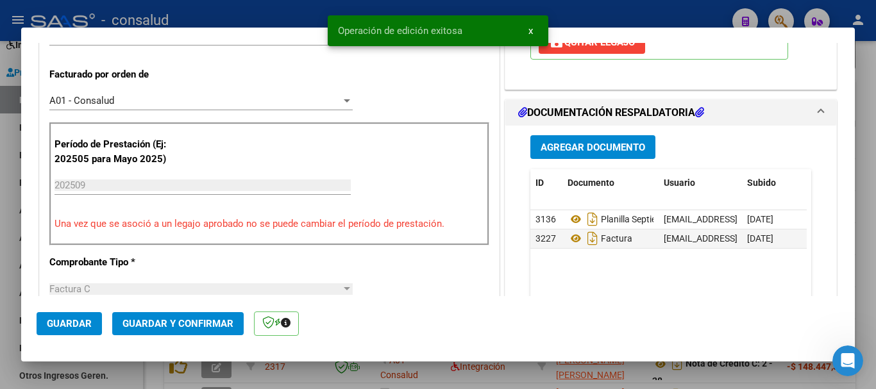
type input "$ 0,00"
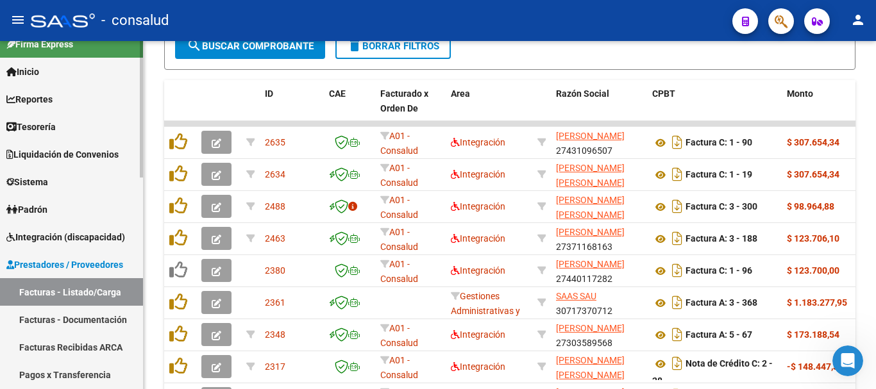
scroll to position [0, 0]
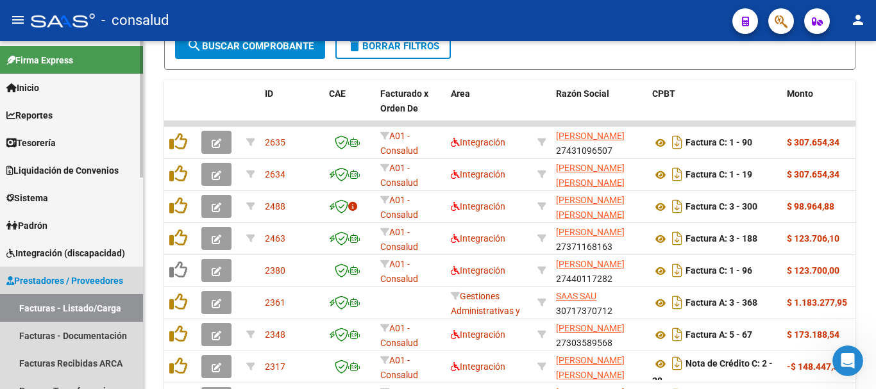
click at [83, 284] on span "Prestadores / Proveedores" at bounding box center [64, 281] width 117 height 14
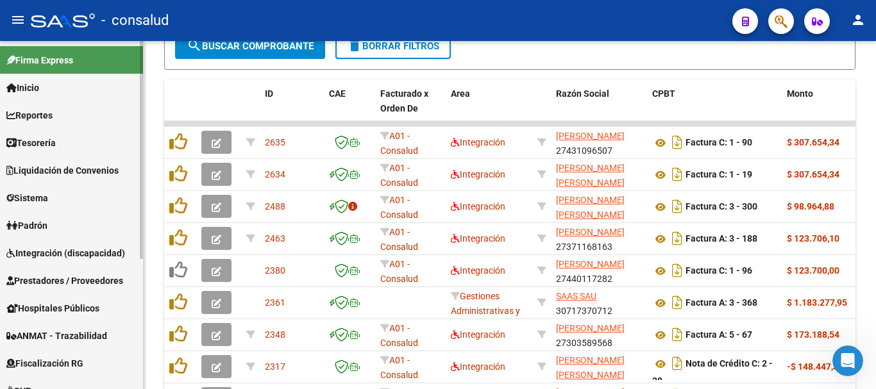
click at [83, 284] on span "Prestadores / Proveedores" at bounding box center [64, 281] width 117 height 14
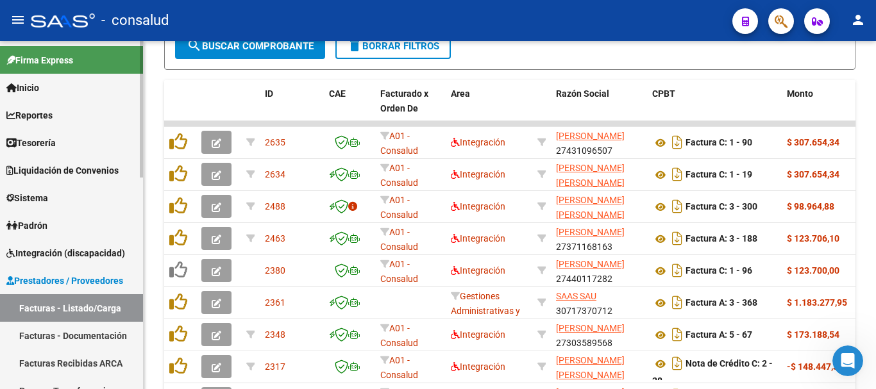
click at [90, 304] on link "Facturas - Listado/Carga" at bounding box center [71, 308] width 143 height 28
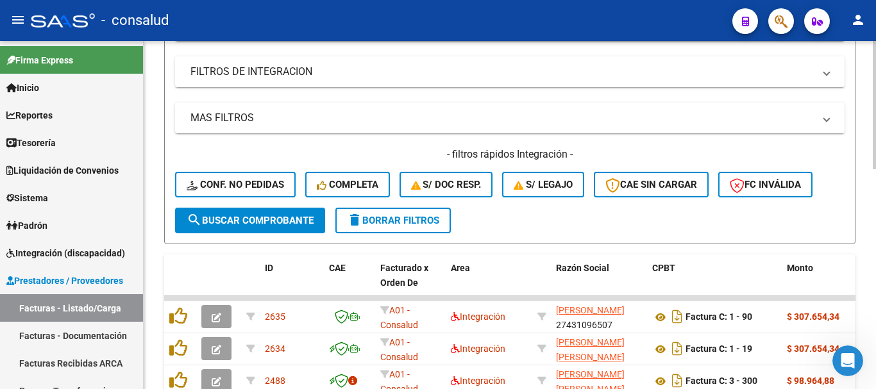
scroll to position [531, 0]
